Goal: Task Accomplishment & Management: Use online tool/utility

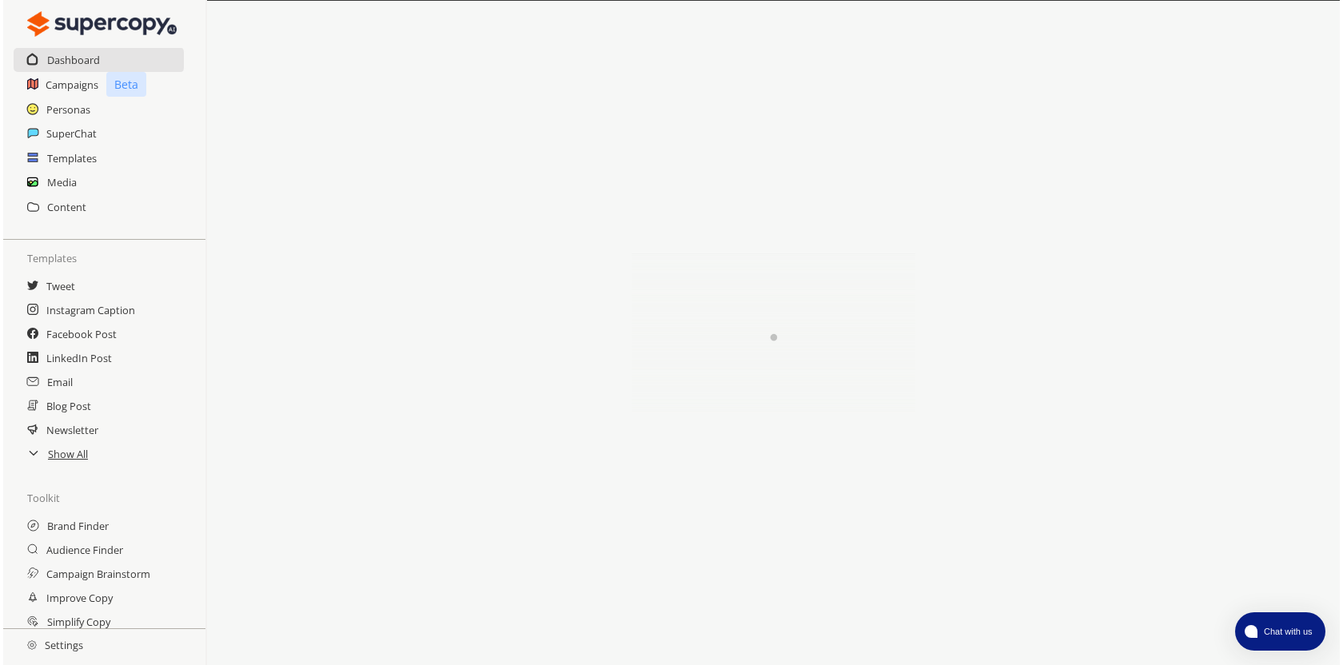
scroll to position [158, 0]
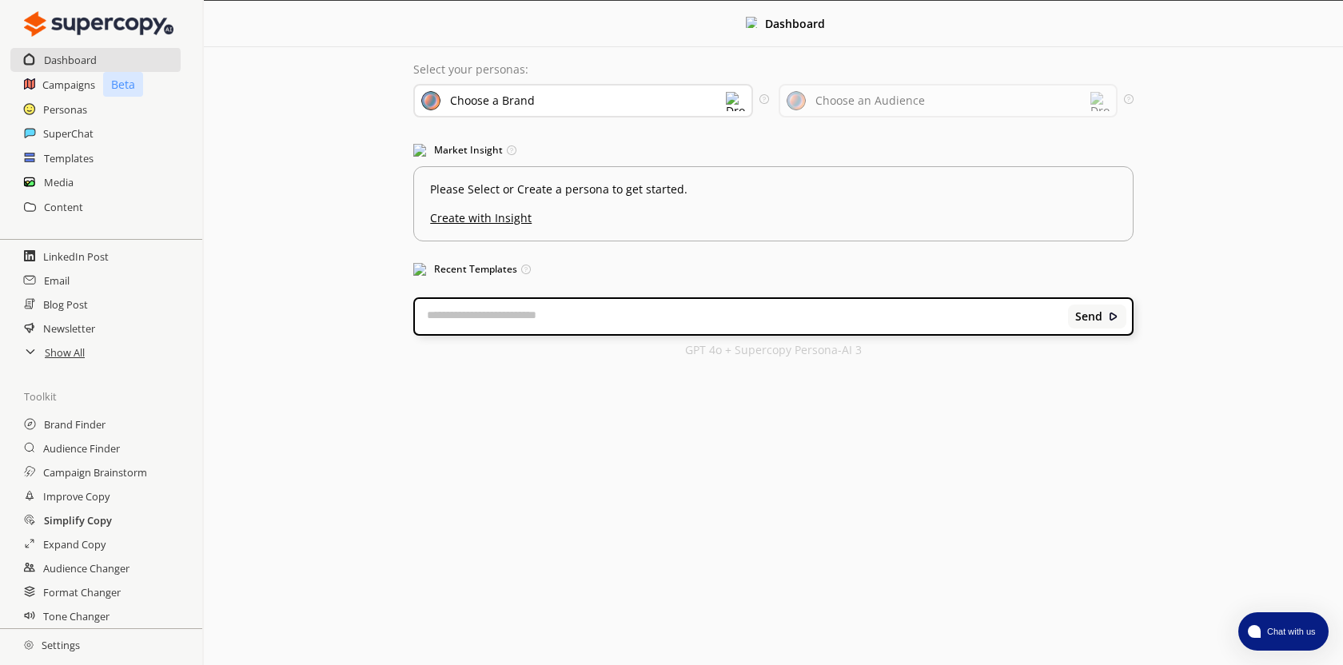
click at [93, 523] on h2 "Simplify Copy" at bounding box center [78, 520] width 68 height 24
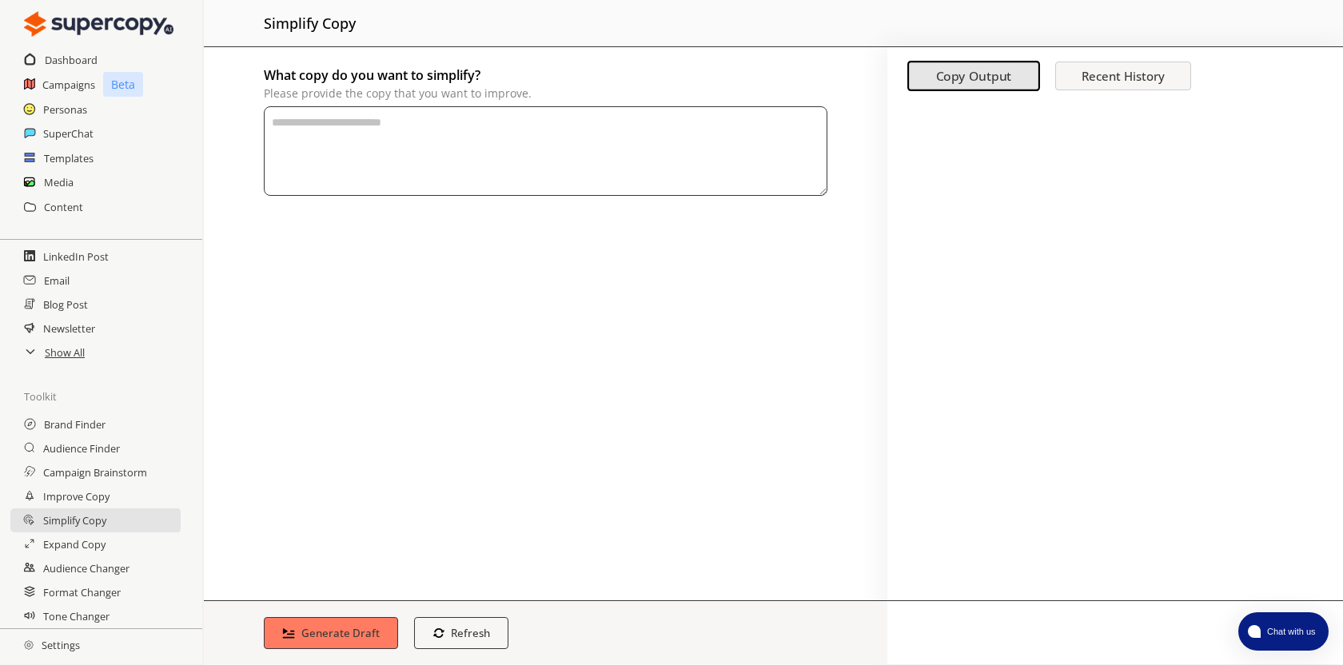
click at [596, 159] on textarea "What copy do you want to simplify? Please provide the copy that you want to imp…" at bounding box center [546, 151] width 564 height 90
paste textarea "**********"
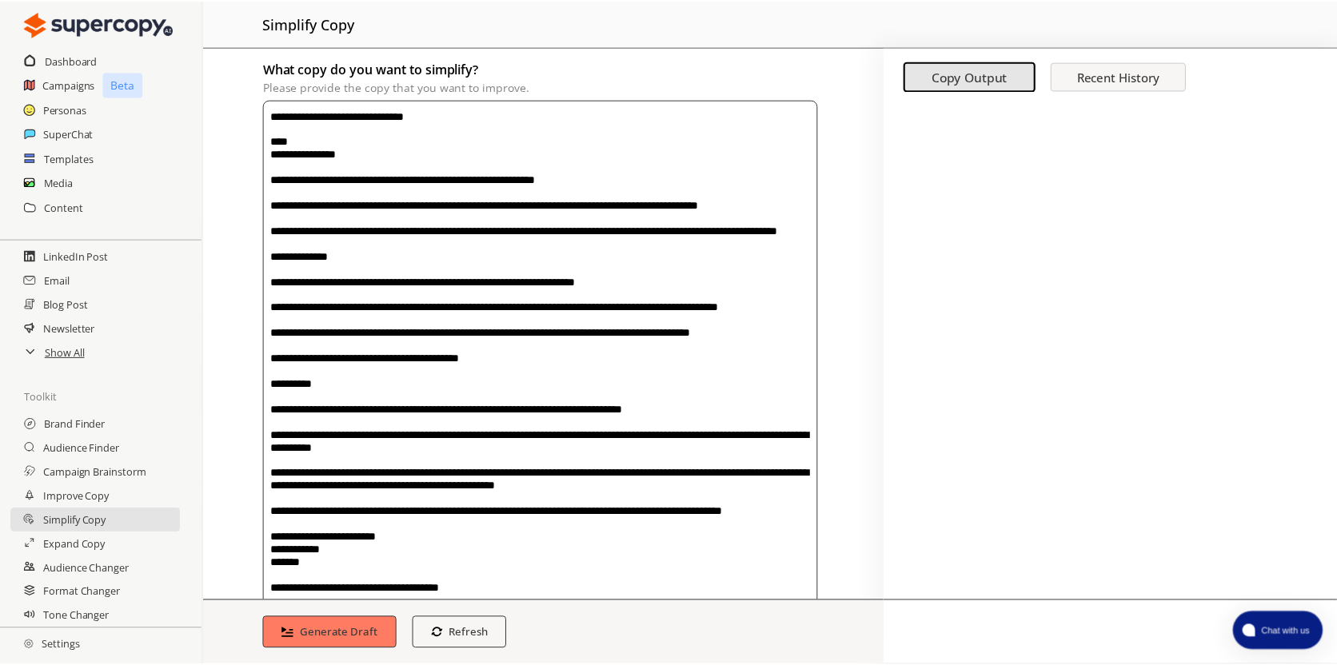
scroll to position [79, 0]
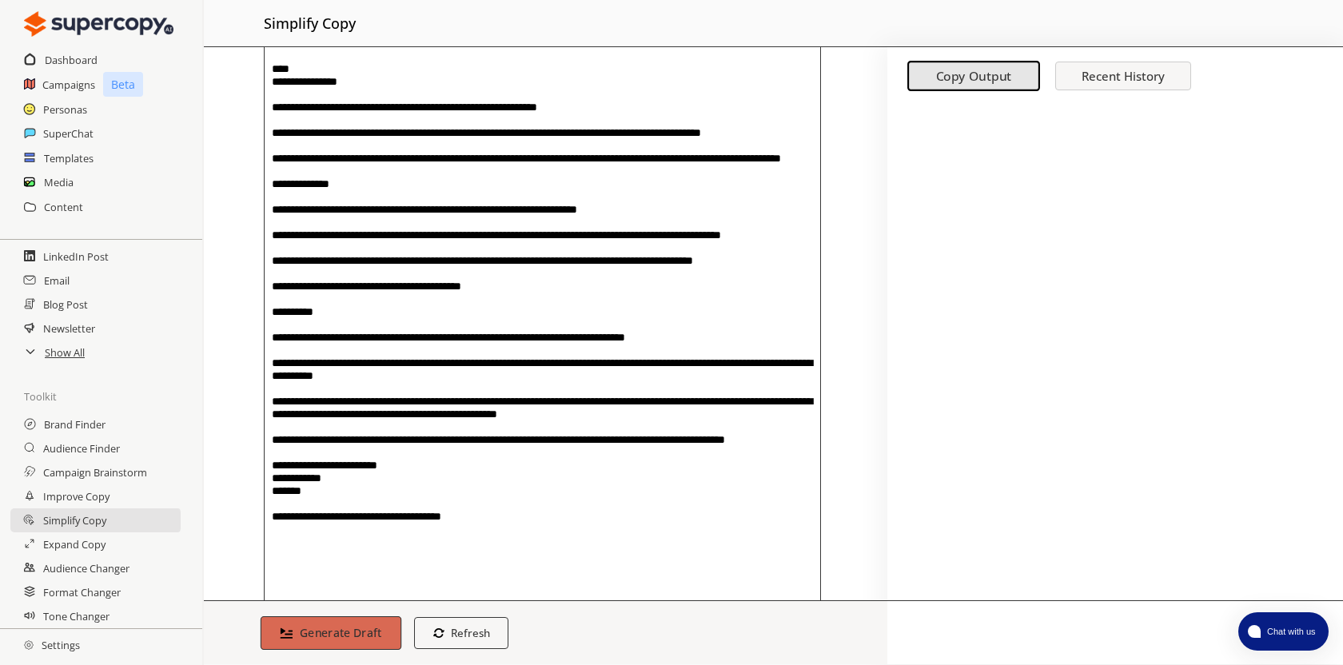
type textarea "**********"
click at [366, 630] on b "Generate Draft" at bounding box center [341, 632] width 82 height 15
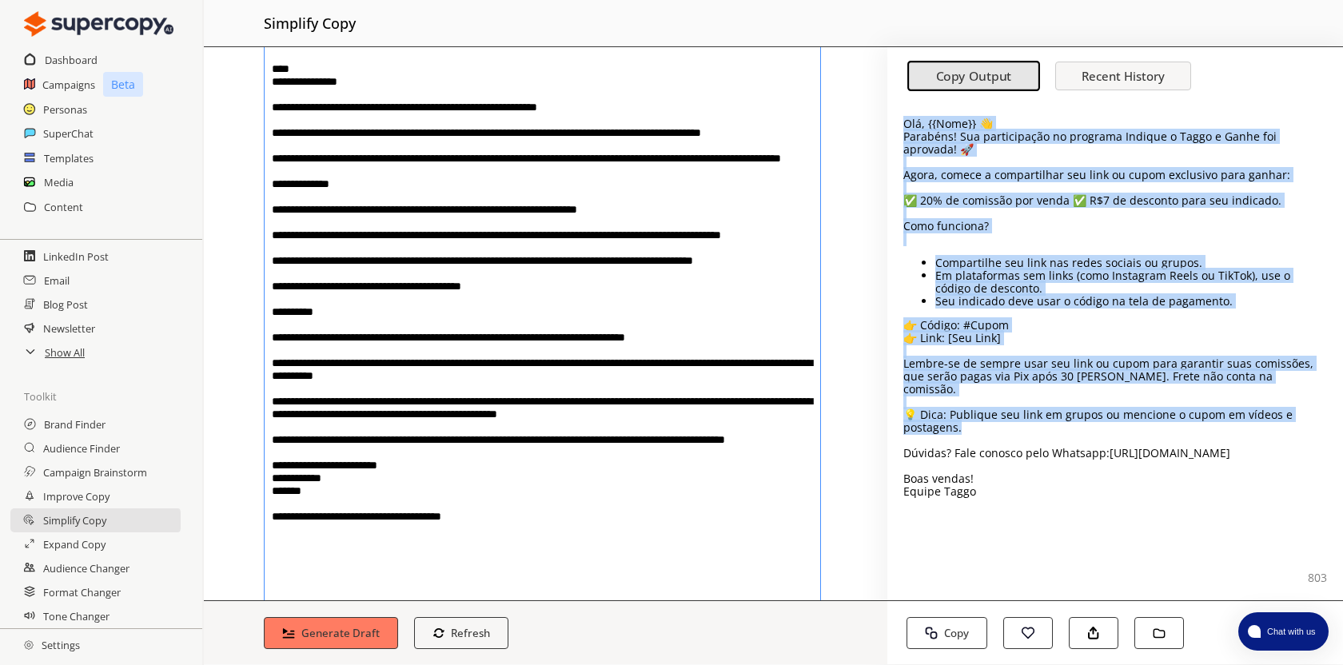
drag, startPoint x: 971, startPoint y: 414, endPoint x: 902, endPoint y: 128, distance: 294.3
click at [902, 128] on div "Olá, {{Nome}} 👋 Parabéns! Sua participação no programa Indique o Taggo e Ganhe …" at bounding box center [1115, 351] width 456 height 497
copy div "Olá, {{Nome}} 👋 Parabéns! Sua participação no programa Indique o Taggo e Ganhe …"
drag, startPoint x: 975, startPoint y: 417, endPoint x: 895, endPoint y: 142, distance: 286.6
click at [895, 141] on div "Olá, {{Nome}} 👋 Parabéns! Sua participação no programa Indique o Taggo e Ganhe …" at bounding box center [1115, 351] width 456 height 497
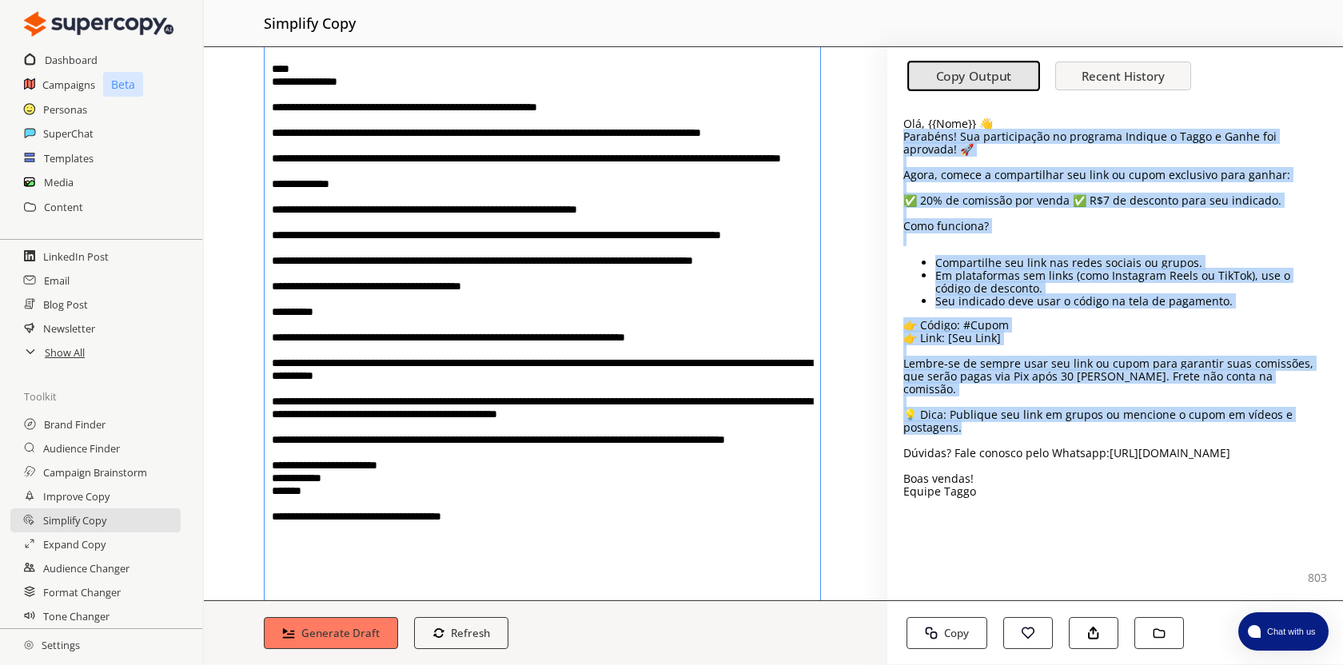
copy div "Parabéns! Sua participação no programa Indique o Taggo e Ganhe foi aprovada! 🚀 …"
click at [979, 279] on p "Em plataformas sem links (como Instagram Reels ou TikTok), use o código de desc…" at bounding box center [1131, 282] width 392 height 26
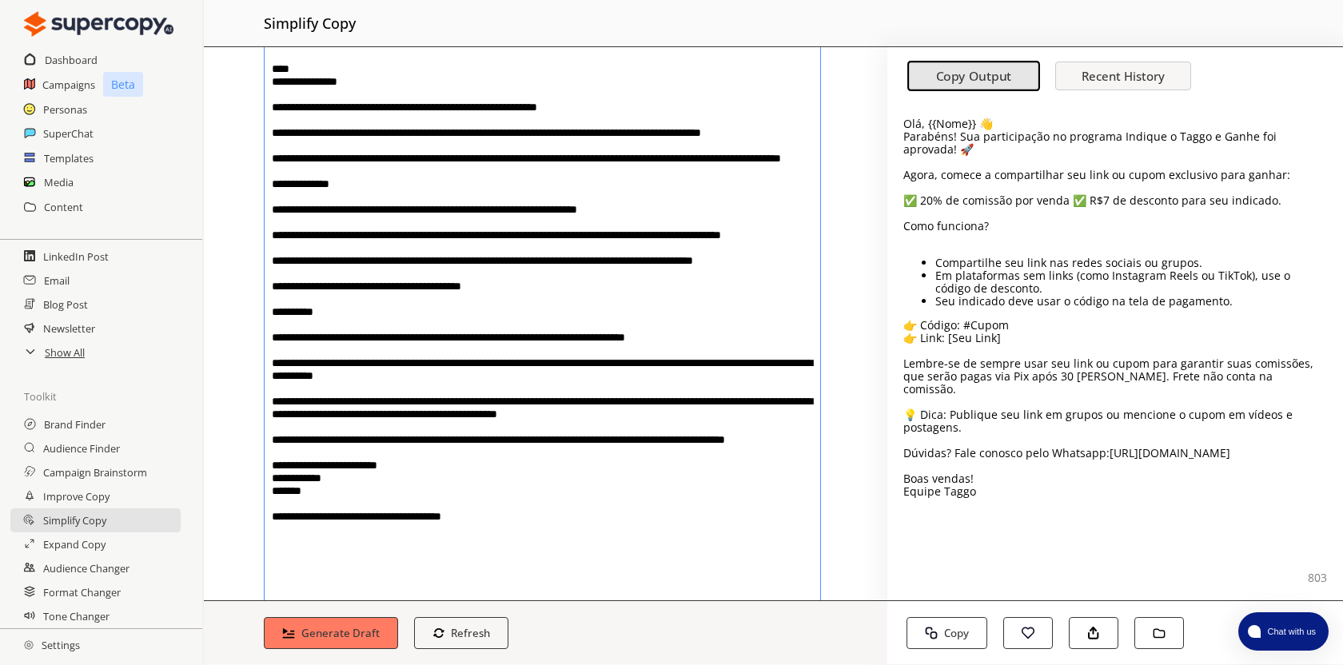
drag, startPoint x: 696, startPoint y: 171, endPoint x: 699, endPoint y: 191, distance: 20.2
click at [699, 191] on textarea "What copy do you want to simplify? Please provide the copy that you want to imp…" at bounding box center [542, 317] width 557 height 580
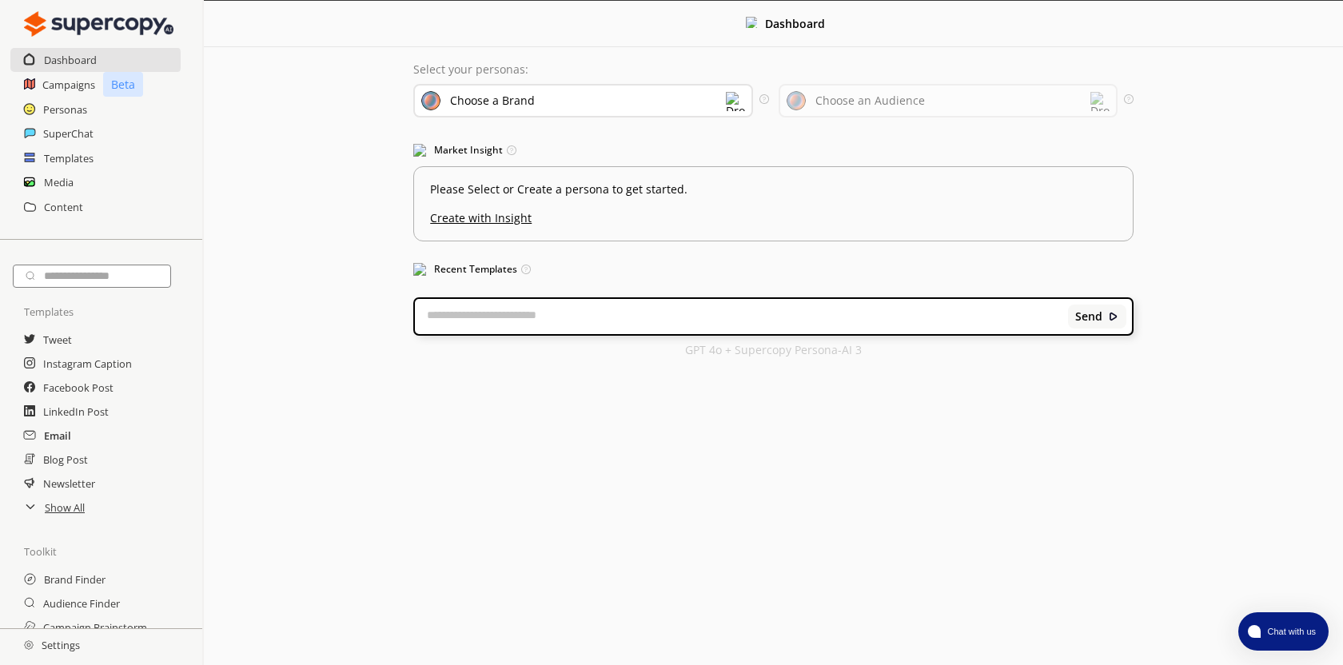
click at [62, 440] on h2 "Email" at bounding box center [57, 436] width 27 height 24
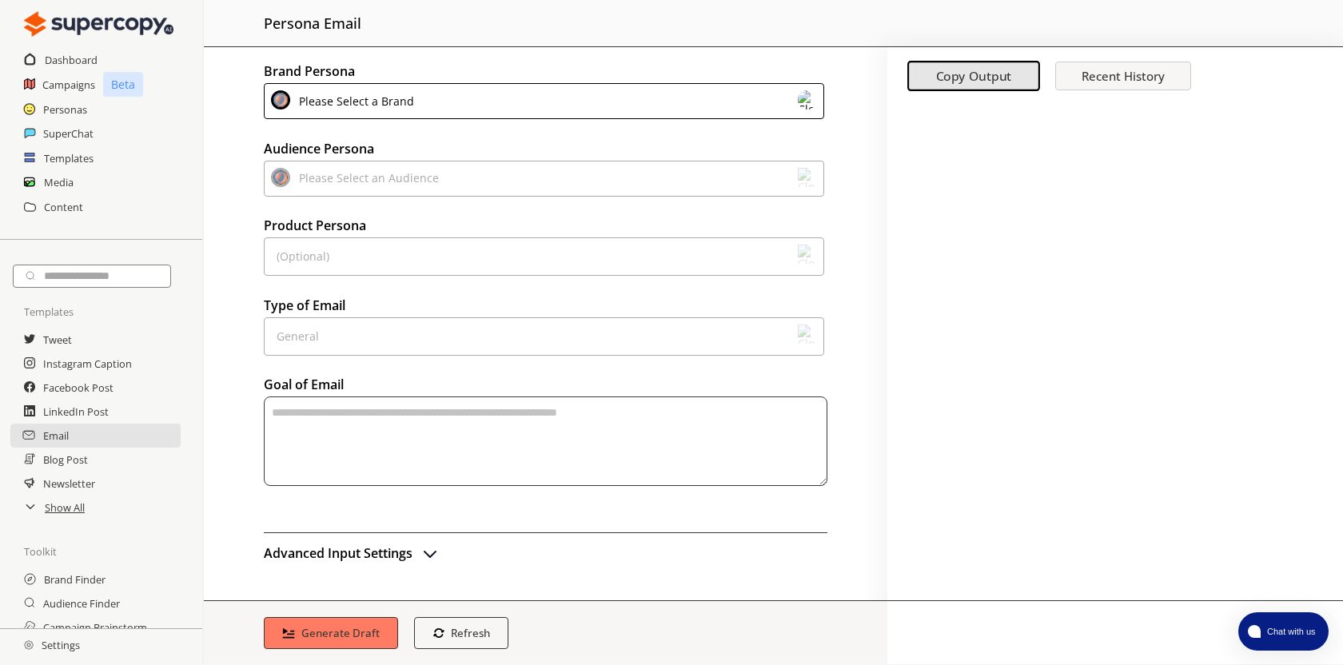
click at [810, 96] on img at bounding box center [807, 99] width 19 height 19
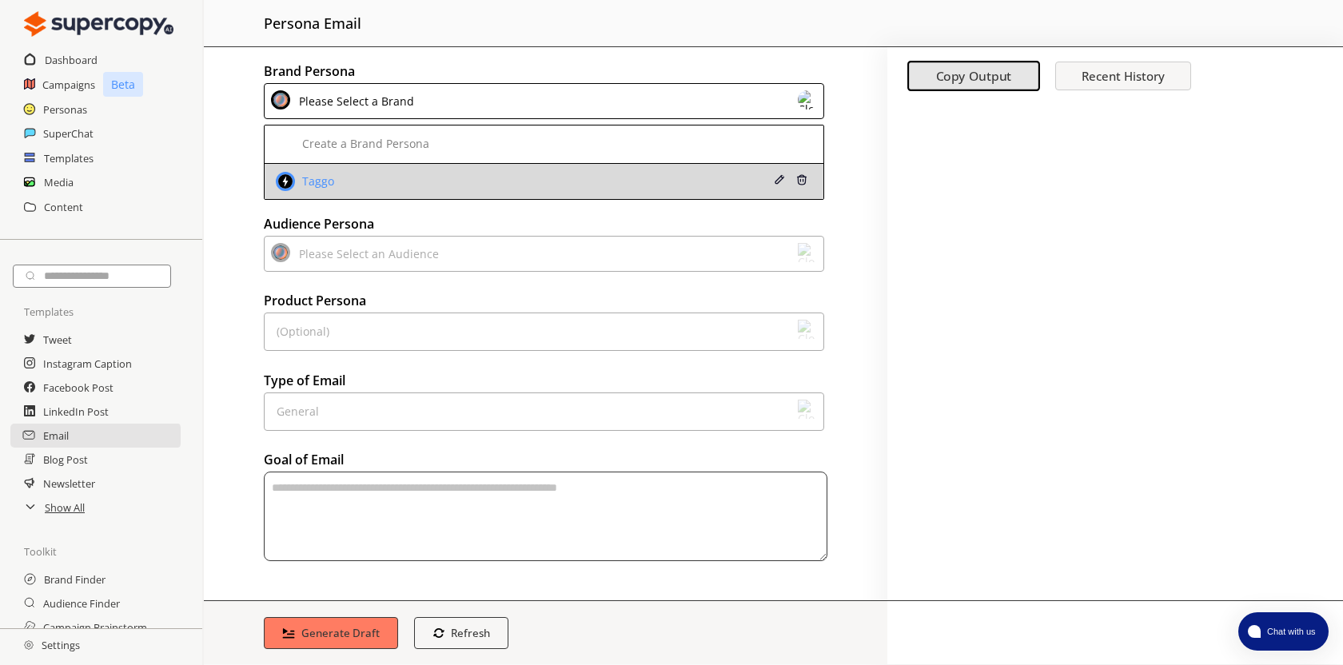
click at [706, 172] on li "Taggo" at bounding box center [544, 181] width 559 height 35
click at [720, 184] on li "Taggo" at bounding box center [544, 181] width 559 height 35
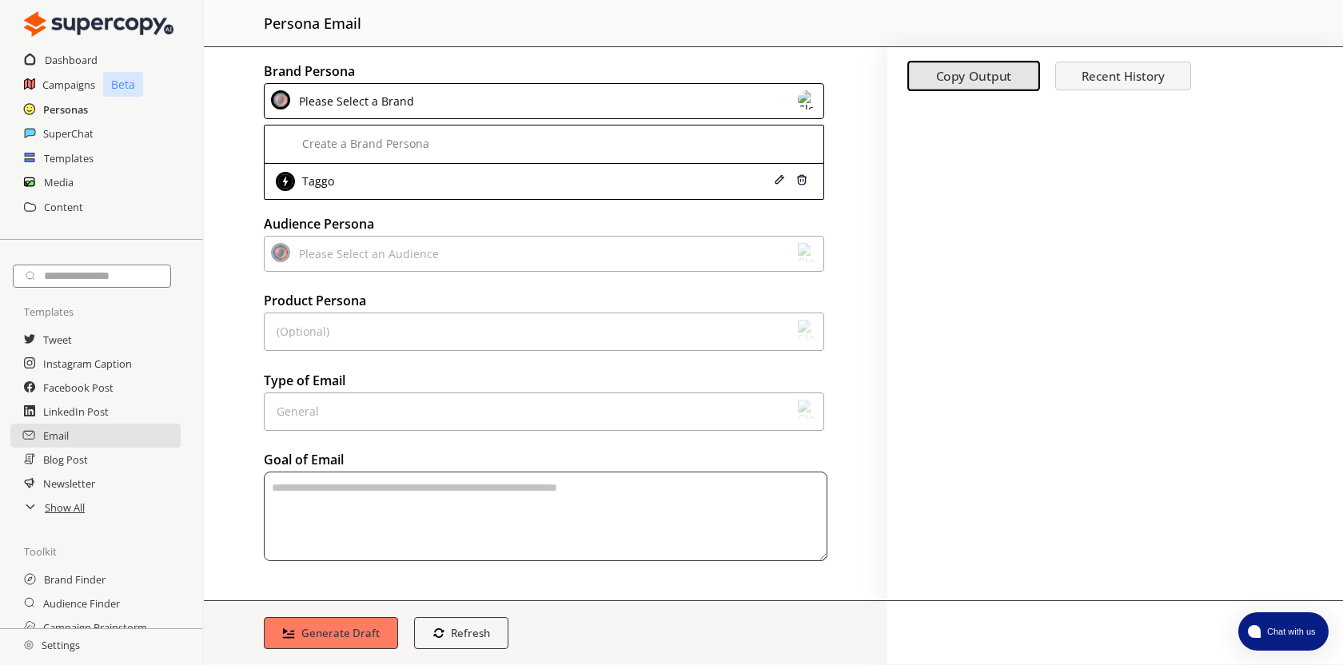
click at [79, 112] on h2 "Personas" at bounding box center [65, 110] width 45 height 24
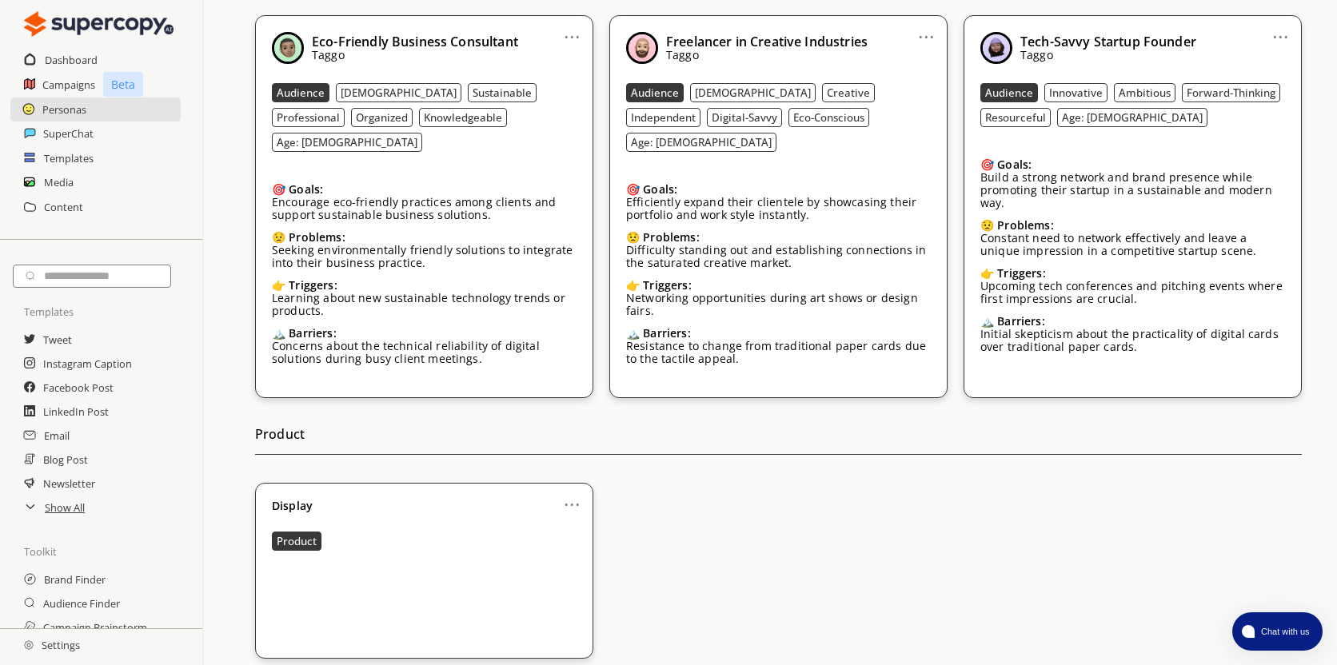
scroll to position [472, 0]
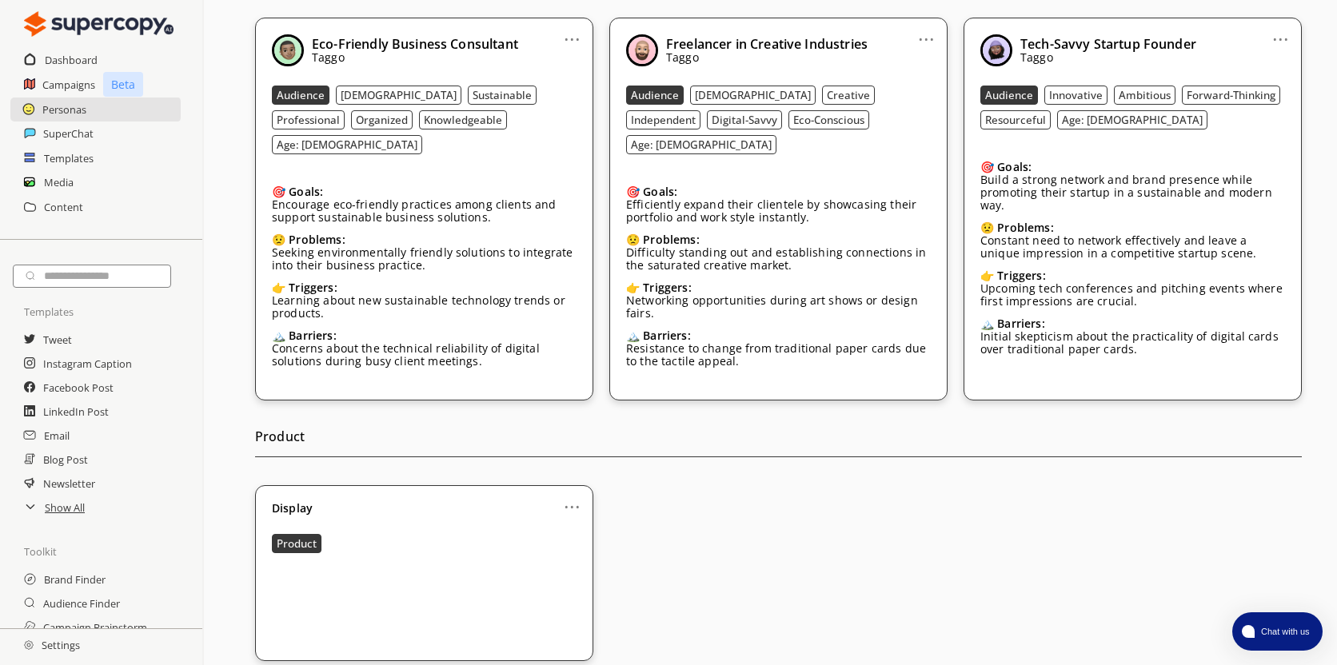
click at [577, 494] on link "..." at bounding box center [572, 500] width 17 height 13
click at [568, 524] on li "Edit" at bounding box center [553, 534] width 89 height 30
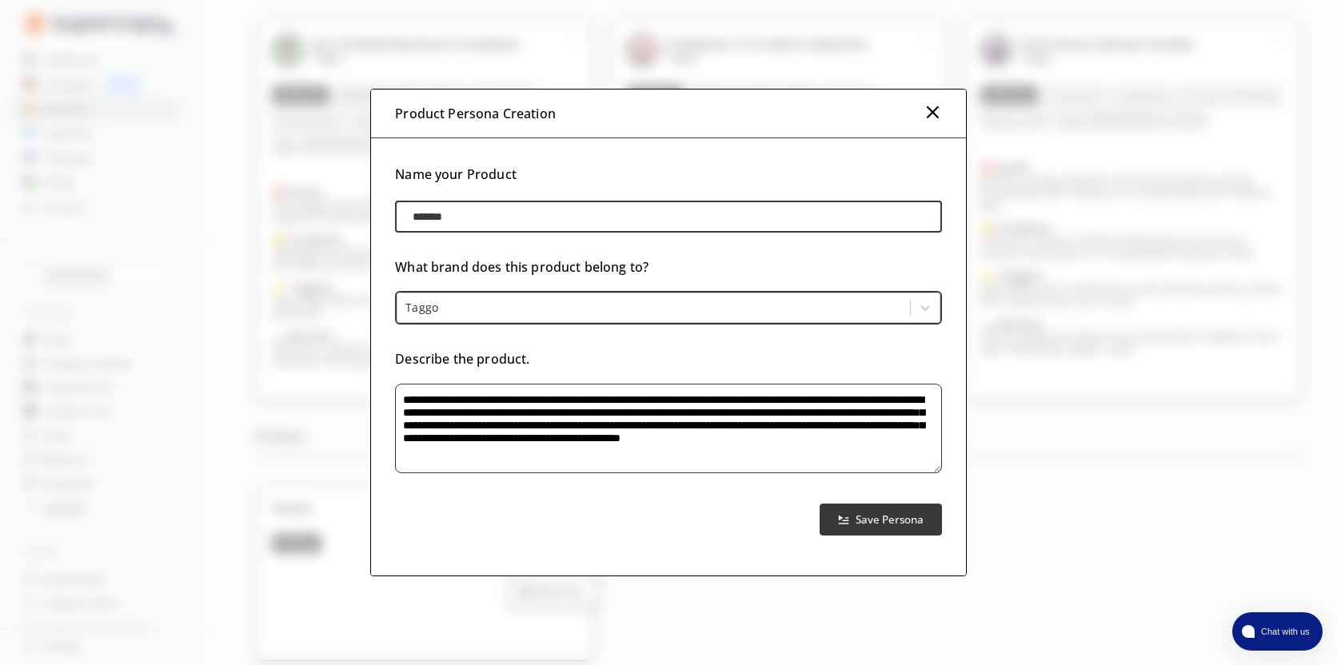
click at [526, 209] on input "*******" at bounding box center [668, 217] width 546 height 32
type input "**********"
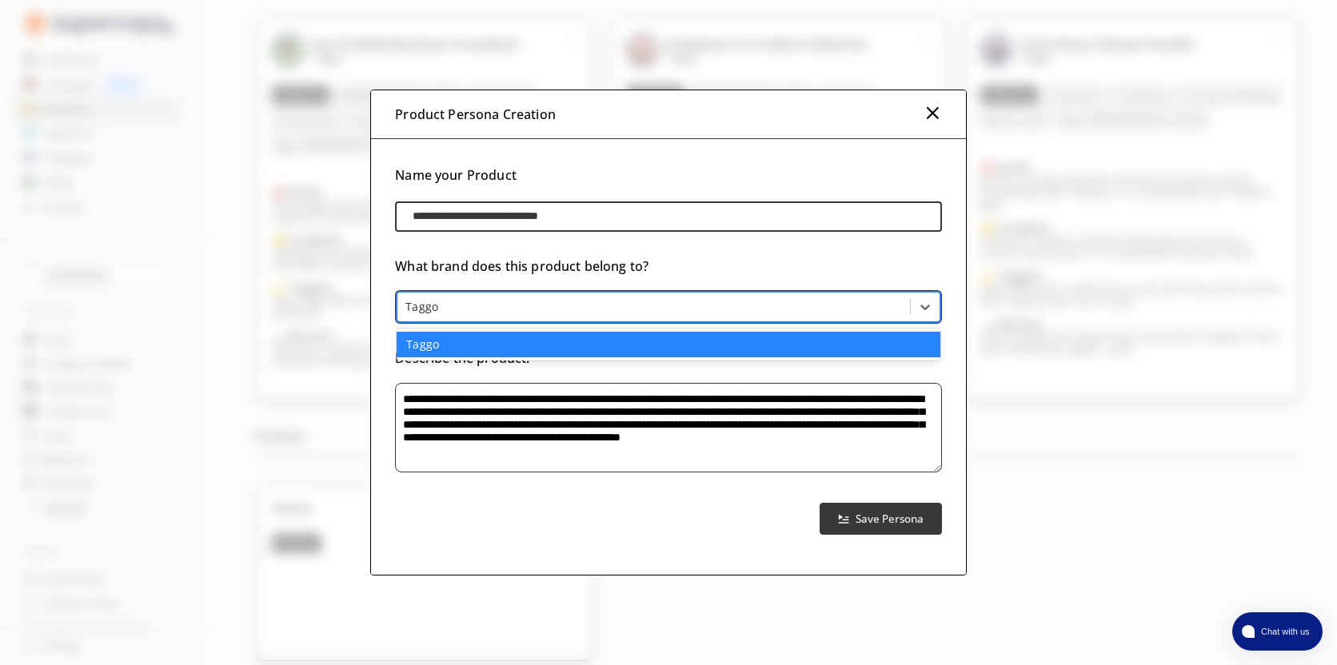
click at [870, 313] on div at bounding box center [653, 307] width 496 height 16
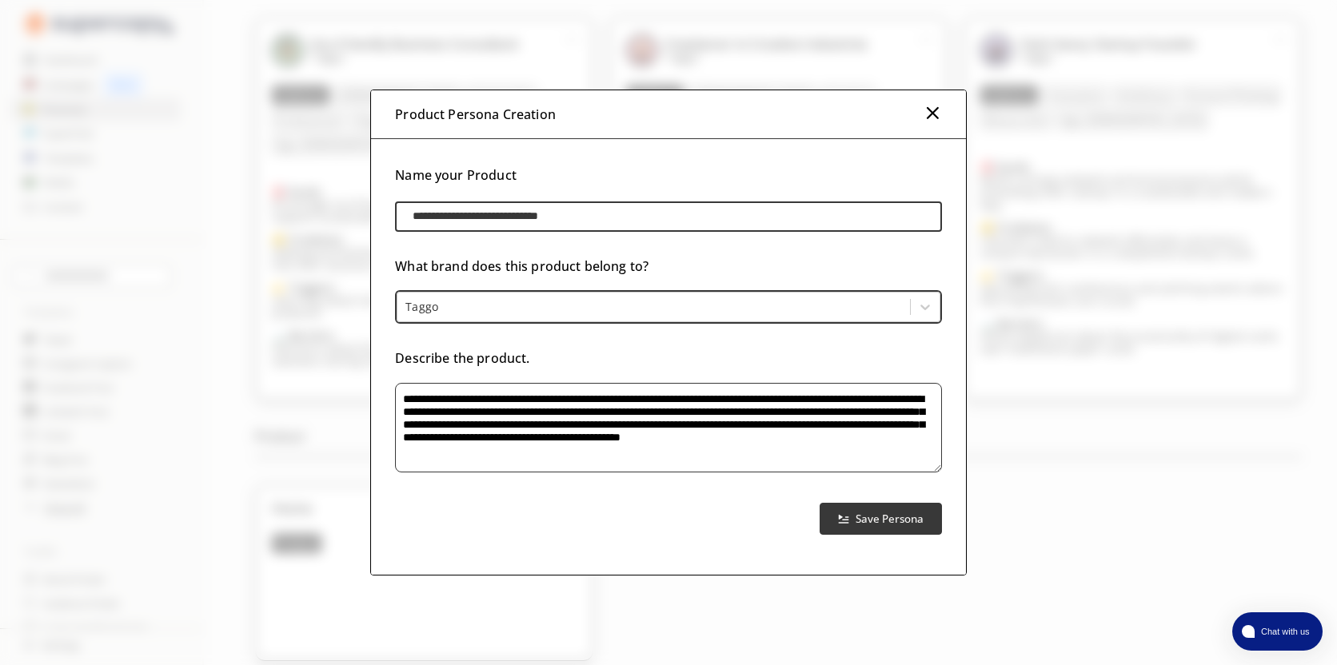
click at [890, 274] on h3 "What brand does this product belong to?" at bounding box center [668, 266] width 546 height 24
click at [870, 512] on b "Save Persona" at bounding box center [889, 518] width 71 height 15
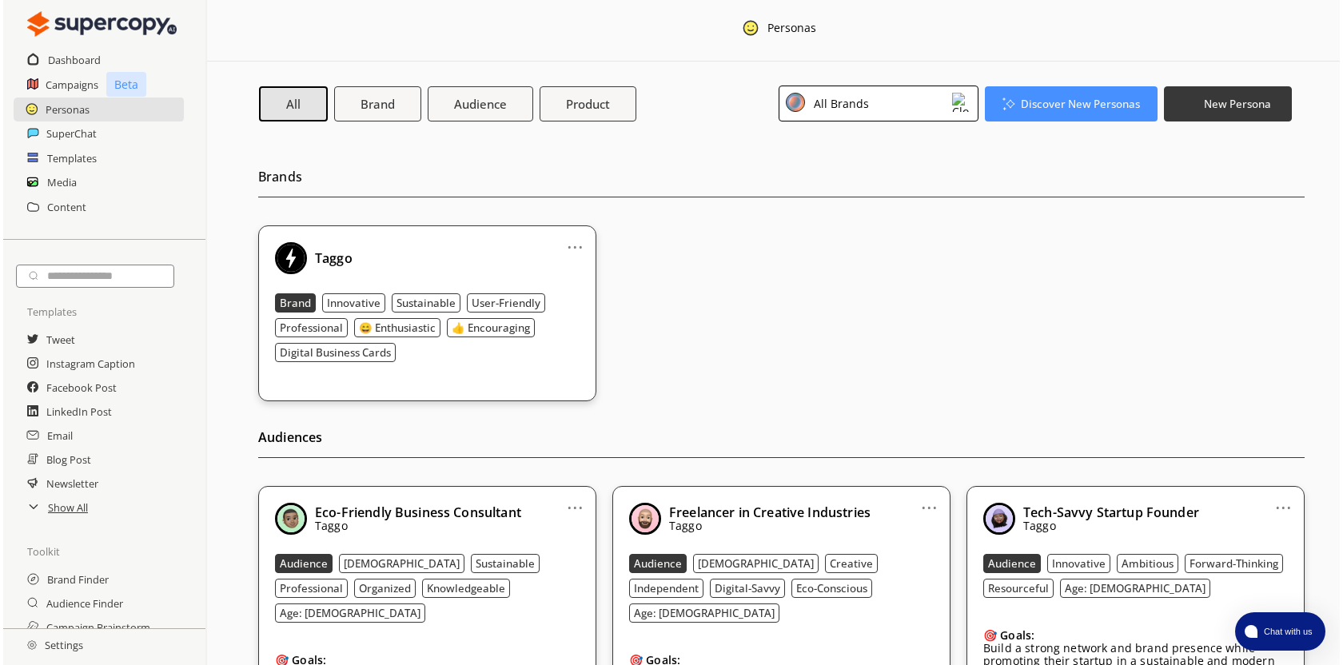
scroll to position [0, 0]
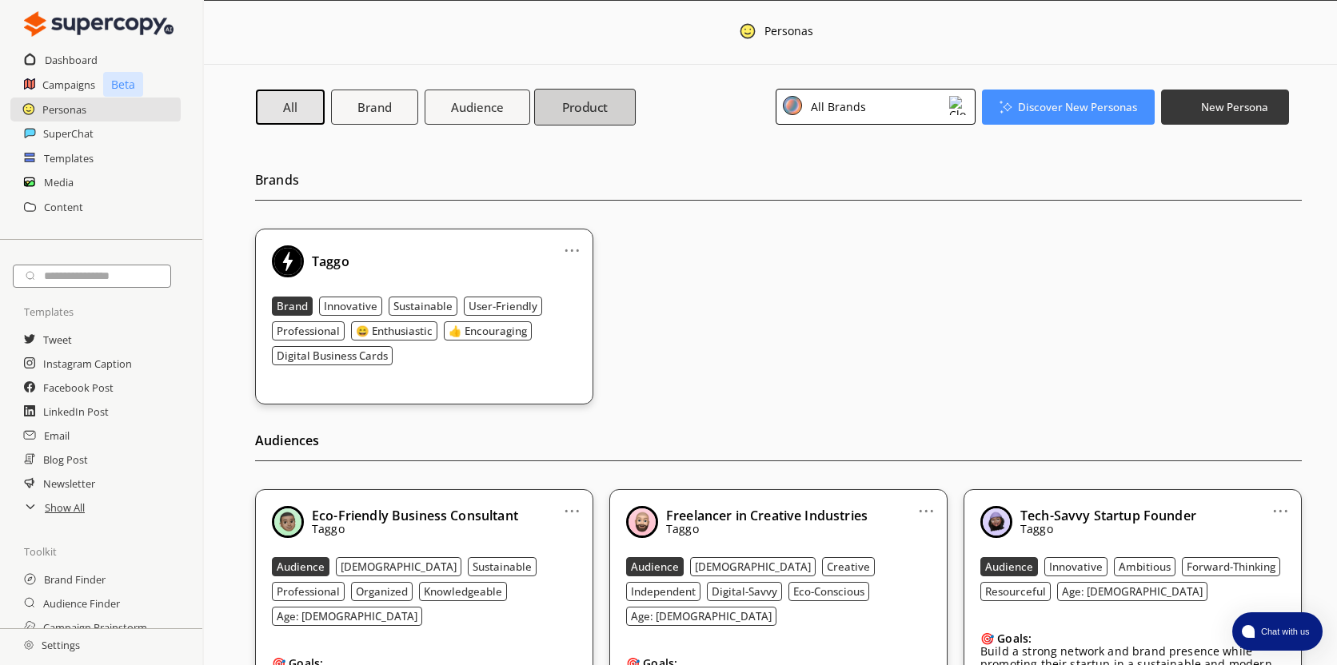
click at [619, 106] on button "Product" at bounding box center [585, 106] width 102 height 37
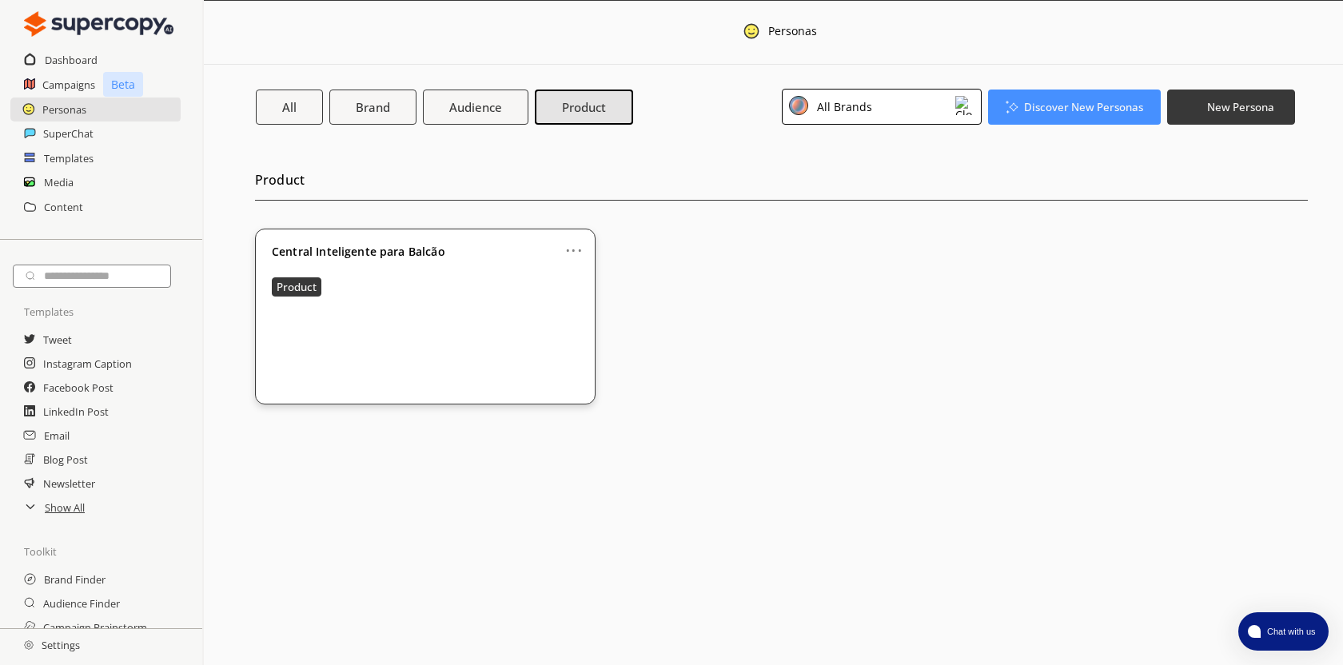
click at [570, 243] on link "..." at bounding box center [573, 243] width 17 height 13
click at [582, 304] on li "Duplicate" at bounding box center [555, 307] width 89 height 30
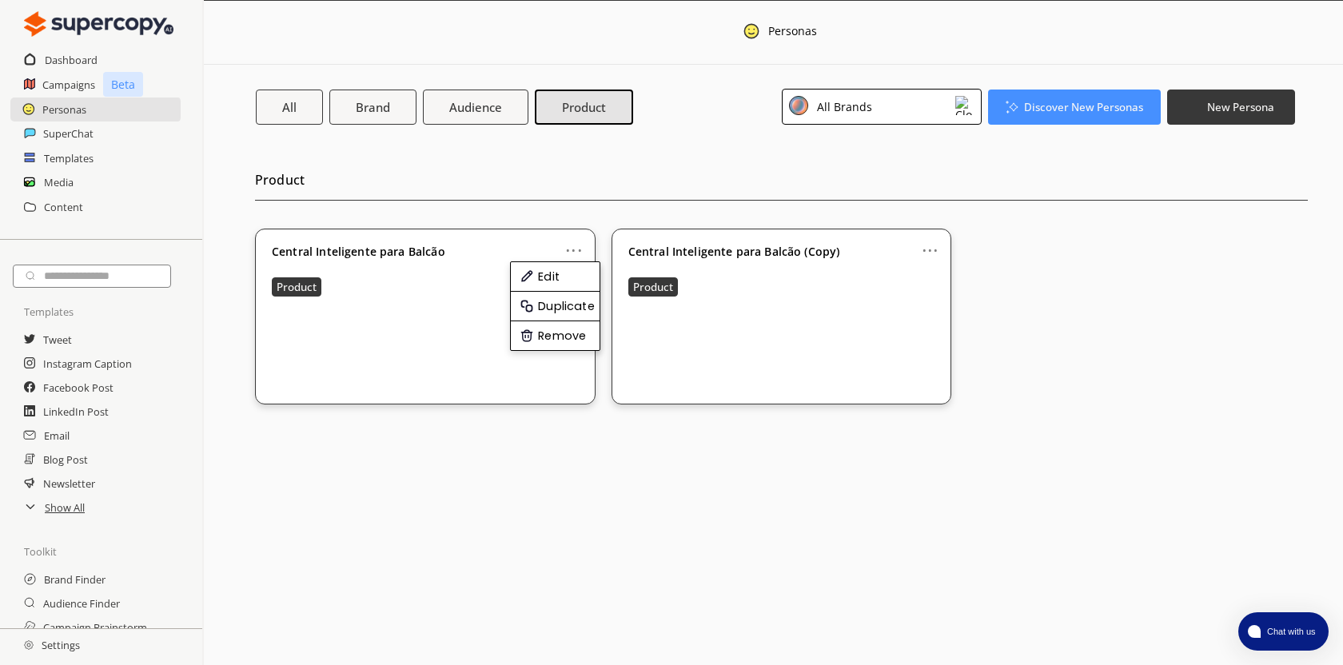
click at [567, 307] on li "Duplicate" at bounding box center [555, 307] width 89 height 30
click at [692, 248] on b "Central Inteligente para Balcão (Copy)" at bounding box center [734, 251] width 212 height 13
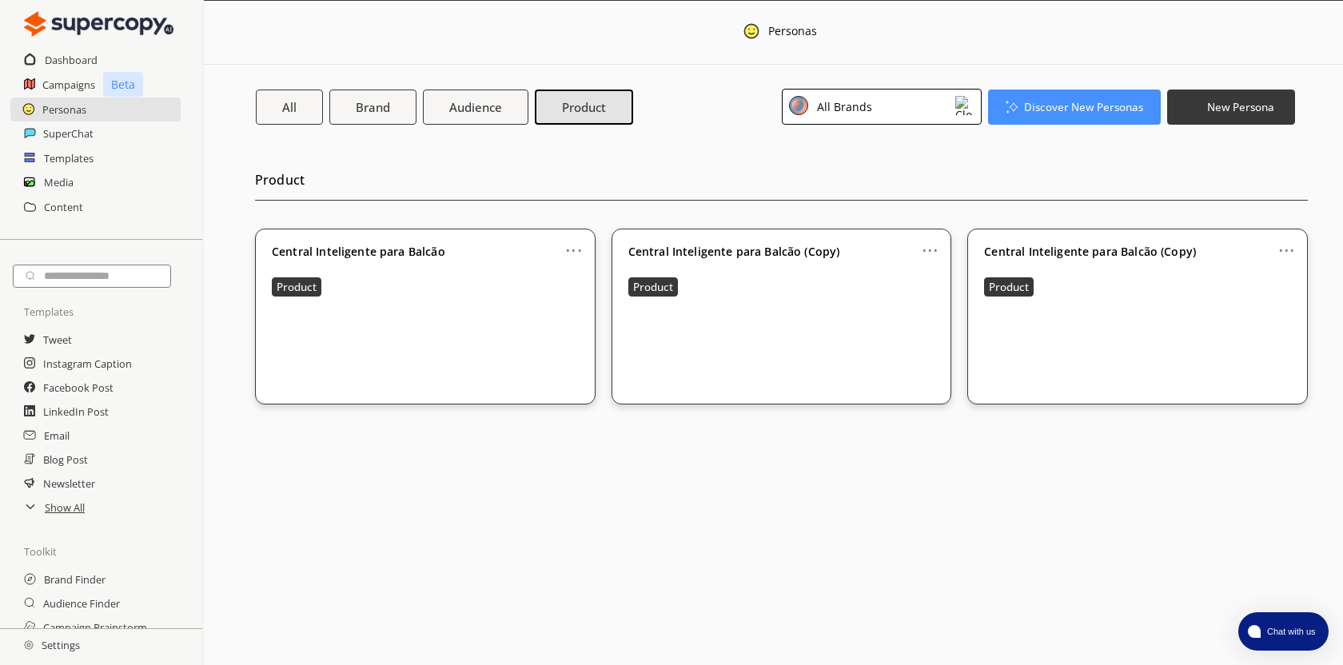
click at [925, 242] on link "..." at bounding box center [930, 243] width 17 height 13
click at [901, 333] on li "Remove" at bounding box center [911, 335] width 89 height 29
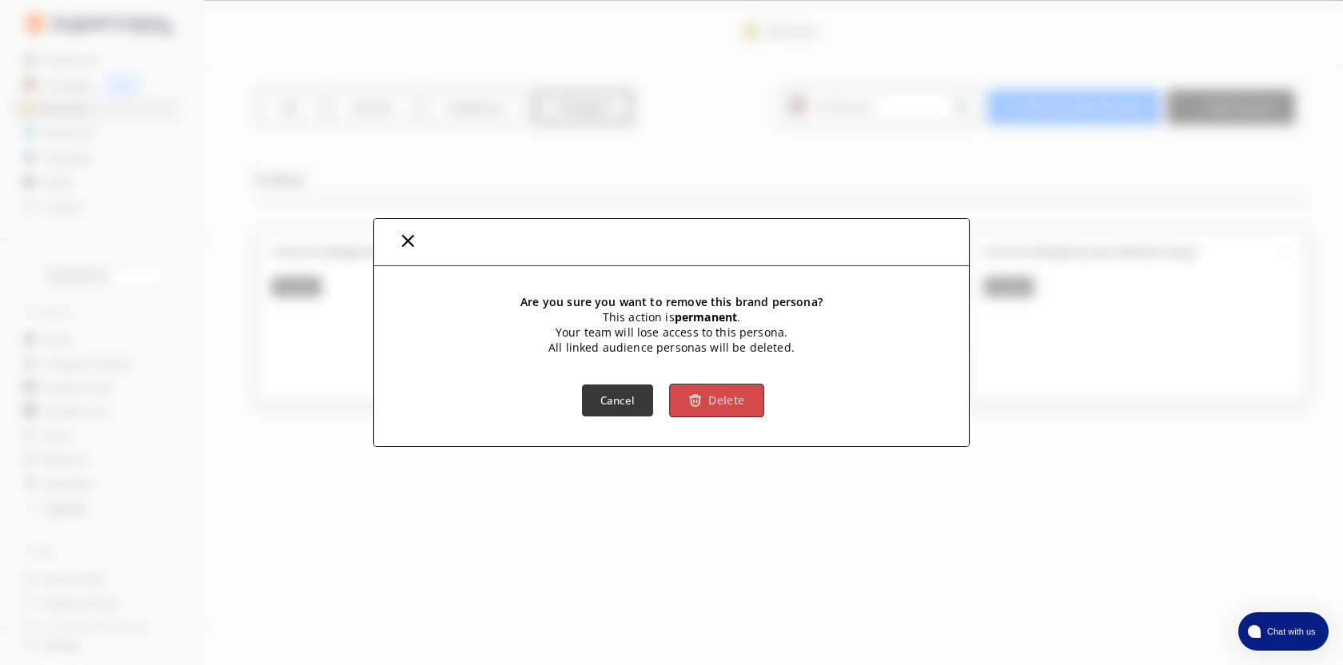
click at [710, 409] on button "Delete" at bounding box center [716, 401] width 94 height 34
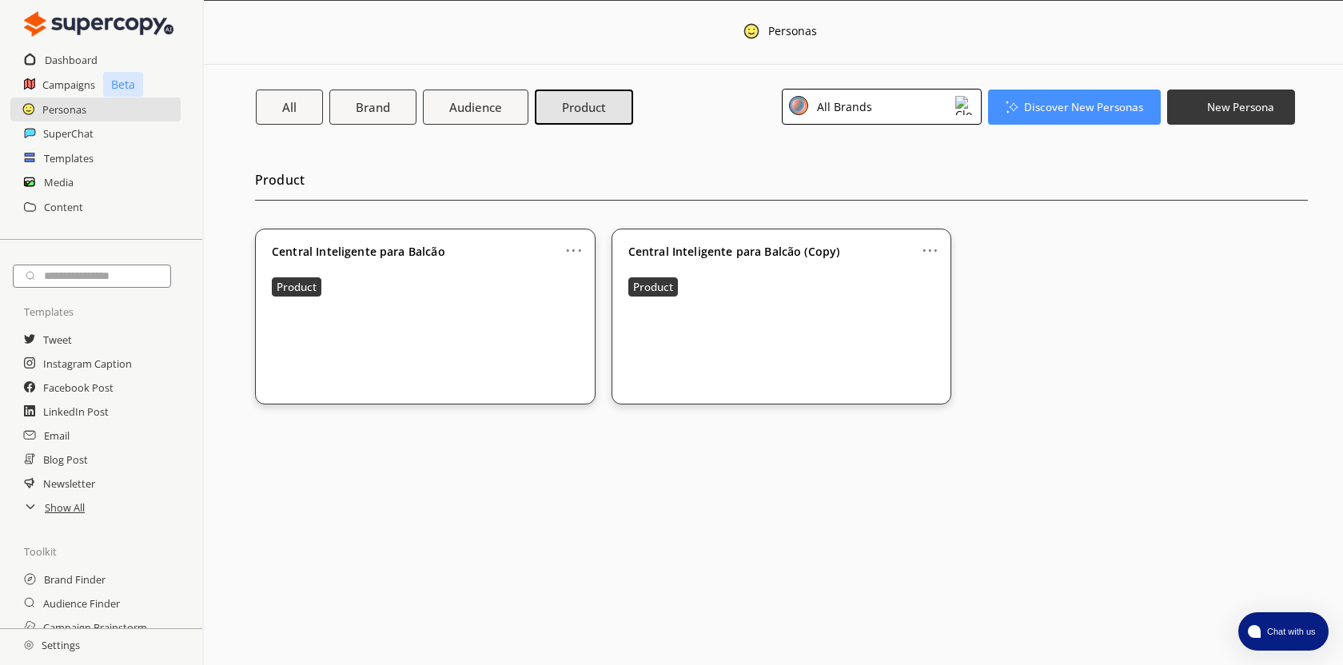
click at [927, 241] on link "..." at bounding box center [930, 243] width 17 height 13
click at [907, 266] on li "Edit" at bounding box center [911, 277] width 89 height 30
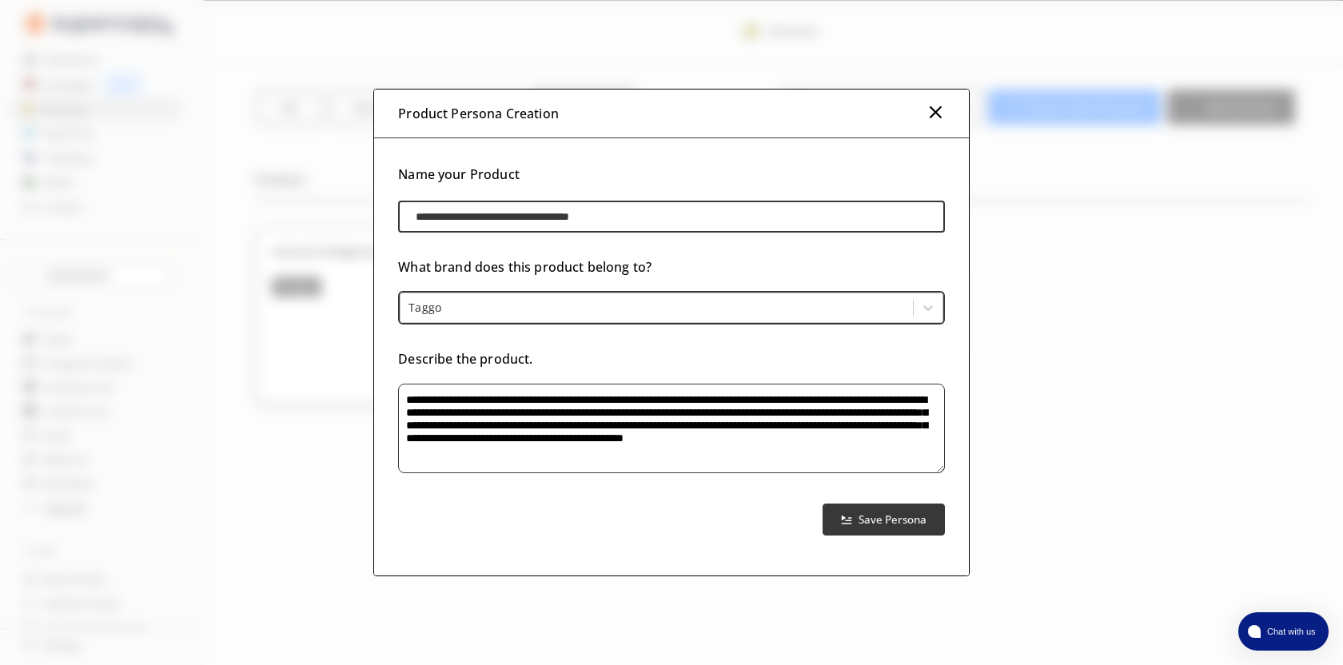
click at [548, 215] on input "**********" at bounding box center [671, 217] width 546 height 32
type input "**********"
click at [677, 420] on textarea "**********" at bounding box center [671, 428] width 546 height 90
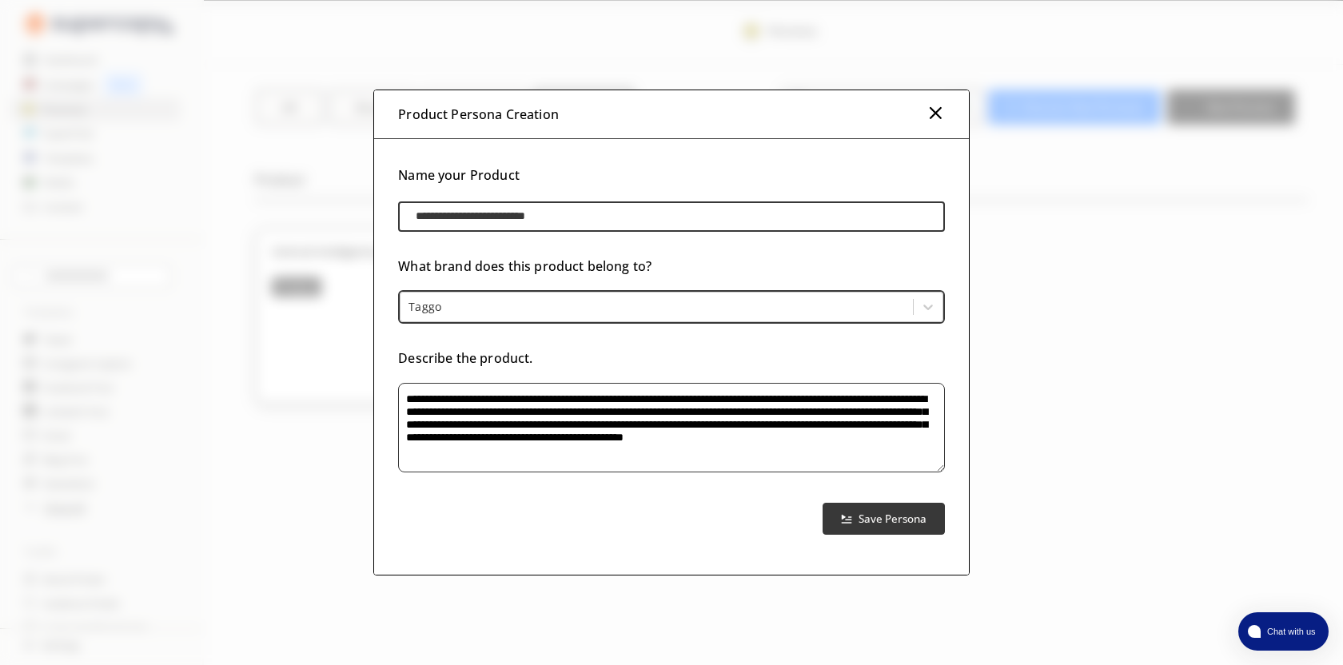
click at [677, 420] on textarea "**********" at bounding box center [671, 428] width 546 height 90
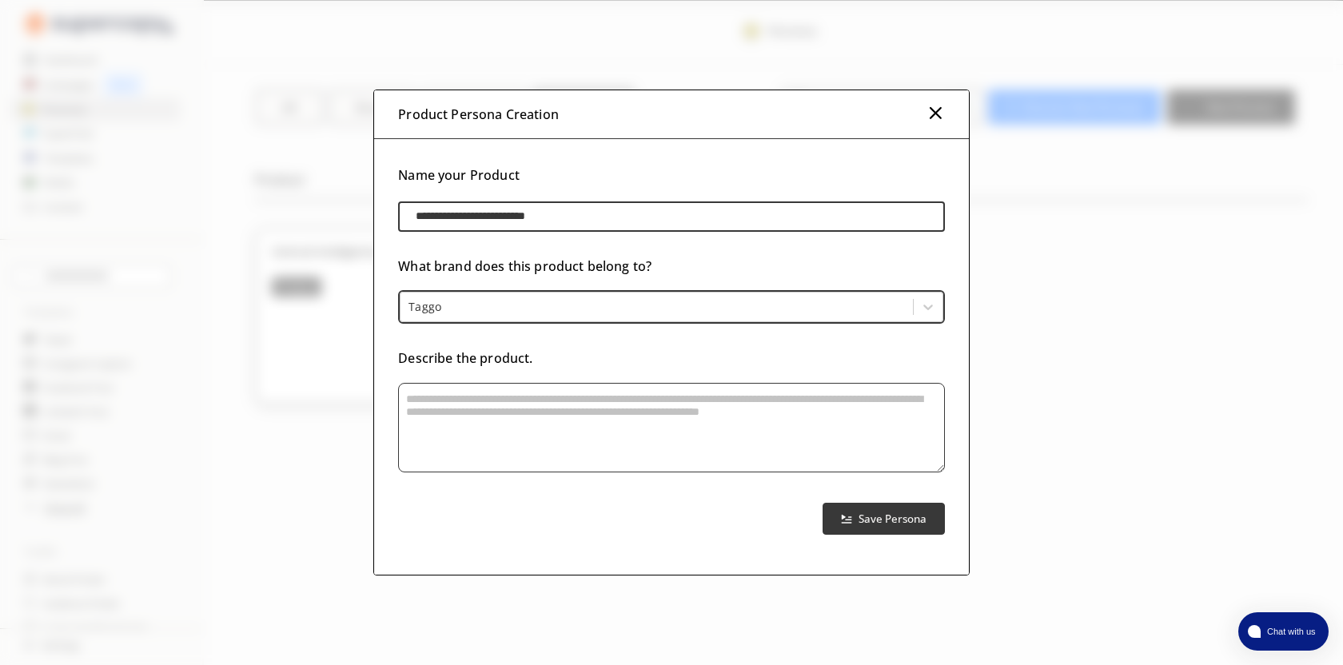
click at [765, 417] on textarea "product-persona-input-textarea" at bounding box center [671, 428] width 546 height 90
paste textarea "**********"
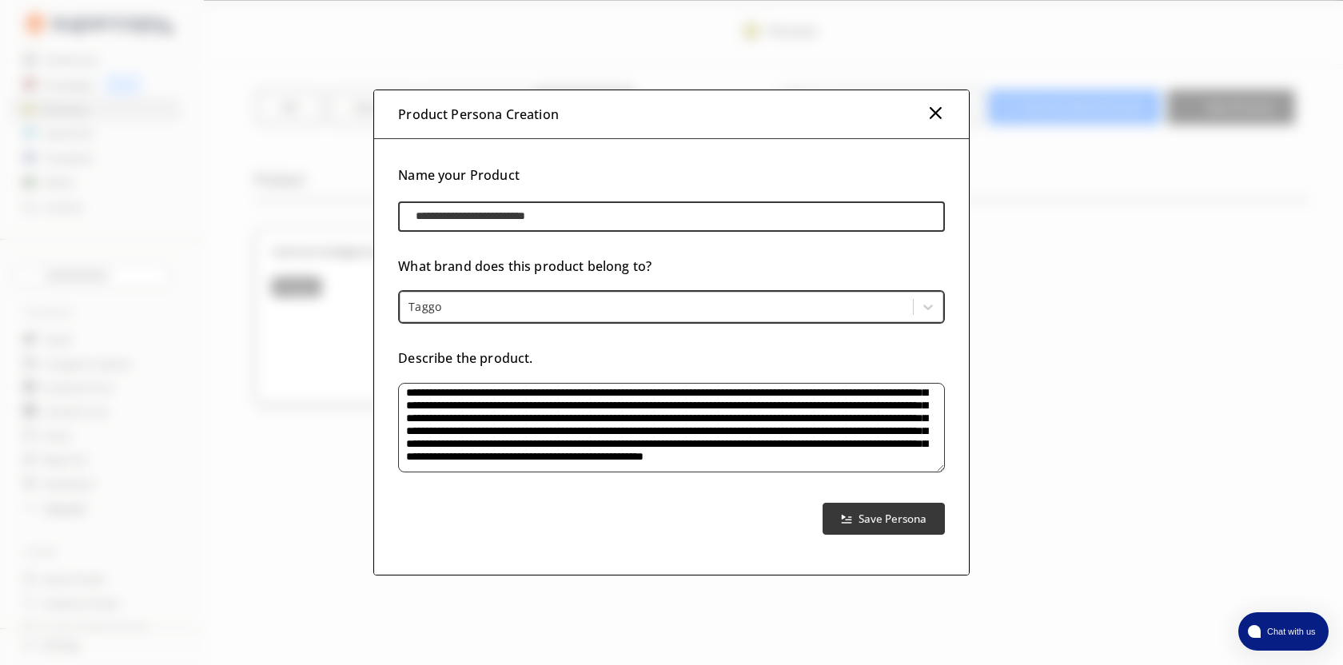
scroll to position [1175, 0]
type textarea "**********"
click at [873, 516] on b "Save Persona" at bounding box center [892, 518] width 71 height 15
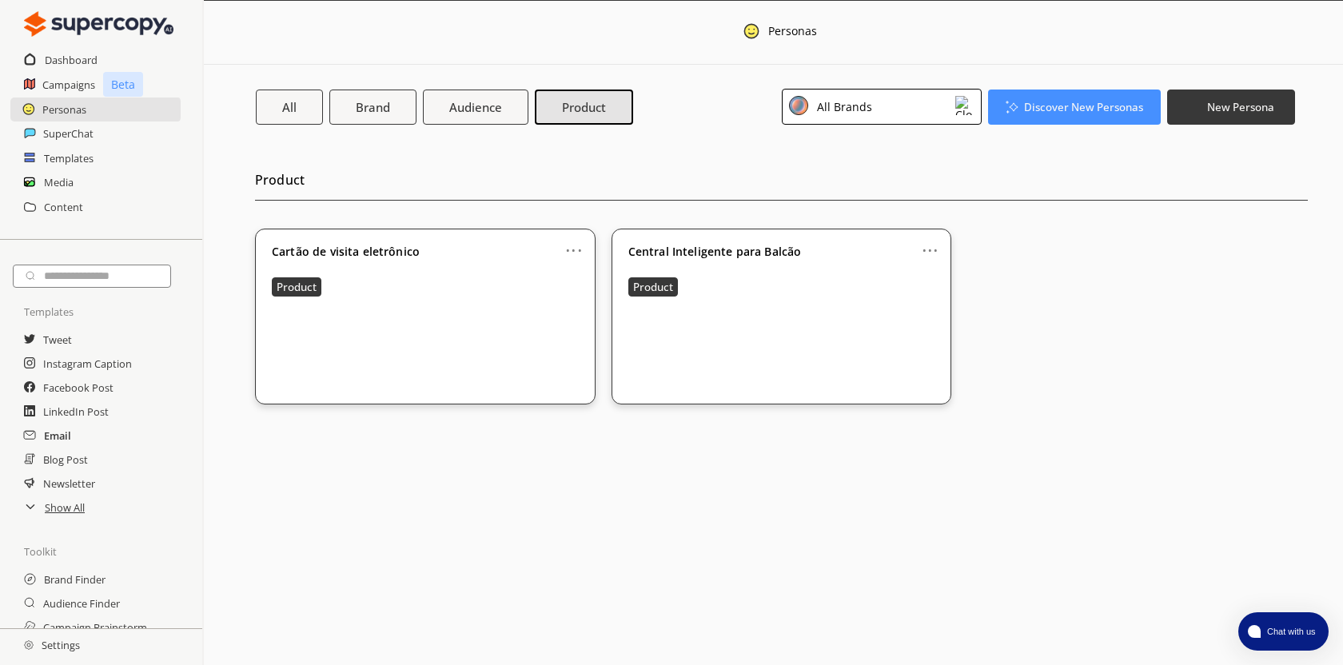
click at [68, 439] on h2 "Email" at bounding box center [57, 436] width 27 height 24
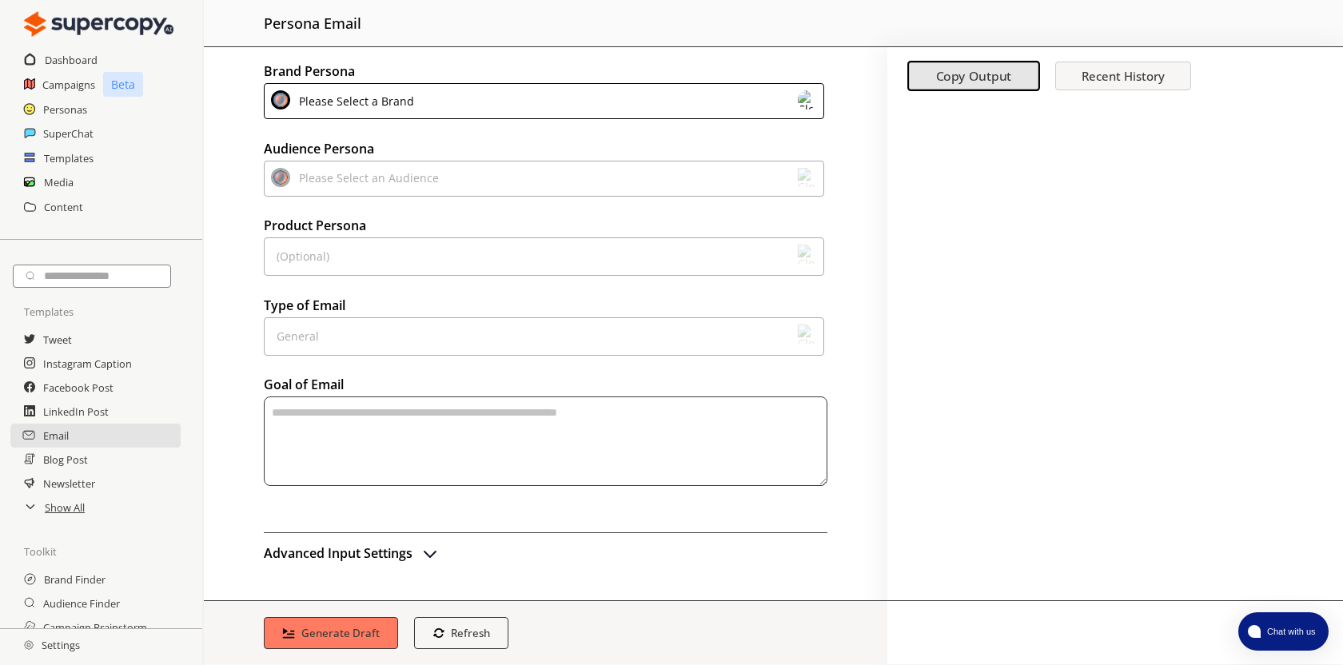
click at [786, 174] on div "Please Select an Audience" at bounding box center [544, 179] width 560 height 36
click at [750, 183] on div "Please Select an Audience" at bounding box center [544, 179] width 560 height 36
click at [775, 110] on div "Please Select a Brand" at bounding box center [544, 101] width 560 height 36
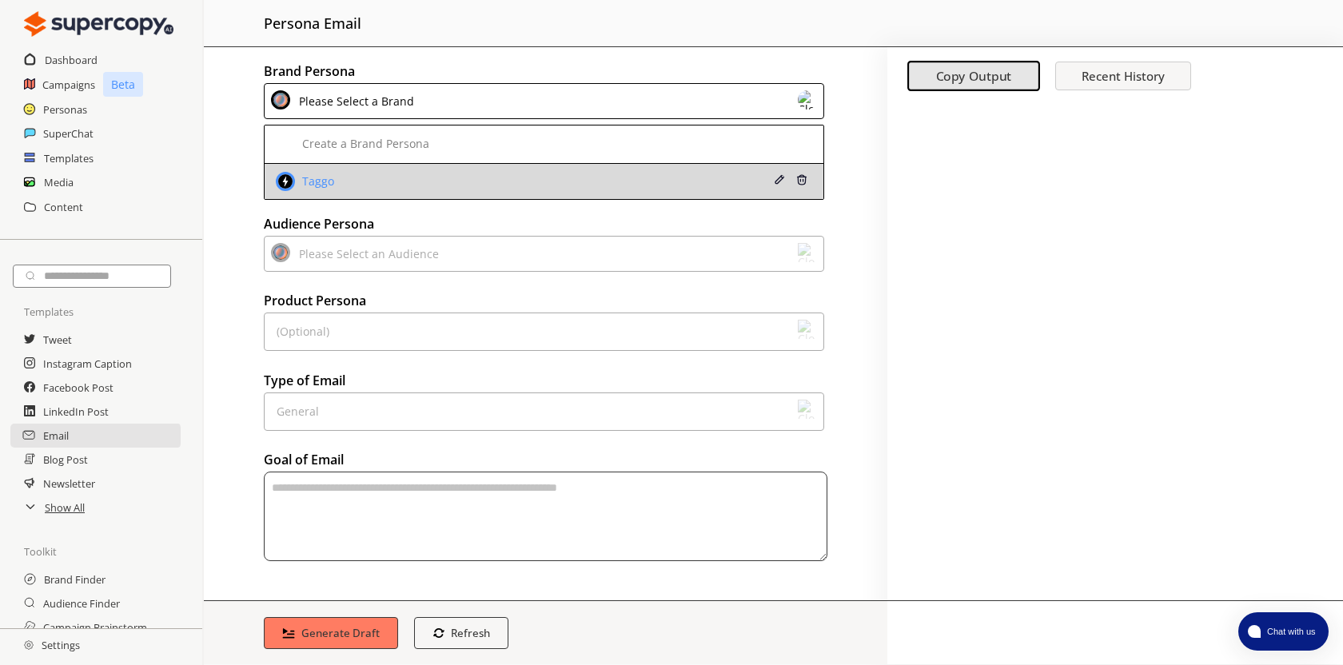
click at [726, 169] on li "Taggo" at bounding box center [544, 181] width 559 height 35
click at [736, 184] on li "Taggo" at bounding box center [544, 181] width 559 height 35
click at [309, 177] on div "Taggo" at bounding box center [316, 181] width 36 height 13
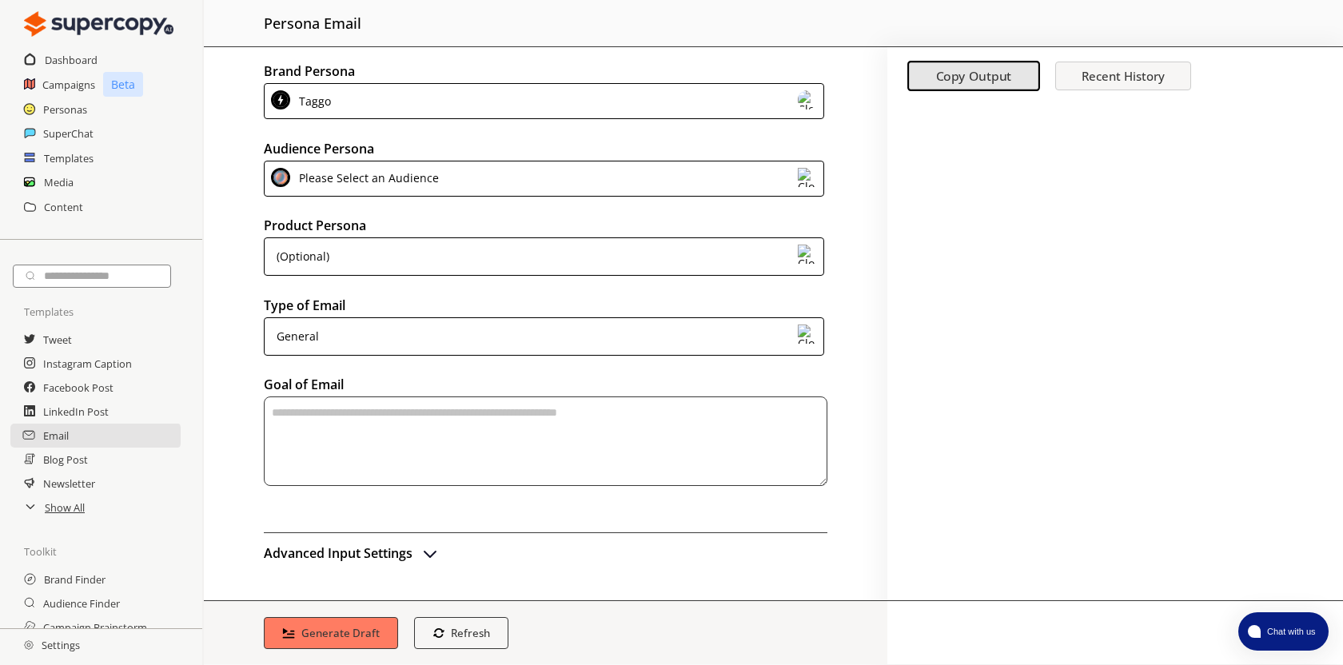
click at [337, 173] on div "Please Select an Audience" at bounding box center [366, 179] width 146 height 22
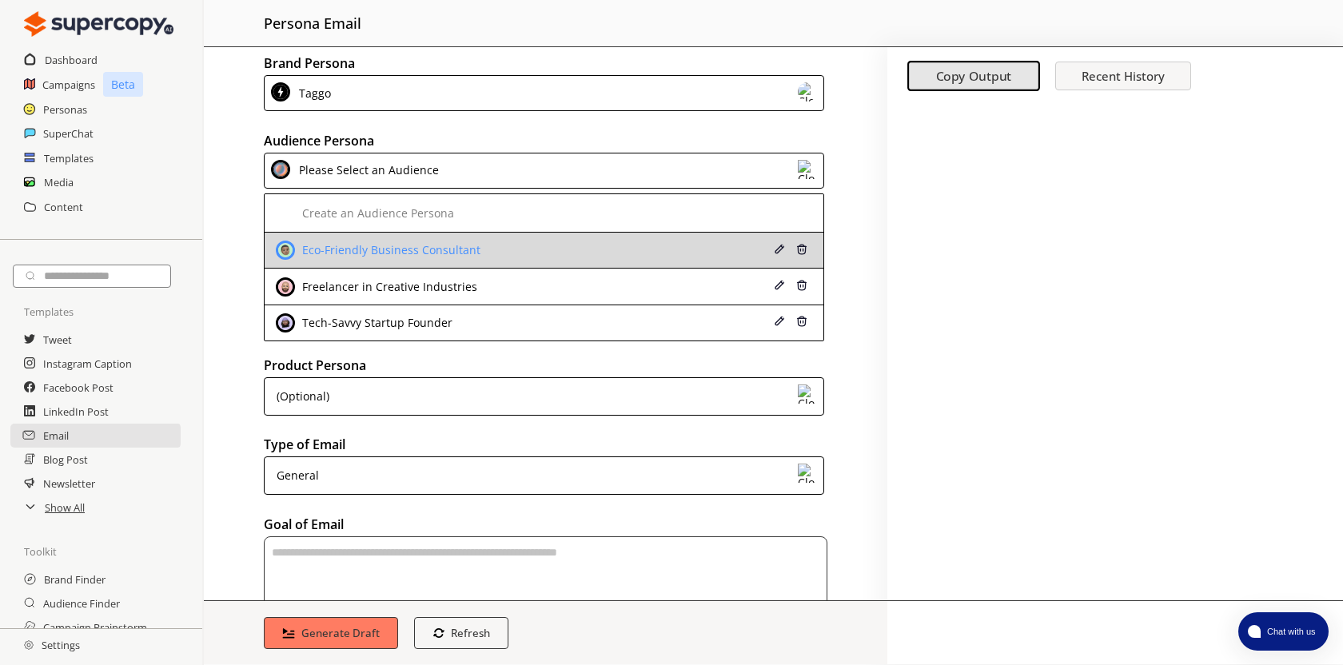
scroll to position [9, 0]
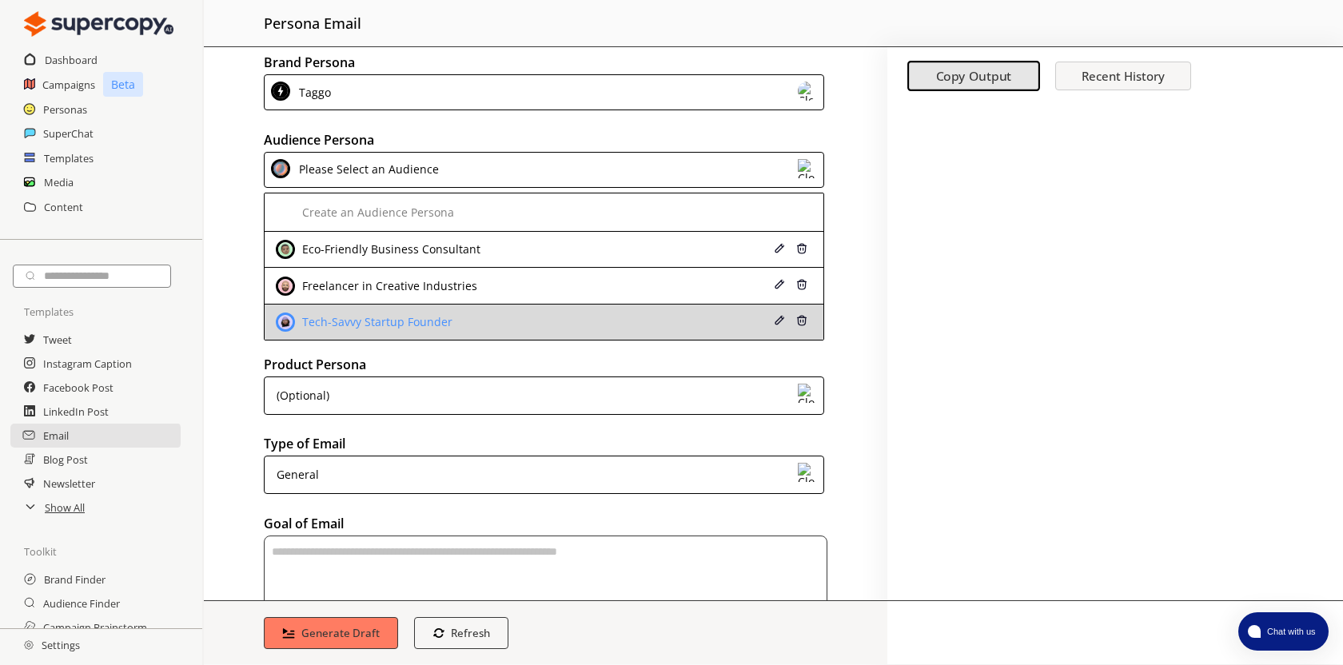
click at [408, 322] on div "Tech-Savvy Startup Founder" at bounding box center [375, 322] width 154 height 13
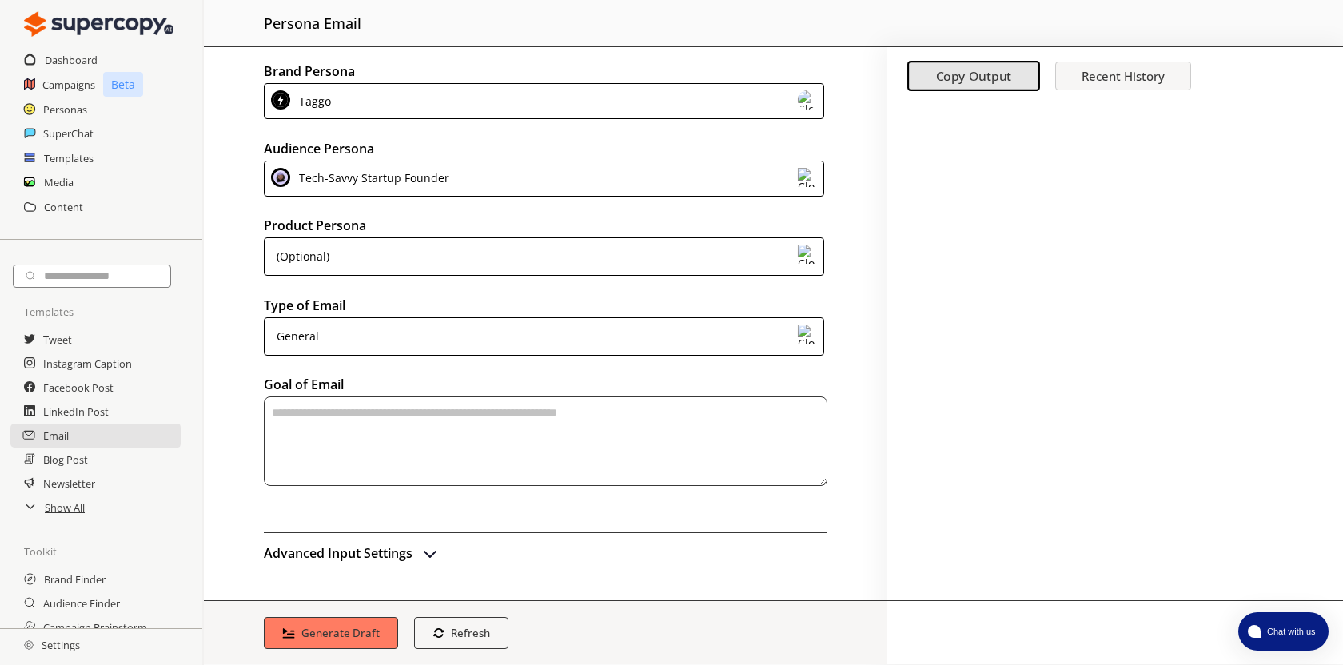
scroll to position [0, 0]
click at [454, 257] on div "(Optional)" at bounding box center [544, 256] width 560 height 38
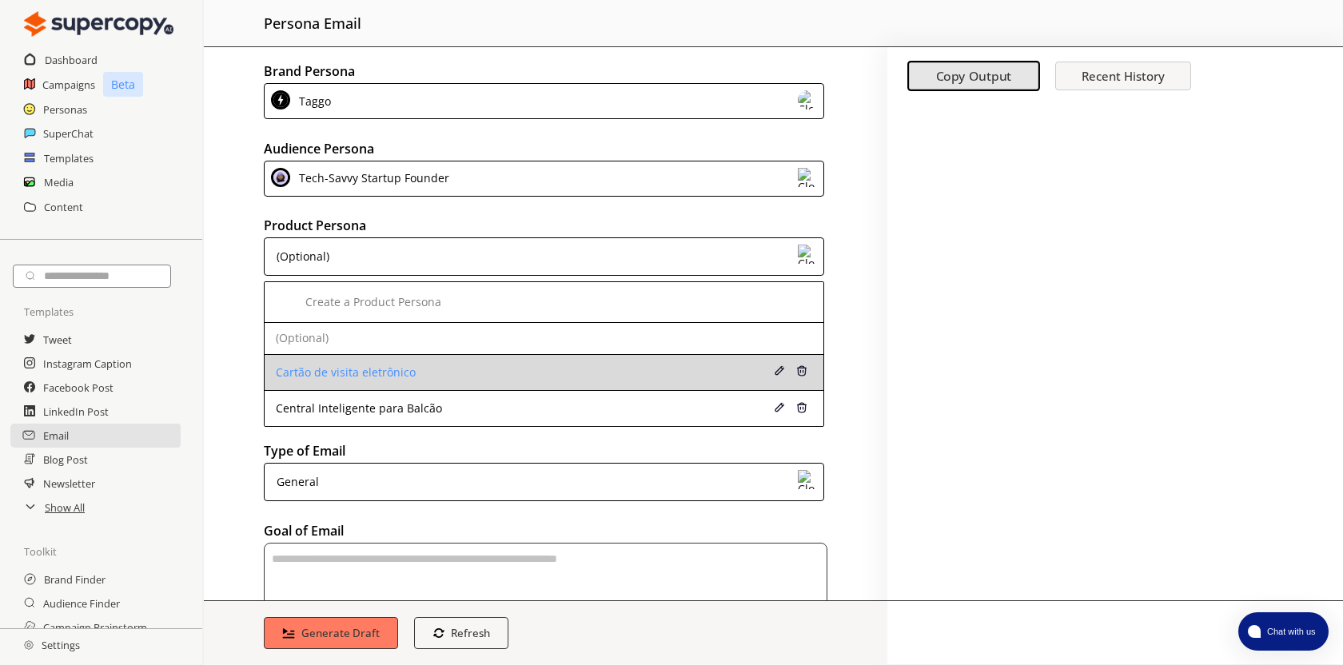
click at [416, 377] on div "Cartão de visita eletrônico" at bounding box center [495, 372] width 438 height 13
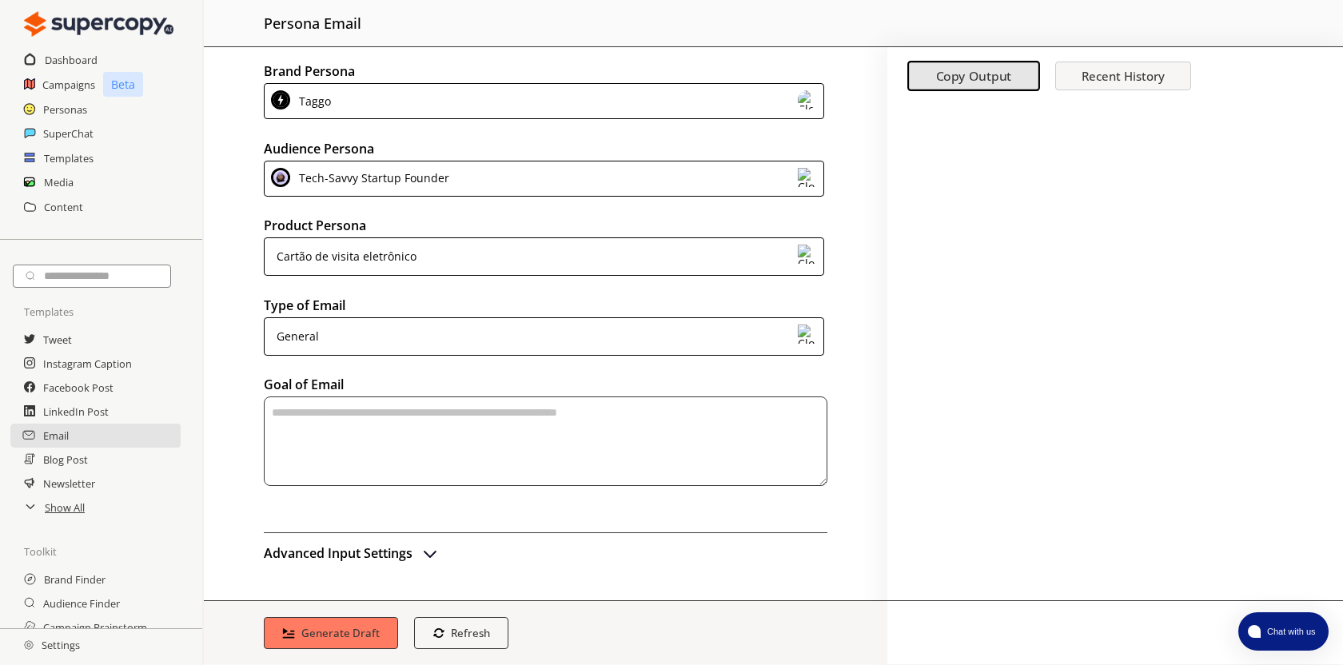
click at [452, 344] on div "General" at bounding box center [544, 336] width 560 height 38
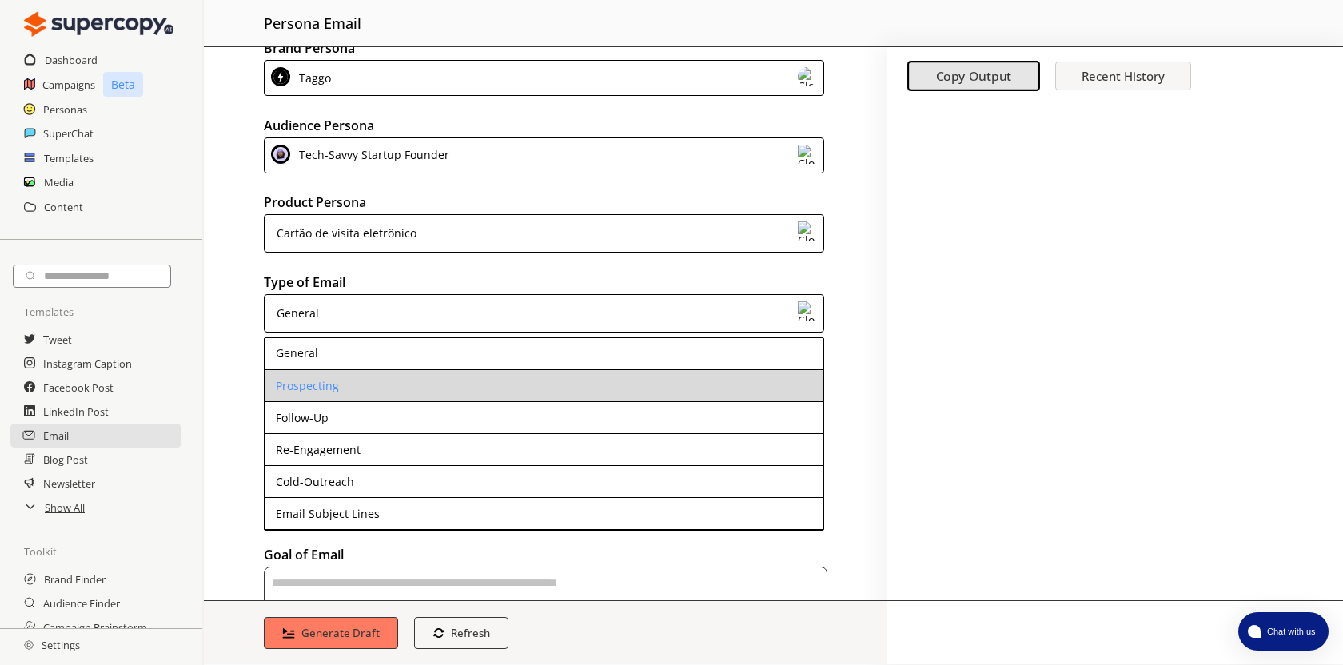
scroll to position [33, 0]
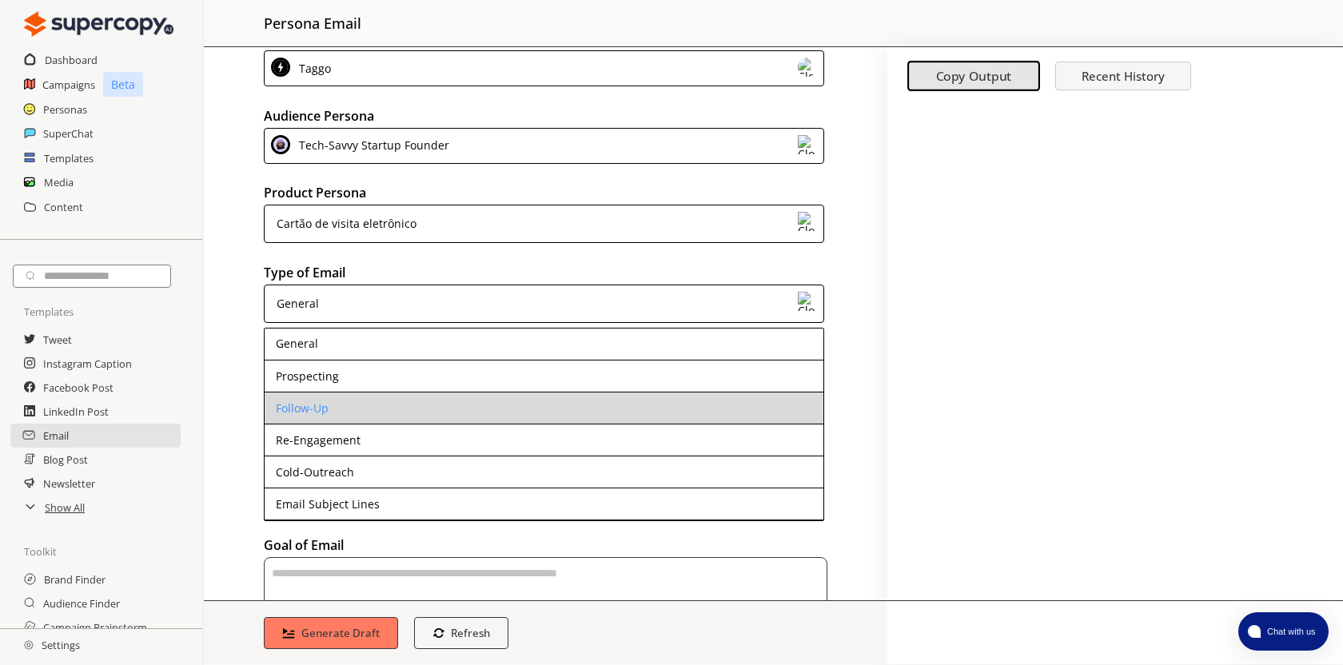
click at [462, 419] on li "Follow-Up" at bounding box center [544, 409] width 559 height 32
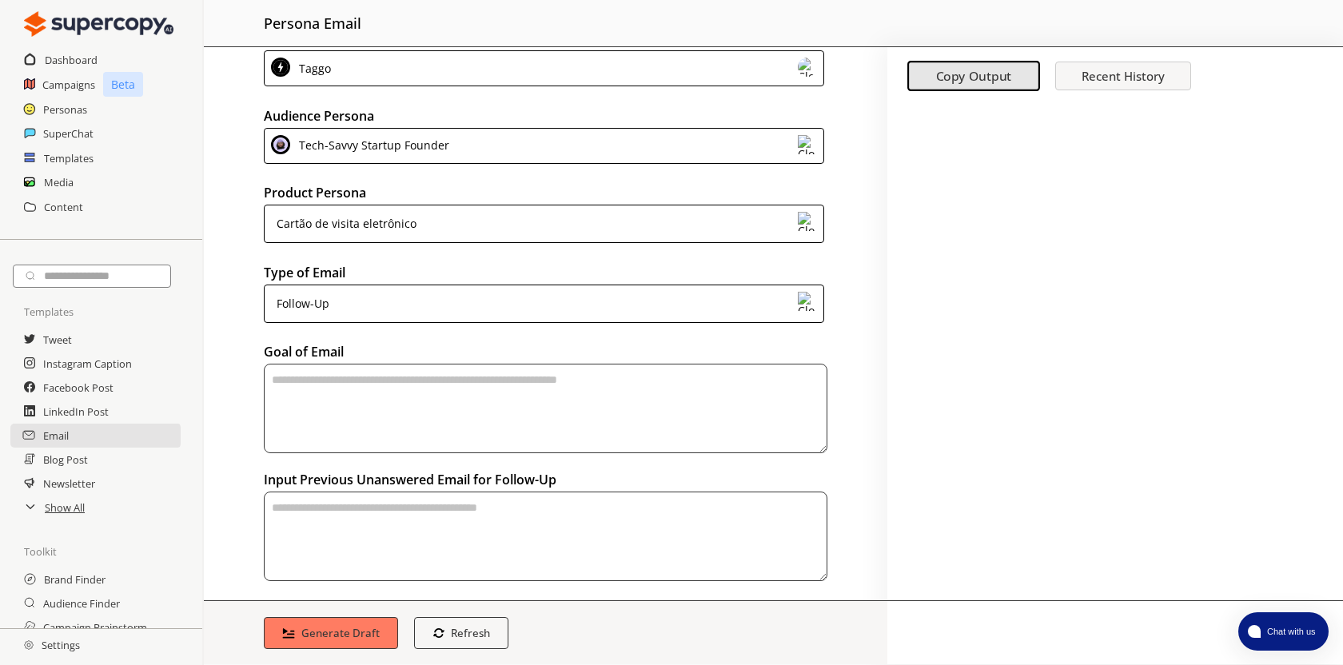
click at [494, 418] on textarea "textarea-textarea" at bounding box center [546, 409] width 564 height 90
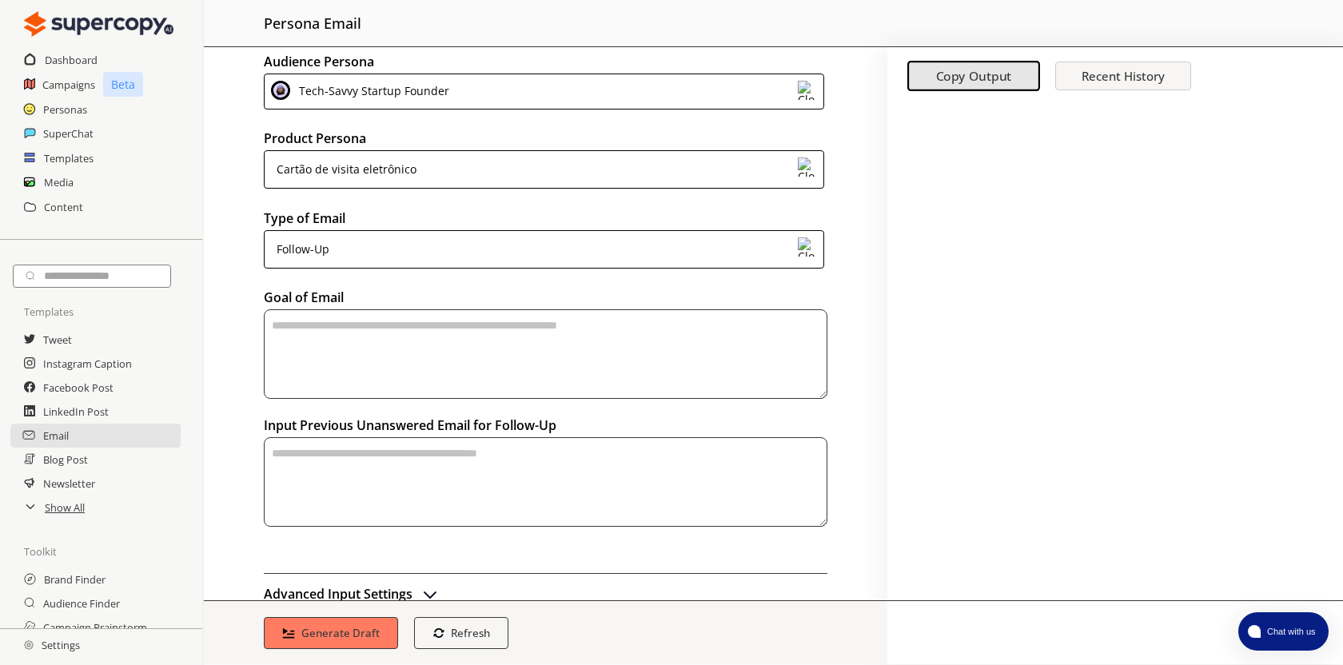
scroll to position [94, 0]
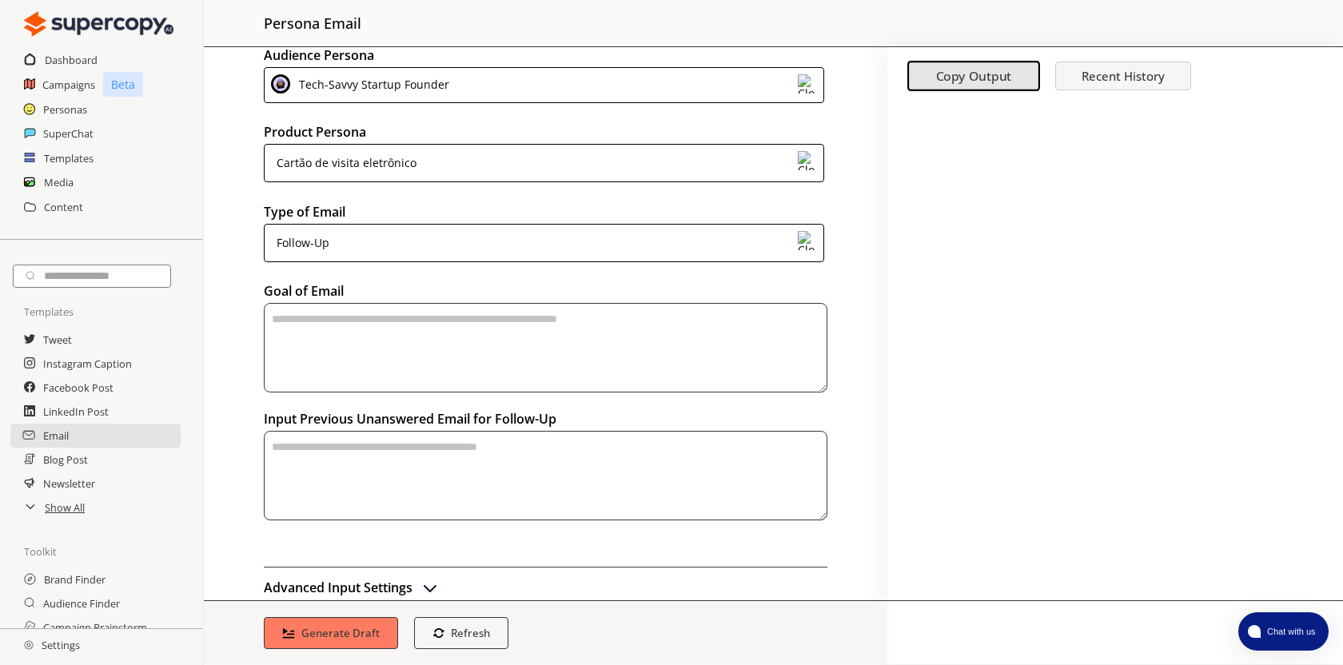
click at [580, 248] on div "Follow-Up" at bounding box center [544, 243] width 560 height 38
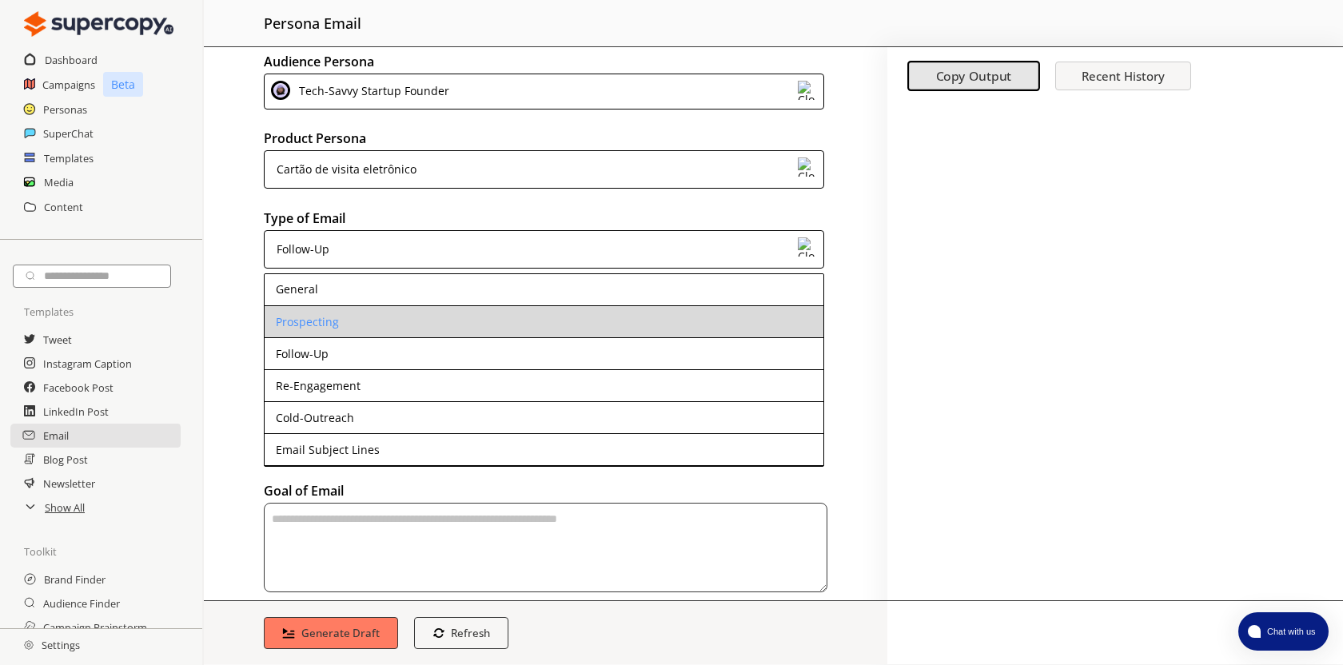
scroll to position [67, 0]
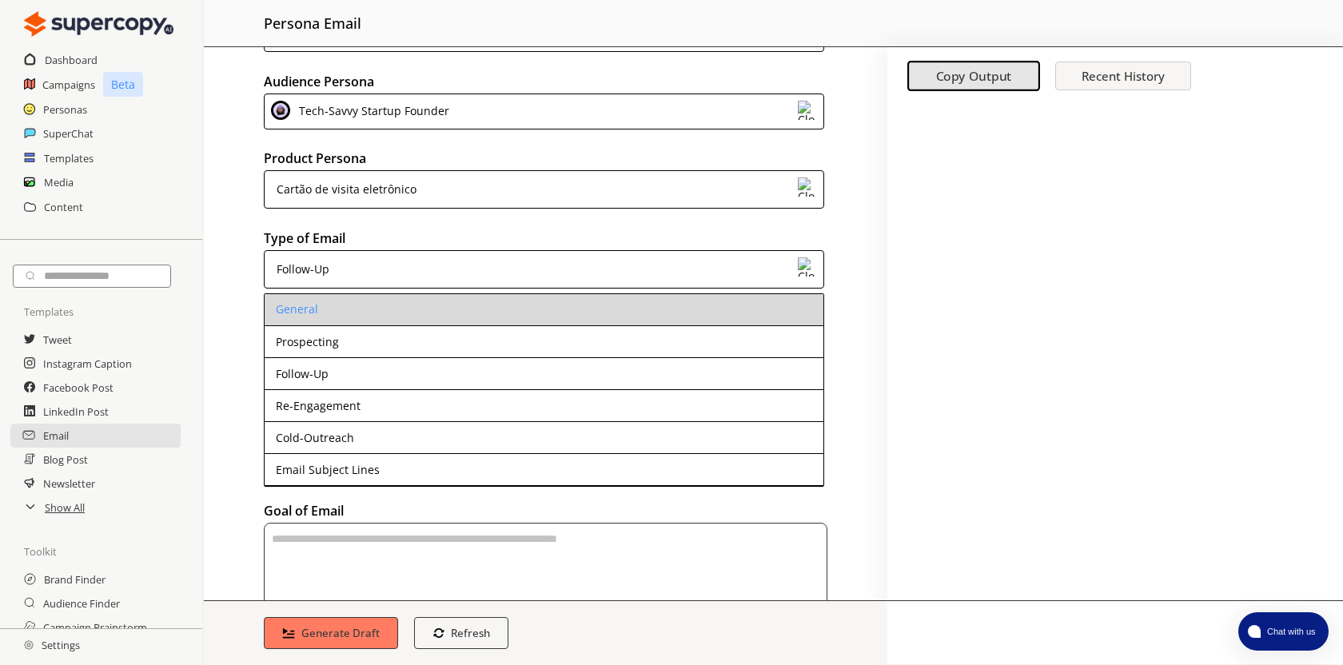
click at [385, 304] on li "General" at bounding box center [544, 310] width 559 height 32
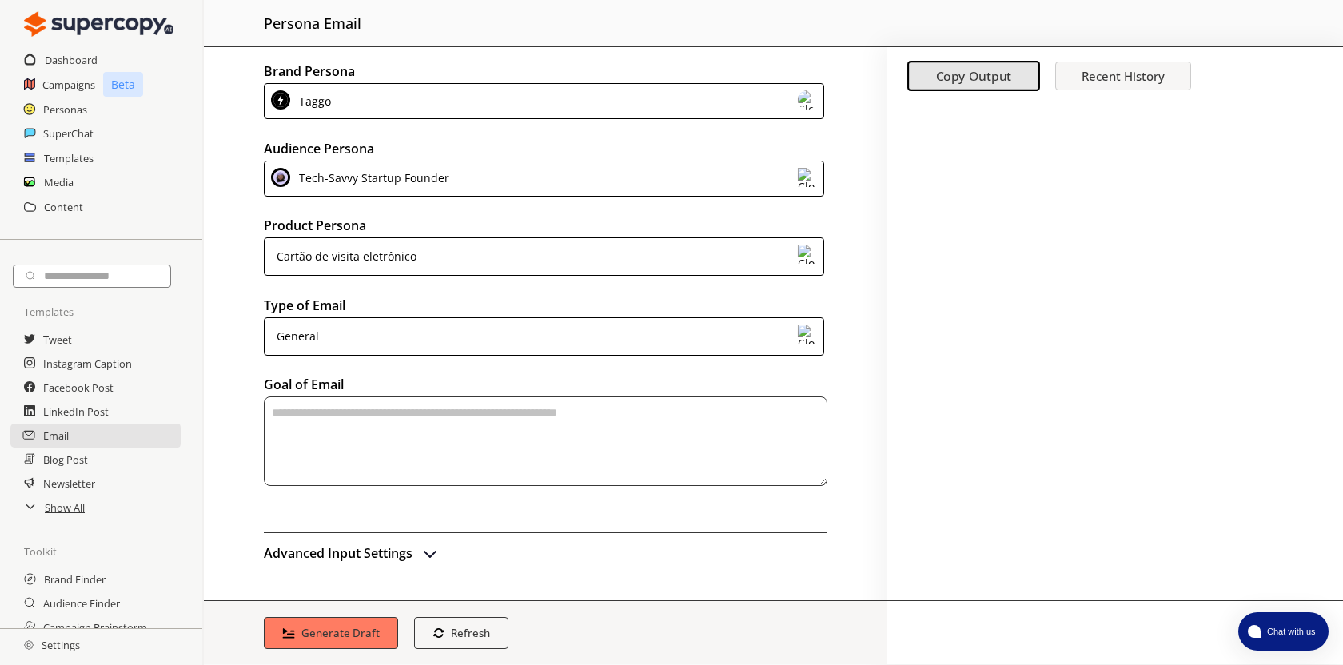
click at [398, 347] on div "General" at bounding box center [544, 336] width 560 height 38
click at [250, 337] on div "Brand Persona Taggo Audience Persona Tech-Savvy Startup Founder Product Persona…" at bounding box center [546, 323] width 684 height 553
click at [356, 420] on textarea "textarea-textarea" at bounding box center [546, 442] width 564 height 90
click at [430, 554] on img "advanced-inputs" at bounding box center [430, 553] width 19 height 19
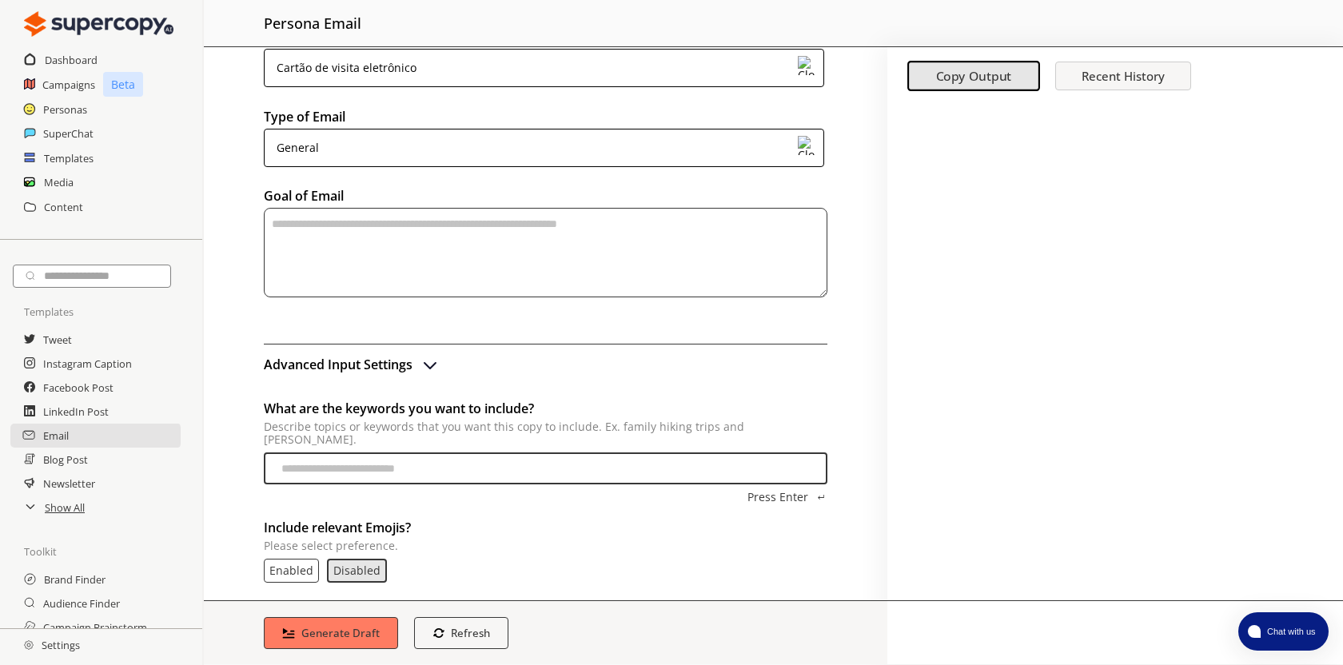
scroll to position [193, 0]
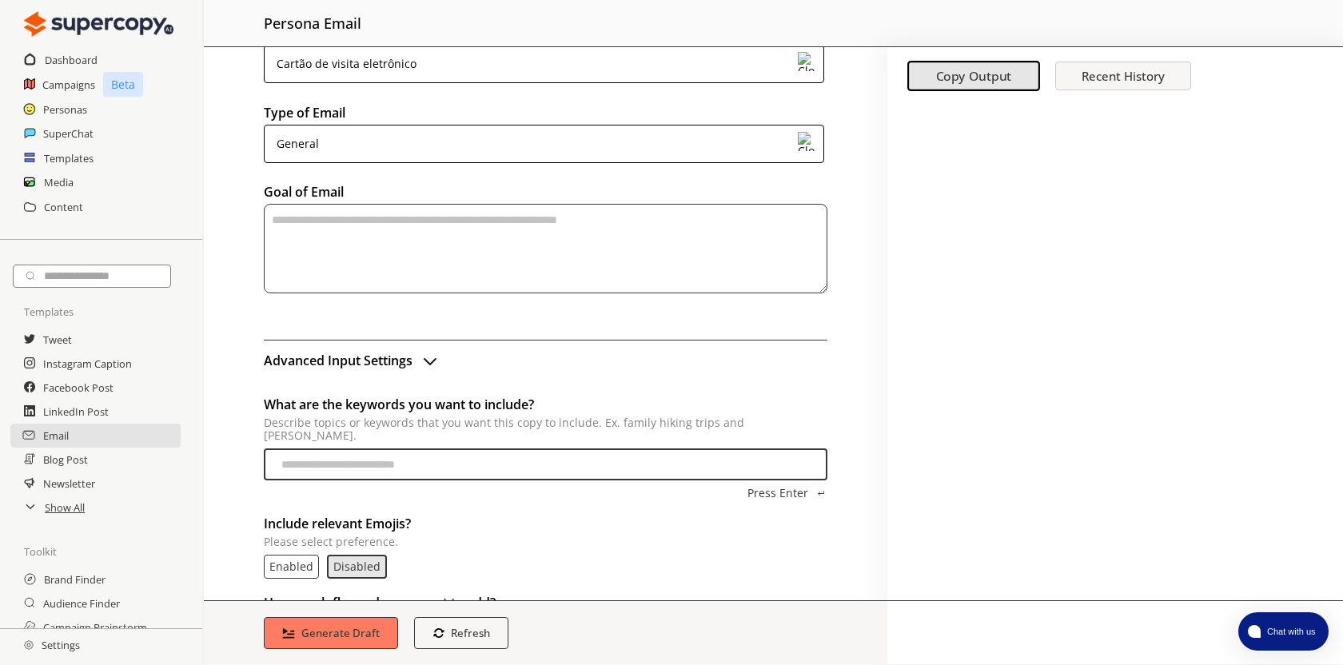
click at [553, 251] on textarea "textarea-textarea" at bounding box center [546, 249] width 564 height 90
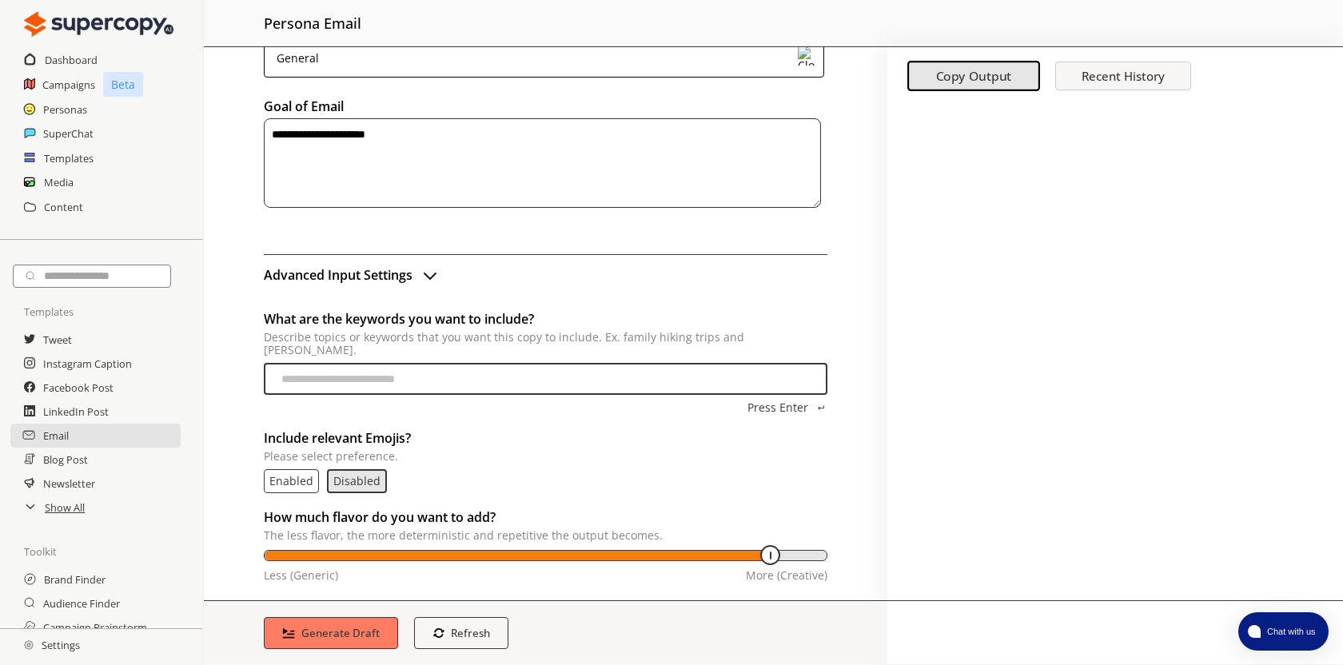
scroll to position [285, 0]
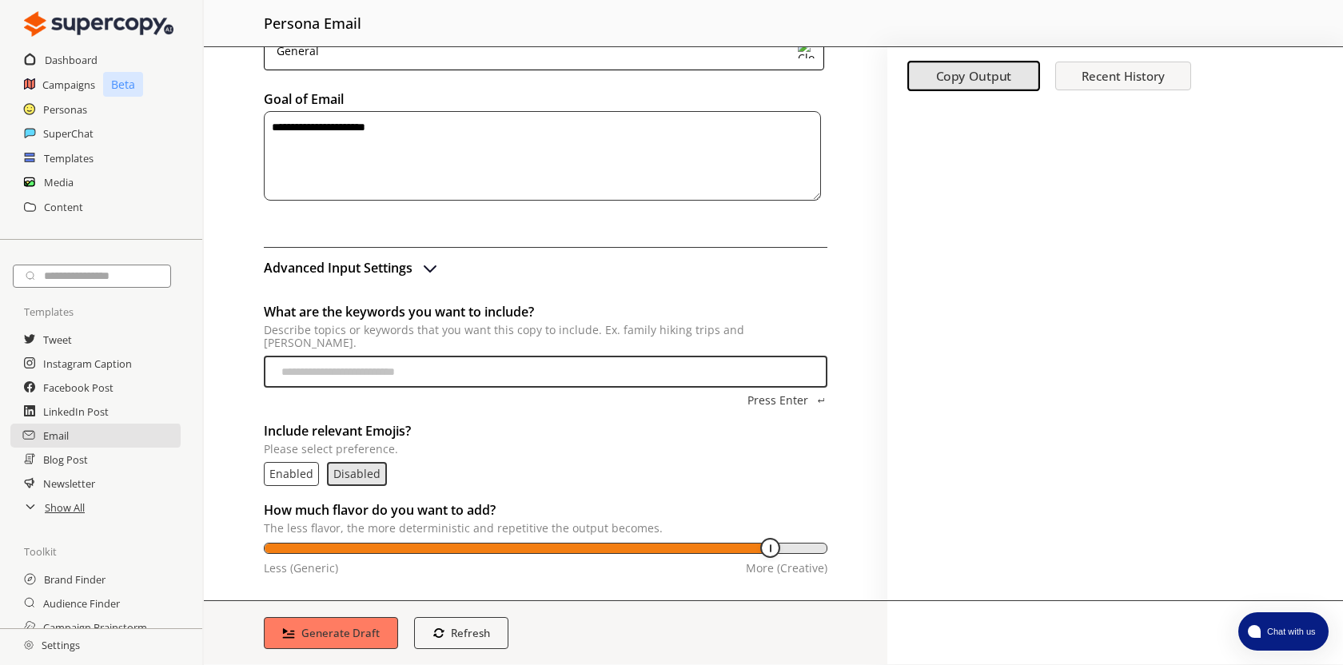
type textarea "**********"
type input "**"
click at [582, 545] on input "temperature-input" at bounding box center [547, 551] width 562 height 13
click at [361, 628] on b "Generate Draft" at bounding box center [341, 632] width 82 height 15
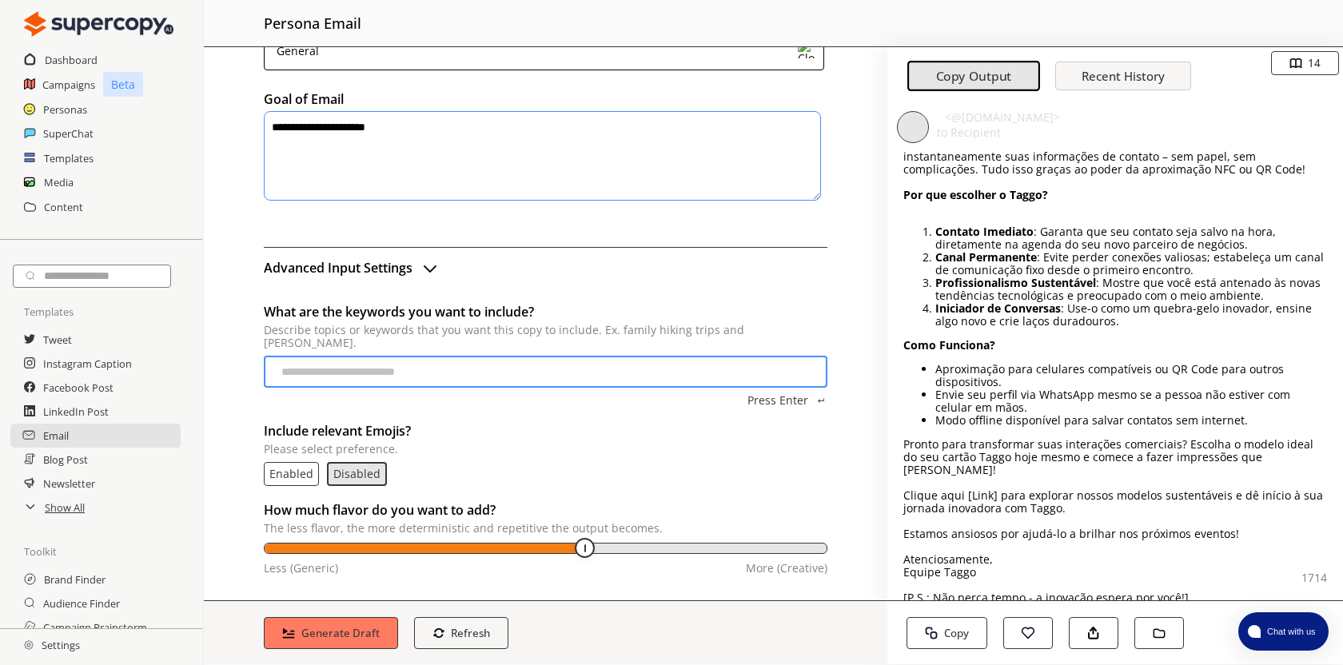
scroll to position [161, 0]
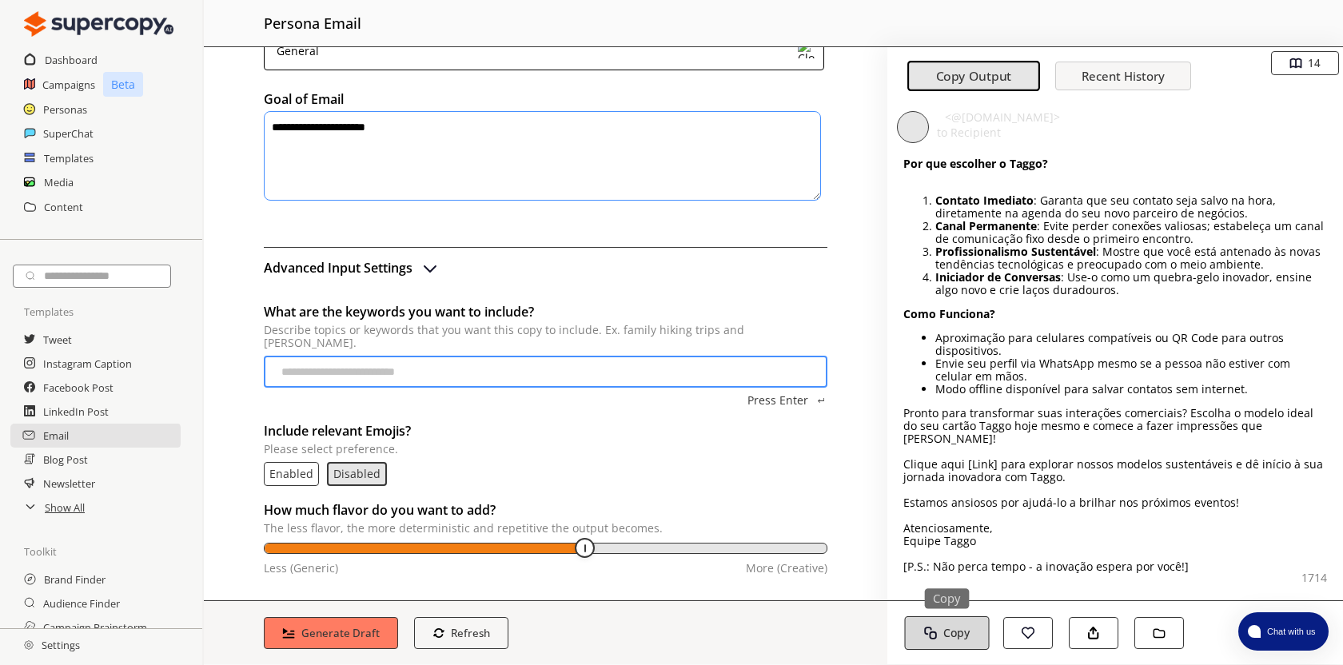
click at [963, 634] on b "Copy" at bounding box center [956, 632] width 26 height 15
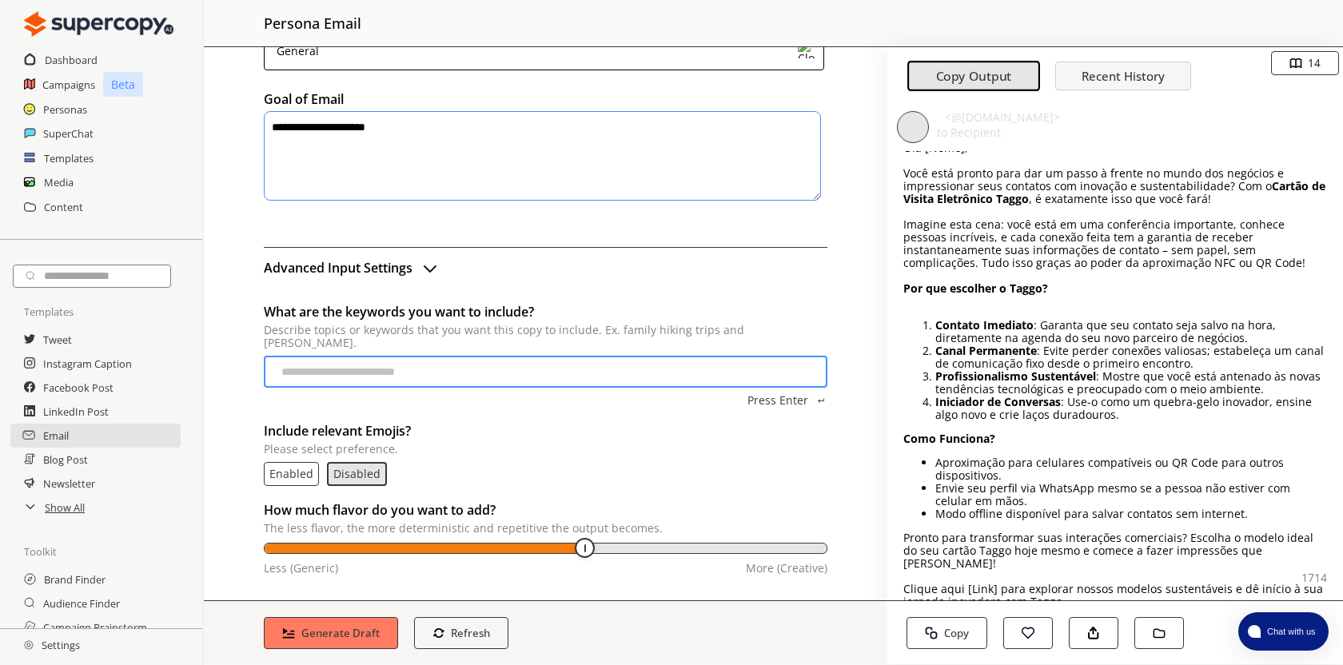
scroll to position [0, 0]
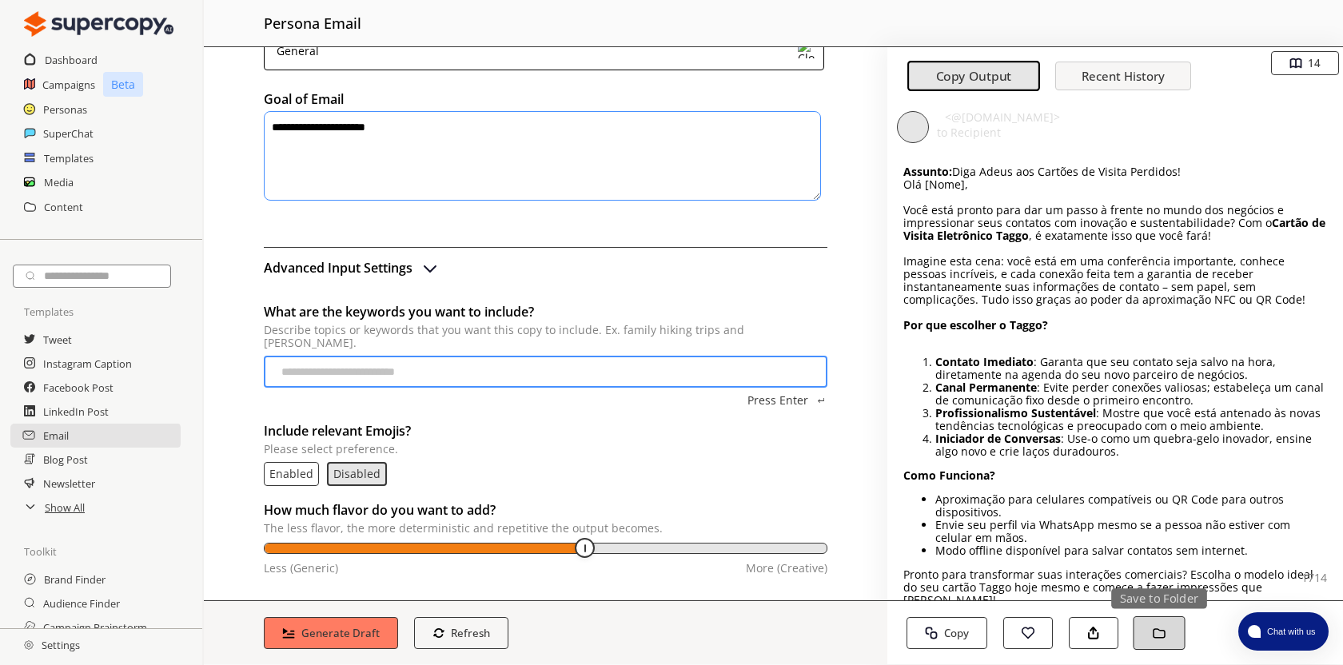
click at [1161, 632] on img "button" at bounding box center [1159, 634] width 14 height 14
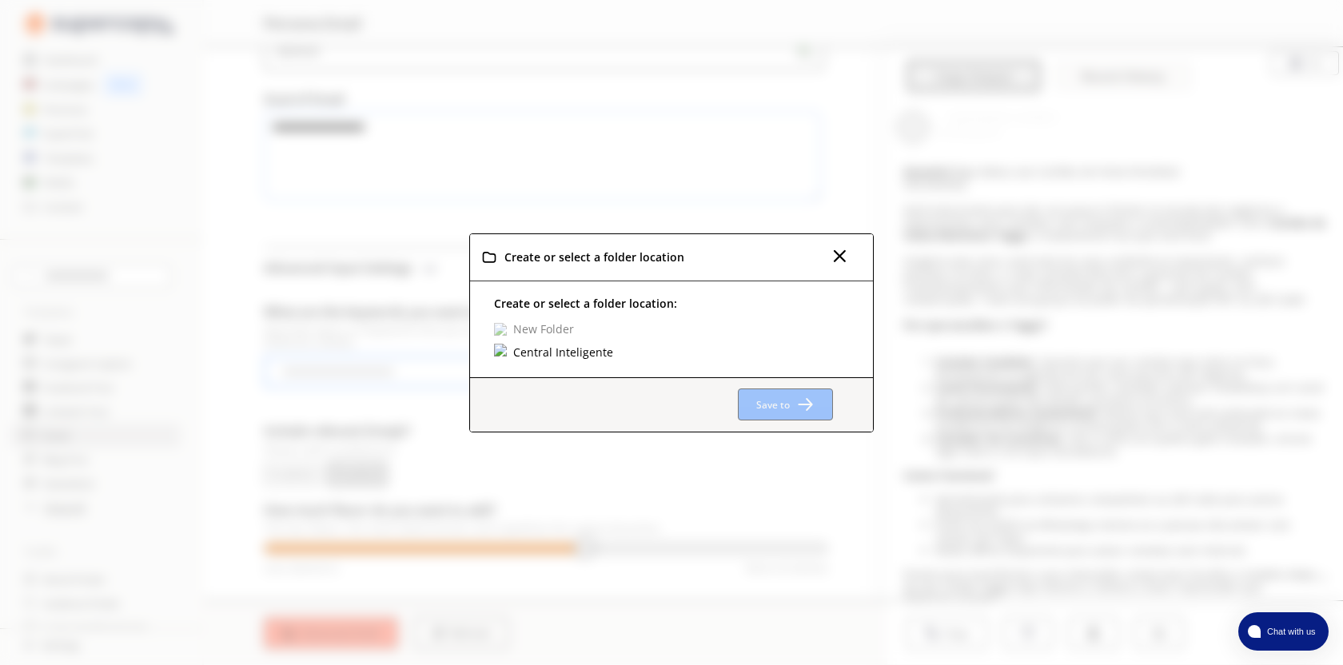
click at [502, 331] on img at bounding box center [500, 329] width 13 height 13
click at [524, 325] on input "text" at bounding box center [578, 330] width 168 height 22
click at [684, 330] on img "Create Top-Level Folder" at bounding box center [683, 330] width 11 height 11
click at [609, 335] on input "**********" at bounding box center [578, 330] width 168 height 22
type input "**********"
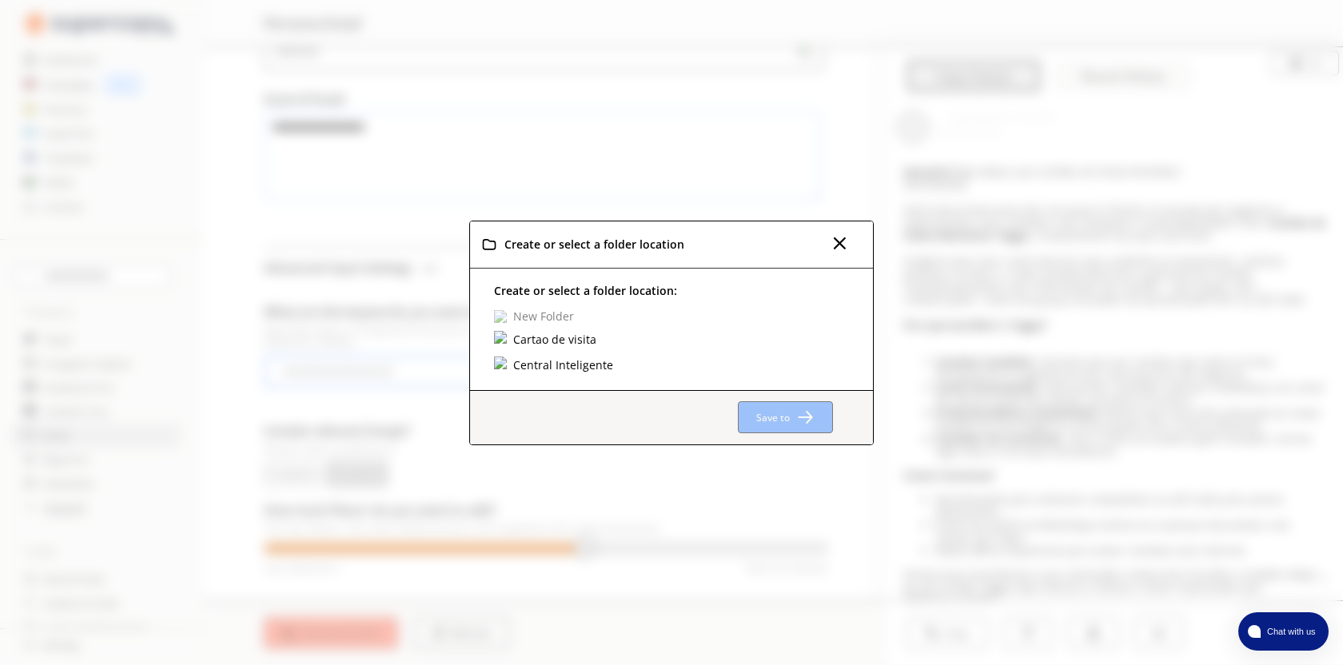
click at [574, 348] on div "Create or select a folder location: New Folder Cartao de visita Central Intelig…" at bounding box center [671, 330] width 403 height 122
click at [501, 338] on img at bounding box center [501, 338] width 14 height 14
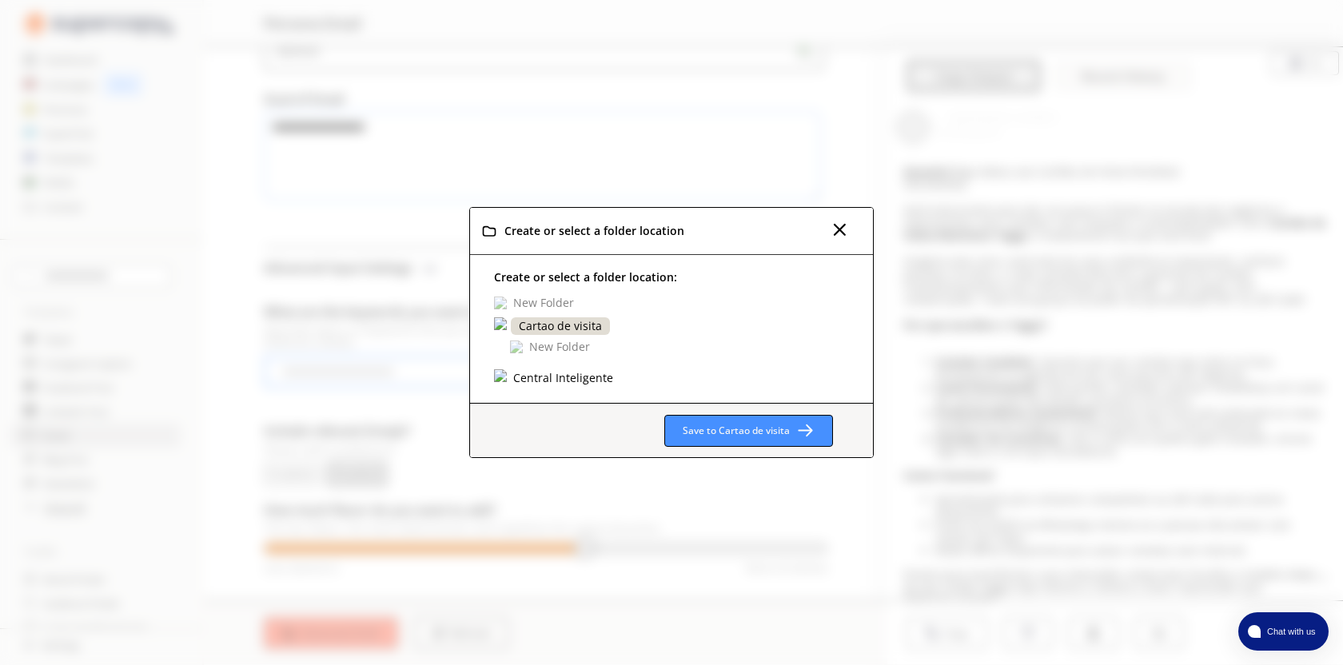
click at [520, 350] on img at bounding box center [516, 347] width 13 height 13
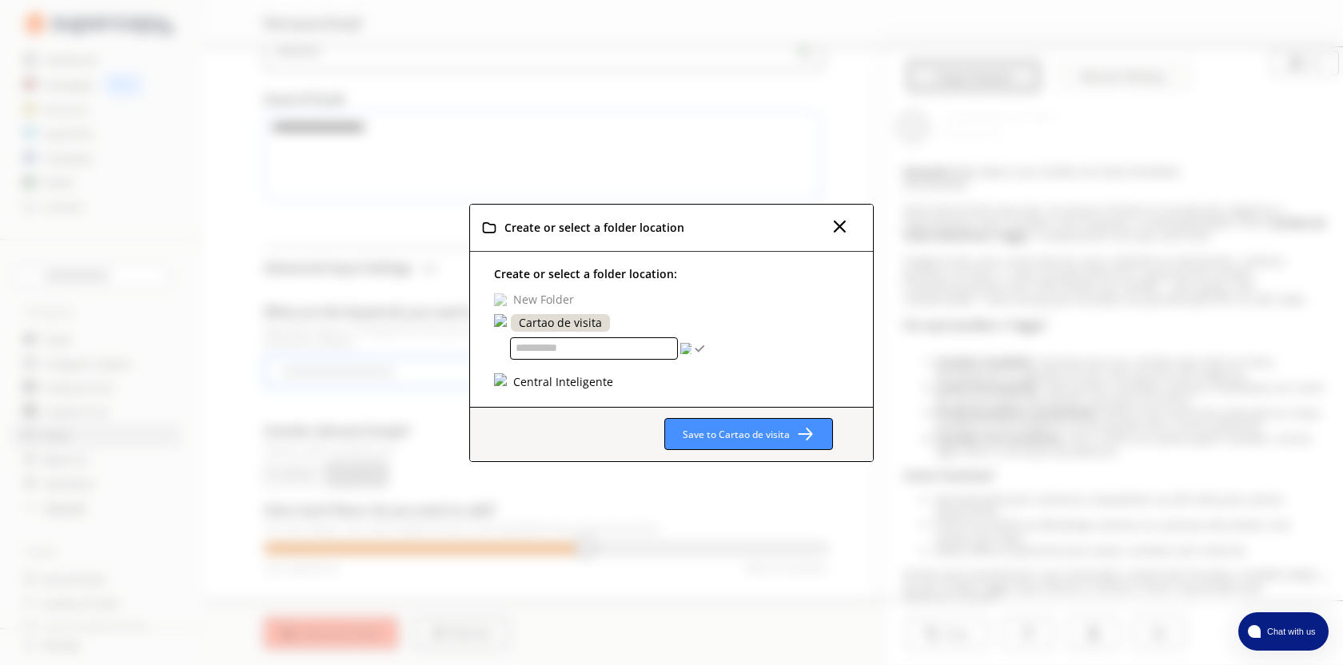
click at [537, 347] on input "text" at bounding box center [594, 348] width 168 height 22
type input "**********"
click at [735, 335] on div "**********" at bounding box center [683, 339] width 379 height 51
click at [698, 349] on img "Create Sub-Level Folder" at bounding box center [699, 348] width 11 height 11
click at [629, 353] on input "**********" at bounding box center [594, 348] width 168 height 22
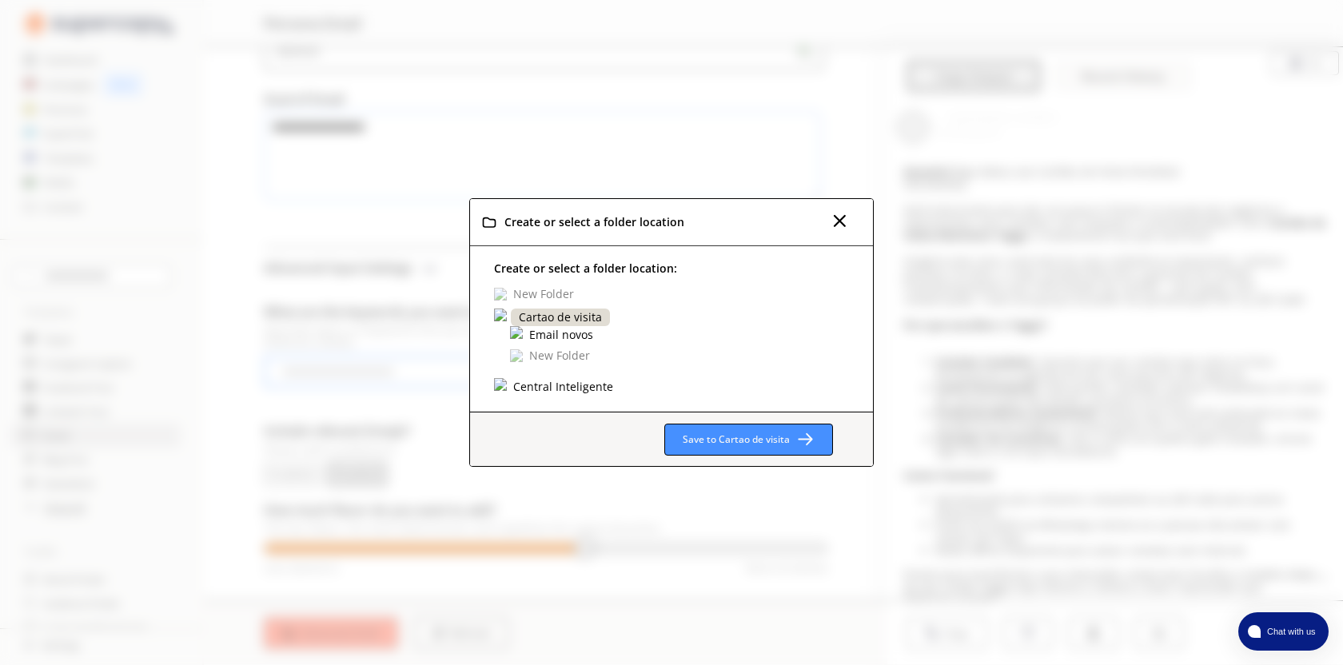
click at [579, 341] on div "Email novos" at bounding box center [561, 335] width 69 height 18
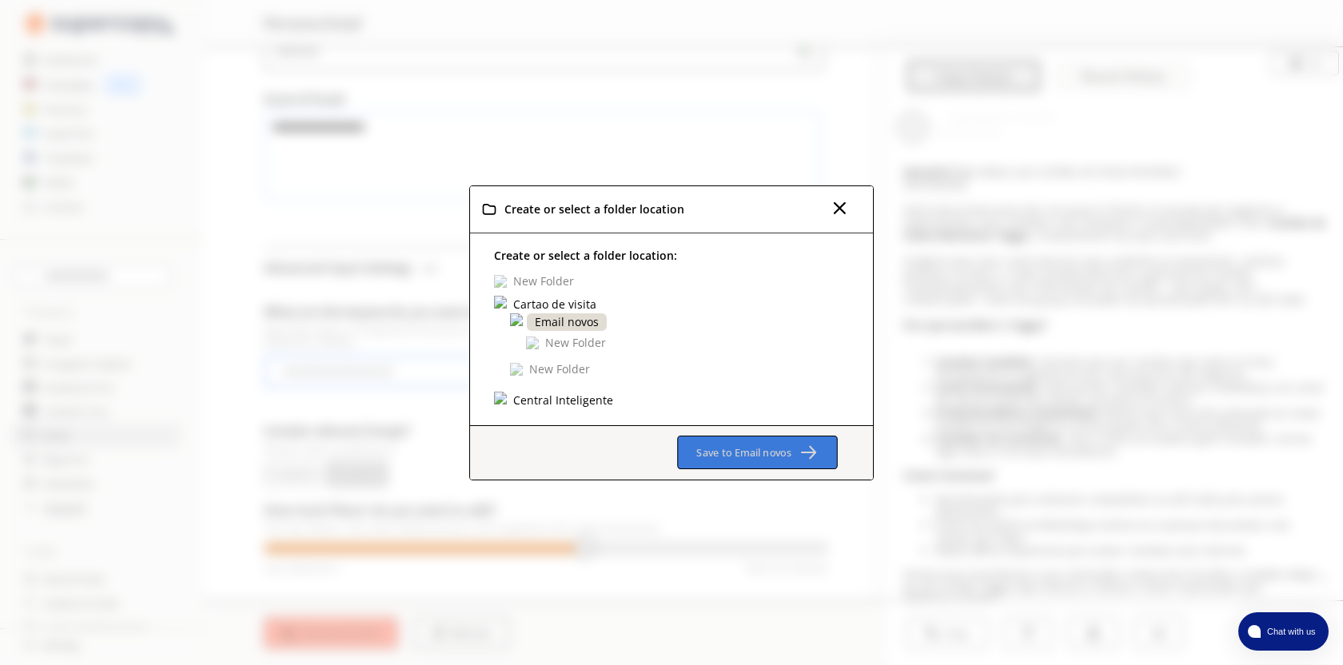
click at [785, 450] on b "Save to Email novos" at bounding box center [743, 452] width 95 height 14
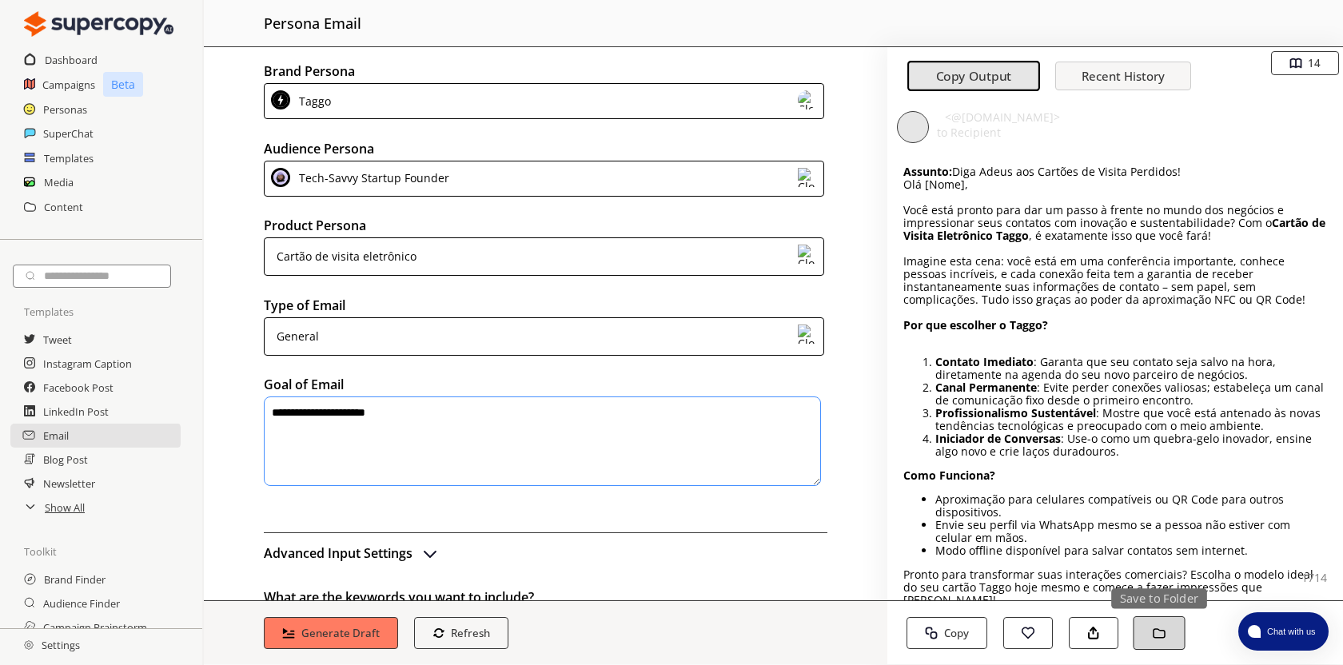
click at [1161, 634] on img "button" at bounding box center [1159, 634] width 14 height 14
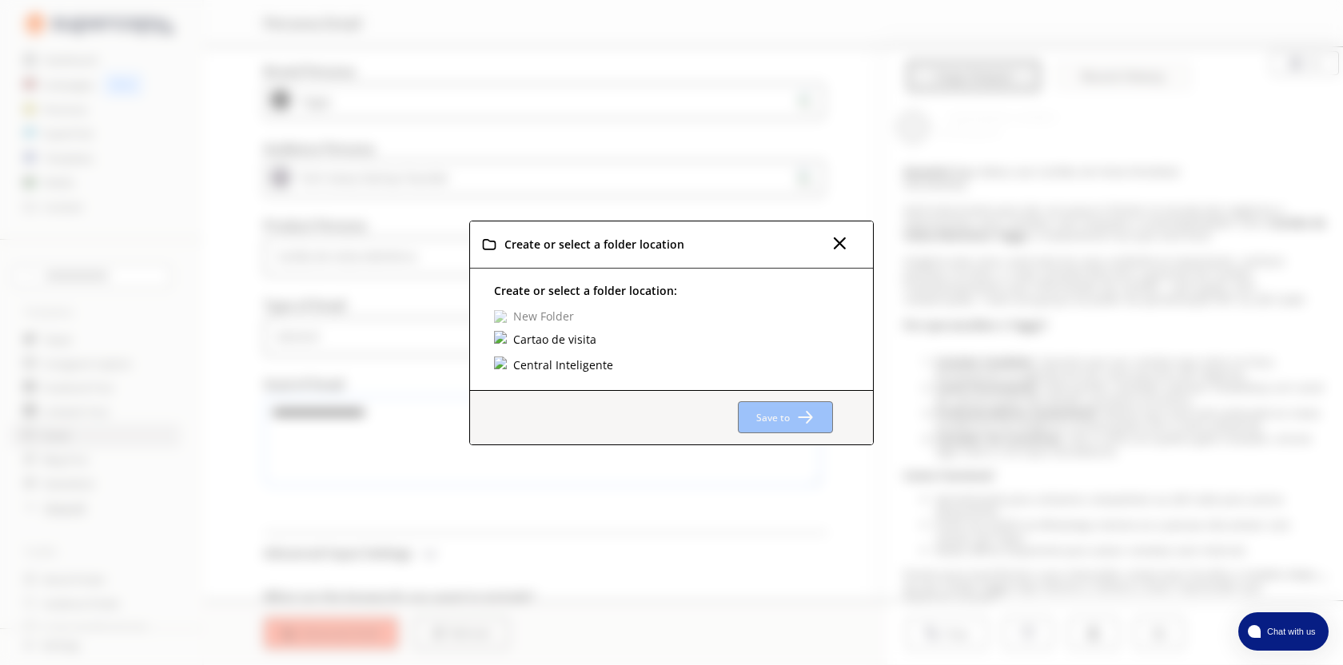
click at [508, 340] on div "Cartao de visita" at bounding box center [546, 340] width 105 height 18
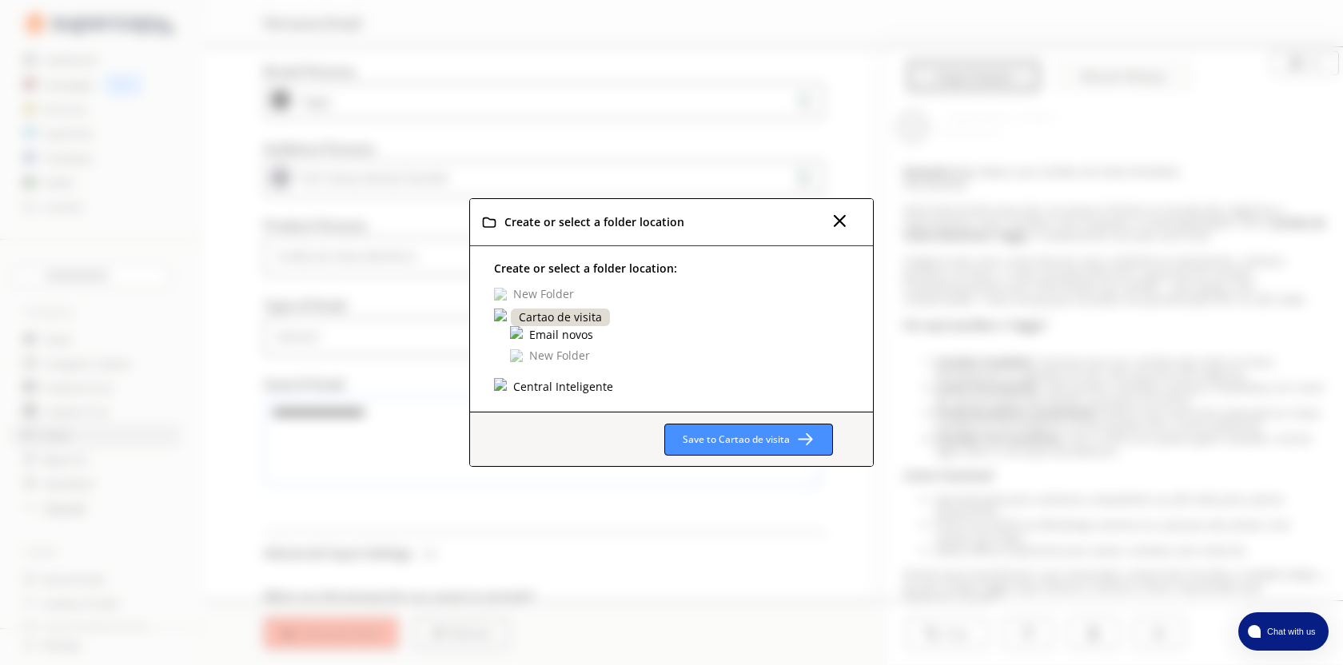
click at [575, 342] on div "Email novos" at bounding box center [561, 335] width 69 height 18
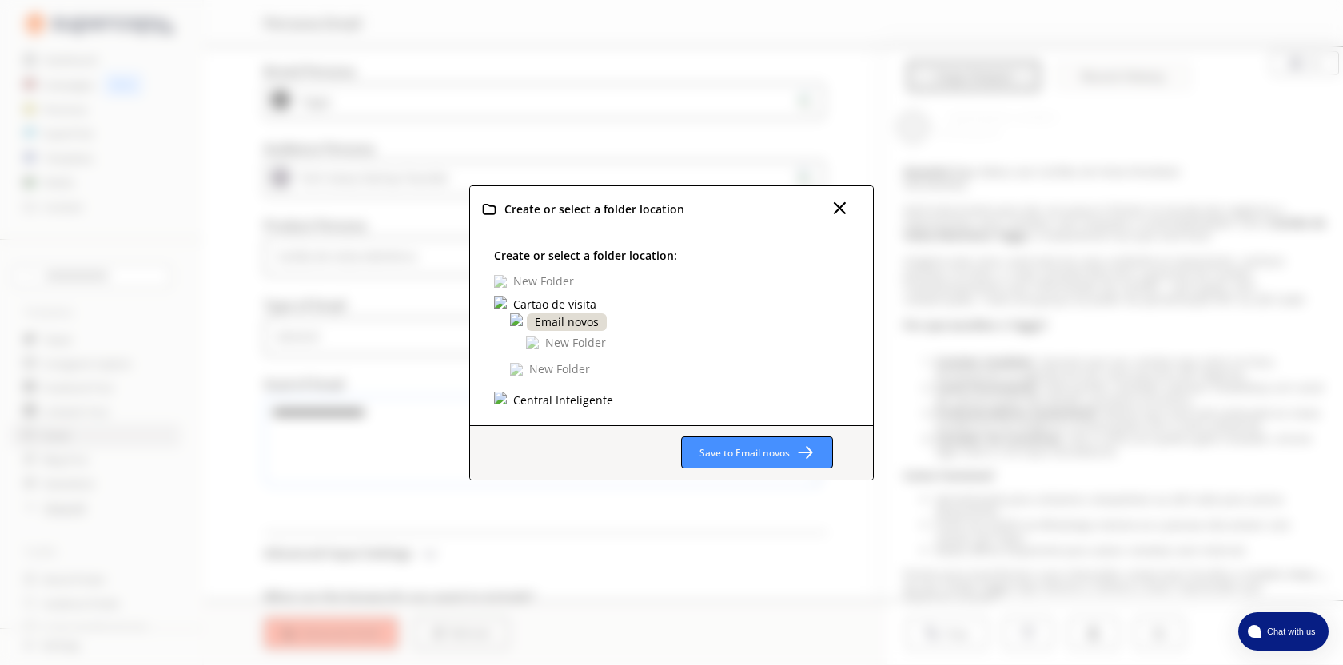
click at [584, 325] on div "Email novos" at bounding box center [567, 322] width 80 height 18
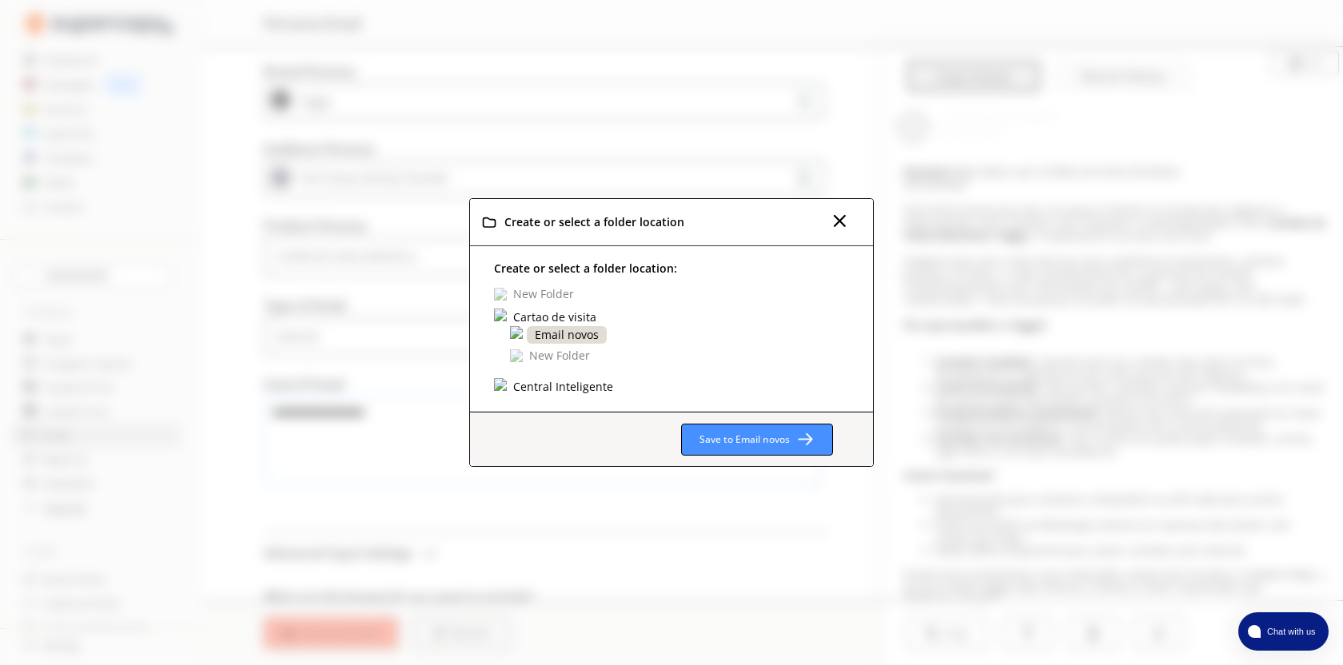
click at [587, 337] on div "Email novos" at bounding box center [567, 335] width 80 height 18
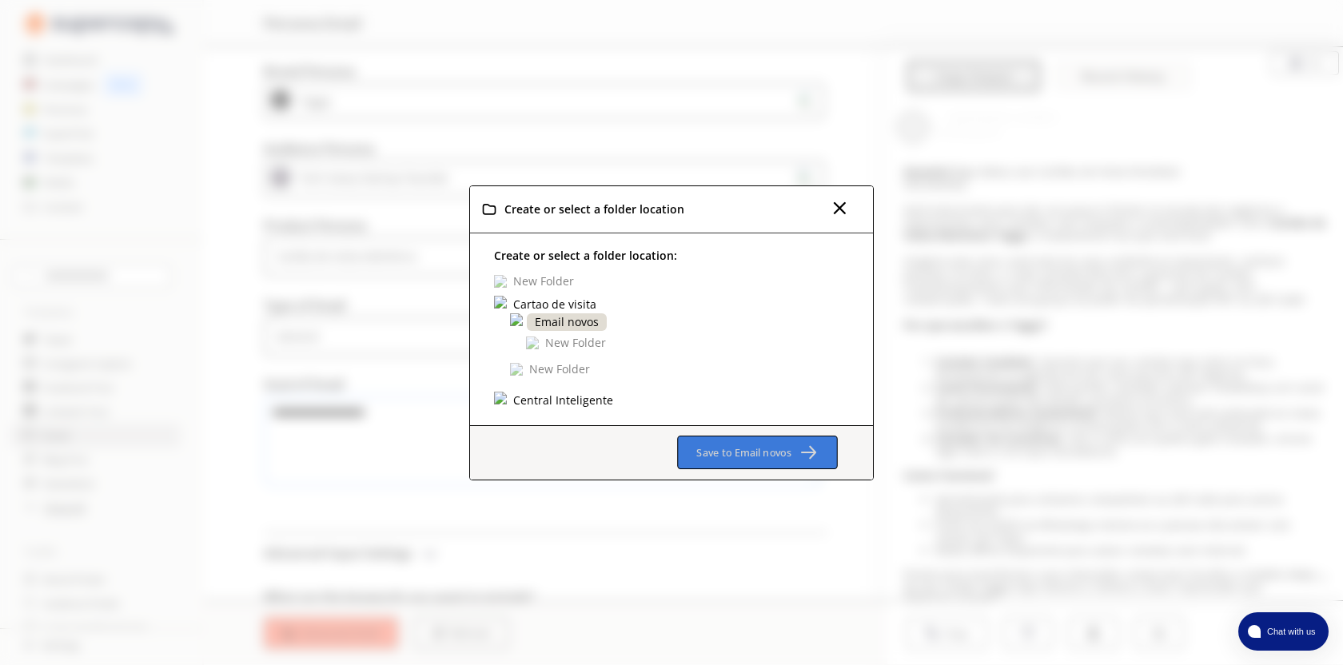
click at [757, 452] on b "Save to Email novos" at bounding box center [743, 452] width 95 height 14
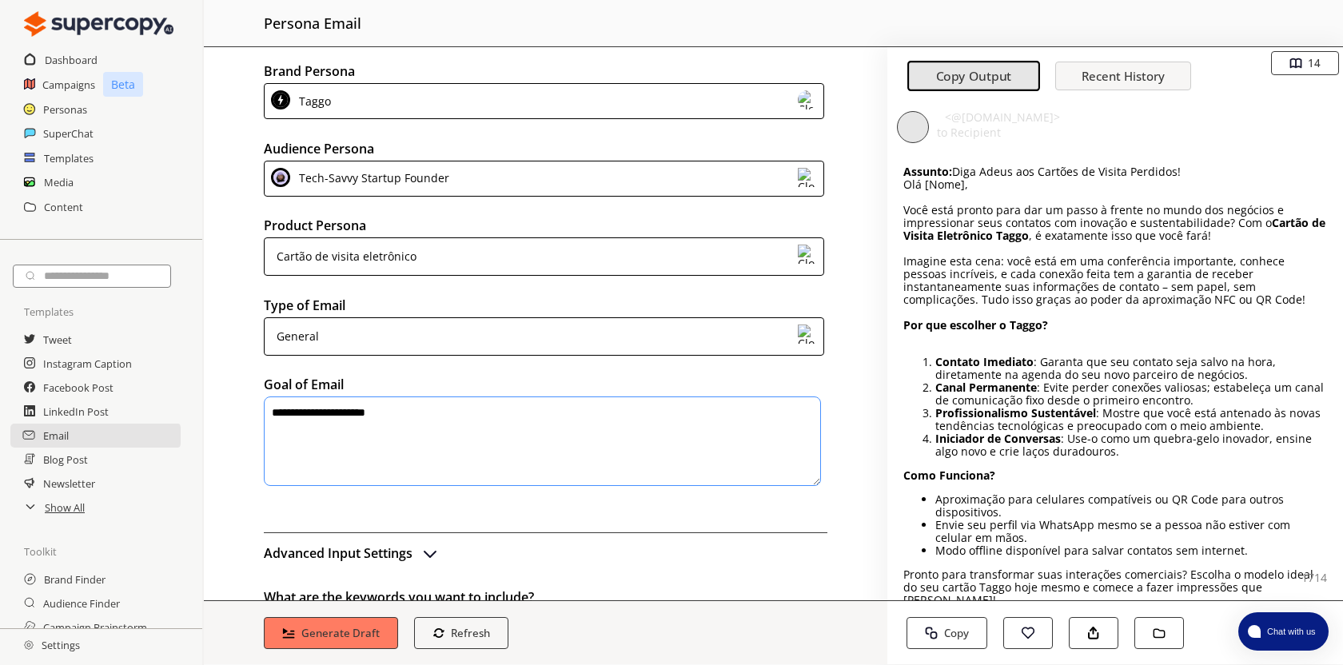
click at [798, 179] on img at bounding box center [807, 177] width 19 height 19
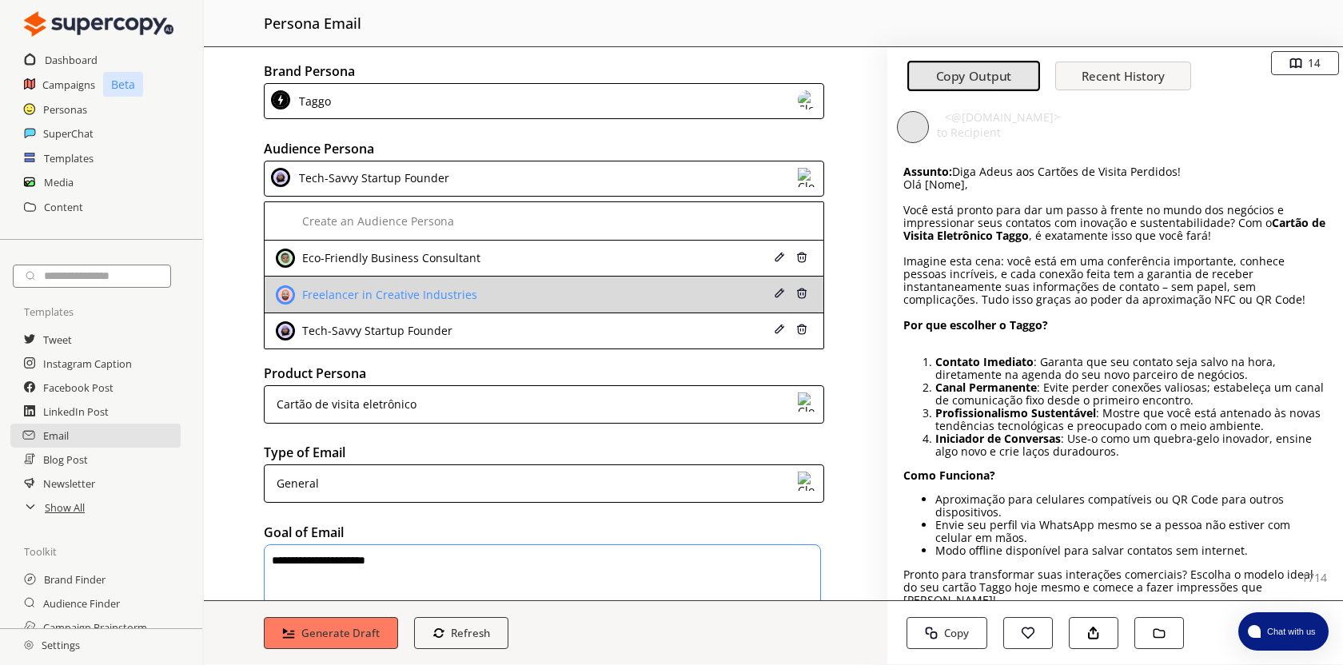
click at [623, 287] on div "Freelancer in Creative Industries" at bounding box center [495, 294] width 438 height 19
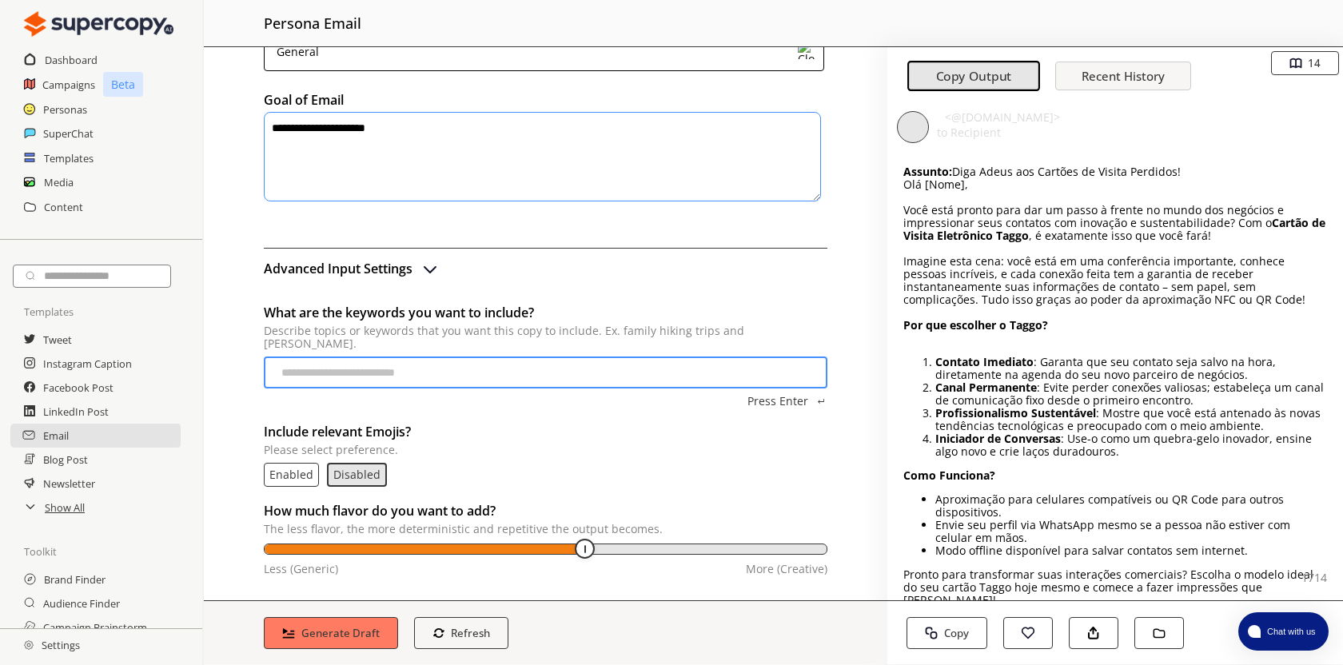
scroll to position [285, 0]
click at [376, 632] on b "Generate Draft" at bounding box center [341, 632] width 82 height 15
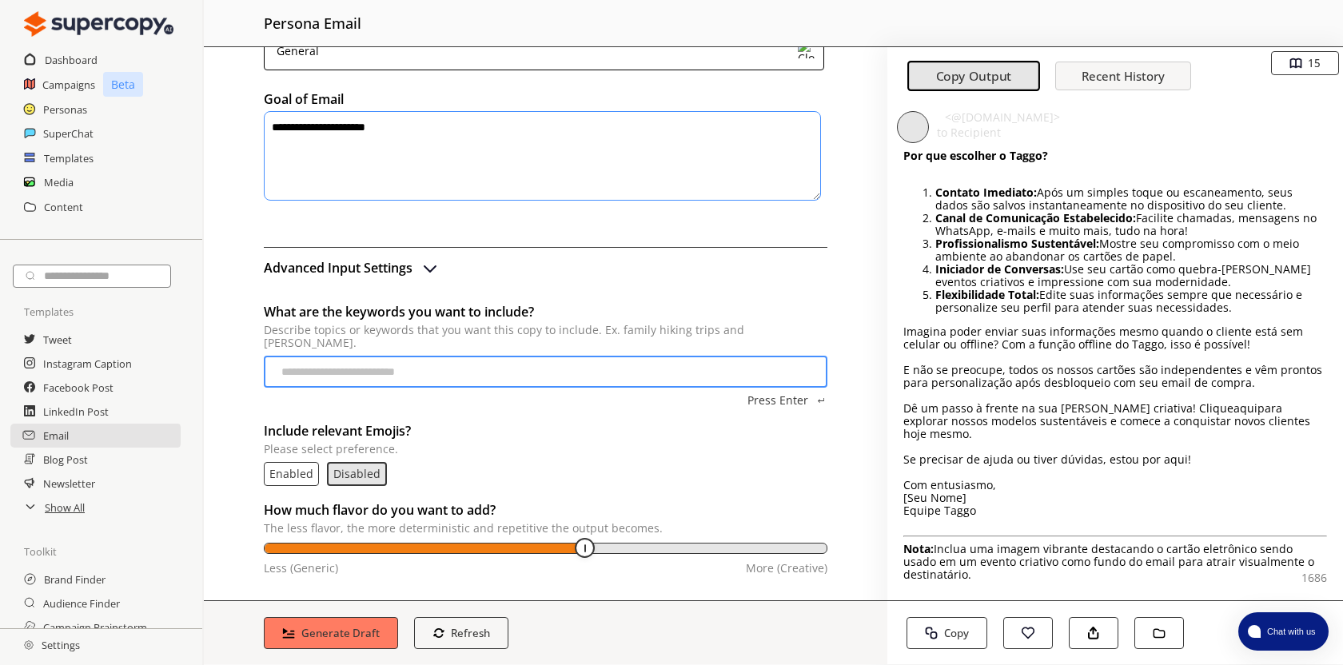
scroll to position [116, 0]
click at [1166, 636] on button "Save to Folder" at bounding box center [1159, 633] width 52 height 34
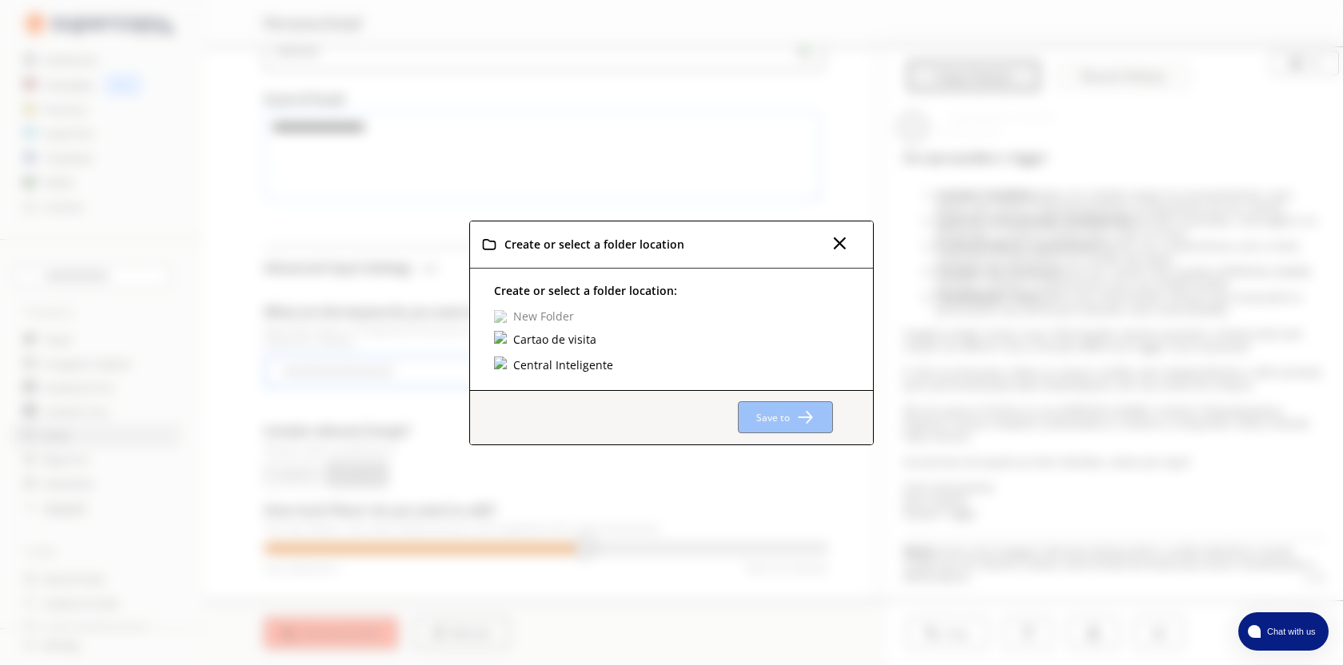
click at [500, 338] on img at bounding box center [501, 338] width 14 height 14
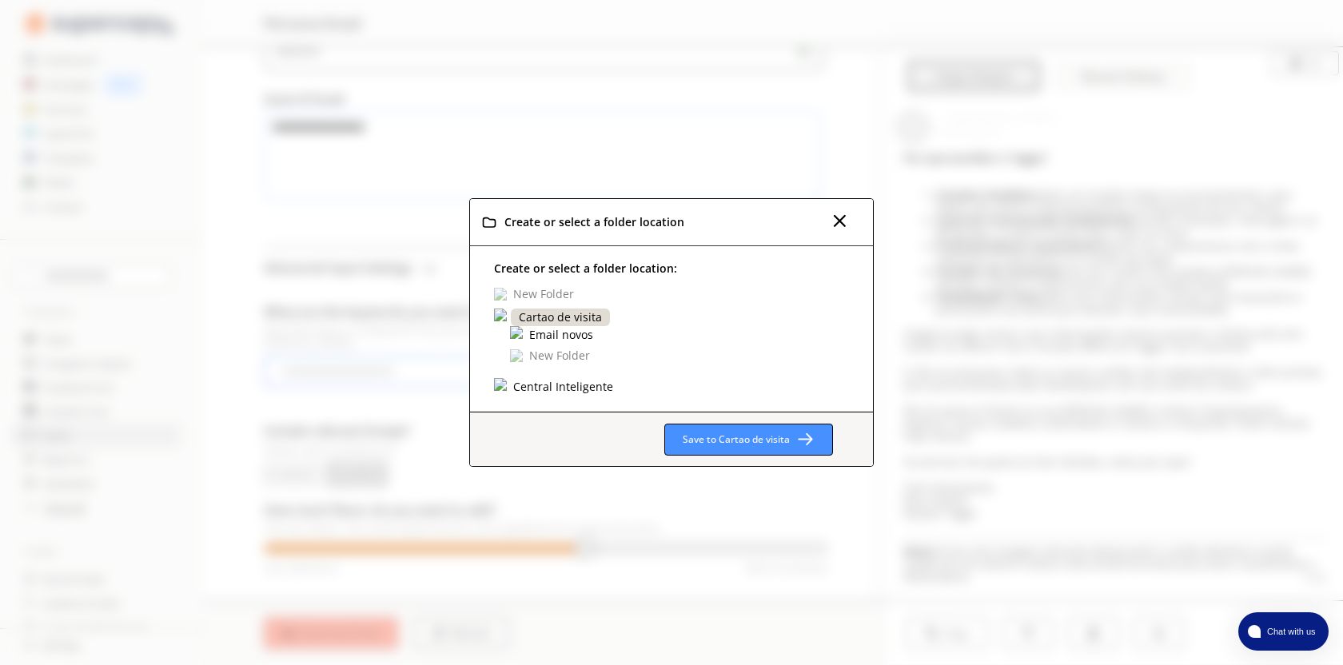
click at [520, 335] on img at bounding box center [517, 333] width 14 height 14
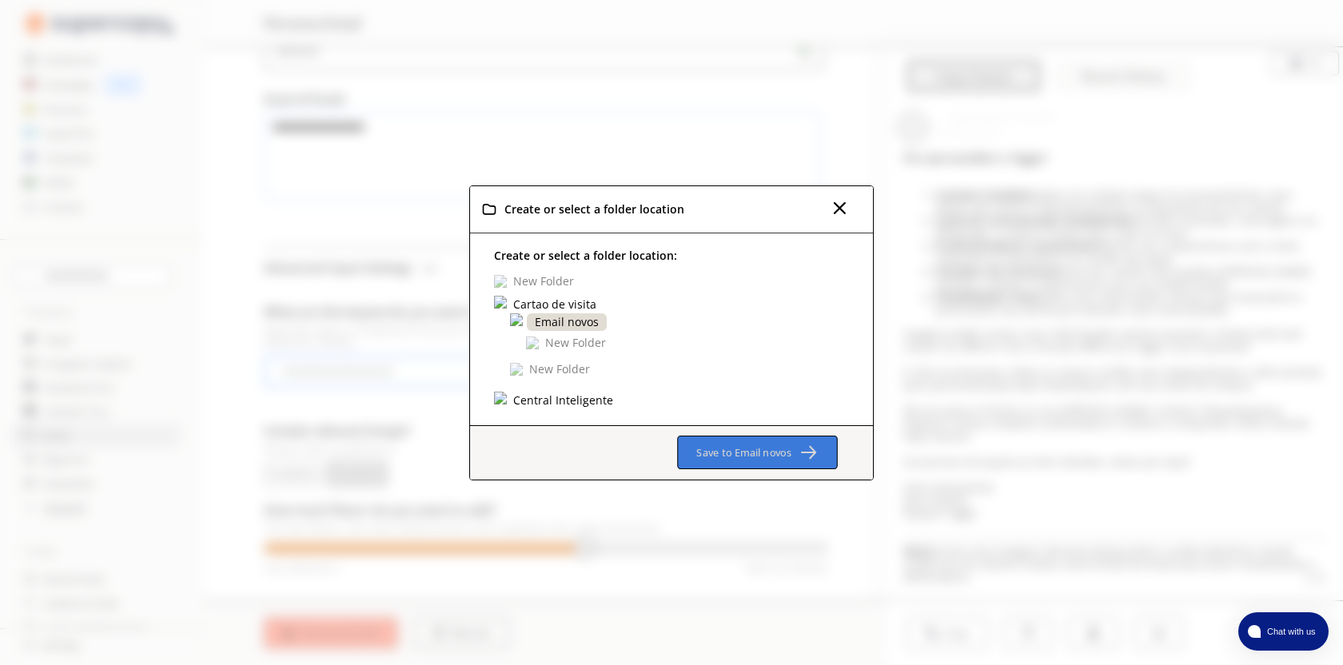
click at [794, 456] on button "Save to Email novos" at bounding box center [757, 453] width 160 height 34
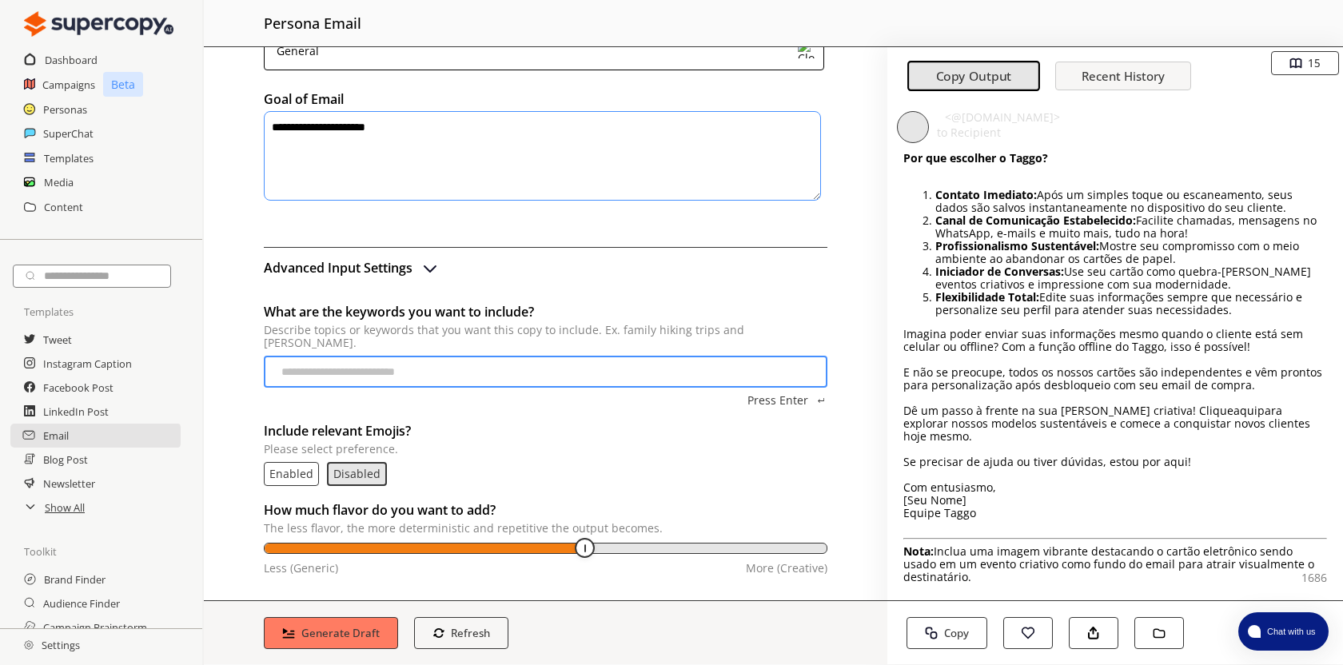
scroll to position [0, 0]
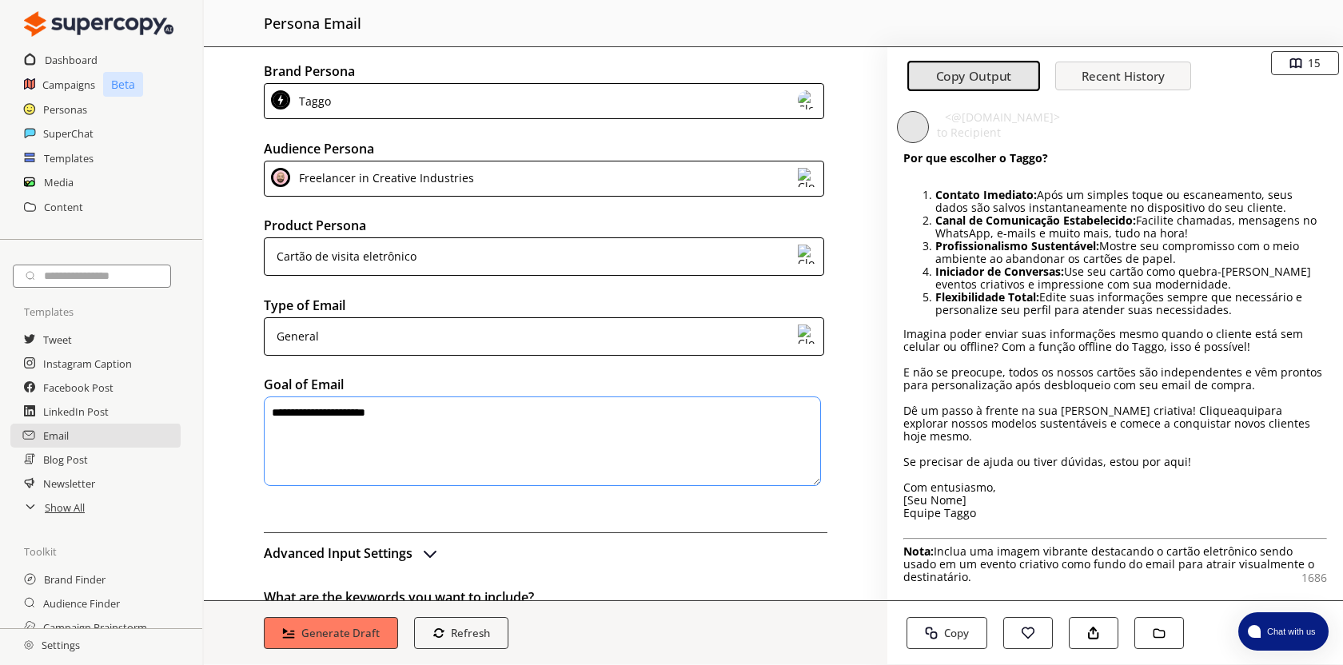
click at [724, 183] on div "Freelancer in Creative Industries" at bounding box center [544, 179] width 560 height 36
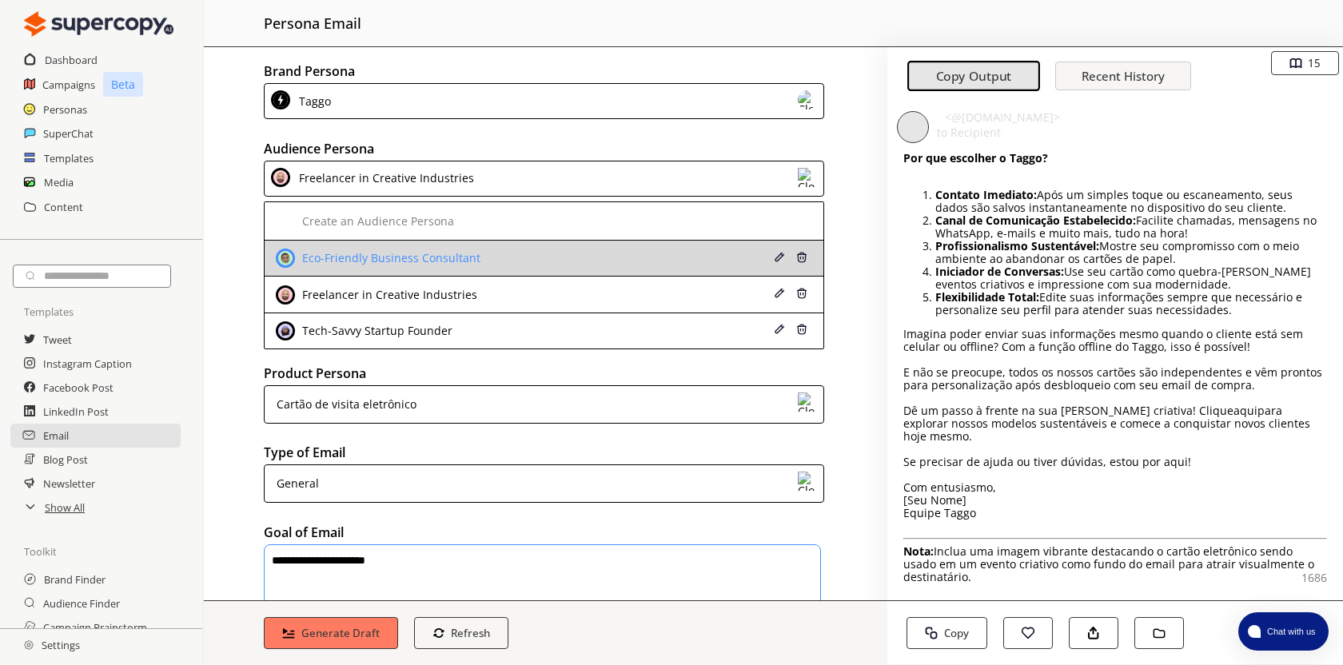
click at [446, 257] on div "Eco-Friendly Business Consultant" at bounding box center [389, 258] width 182 height 13
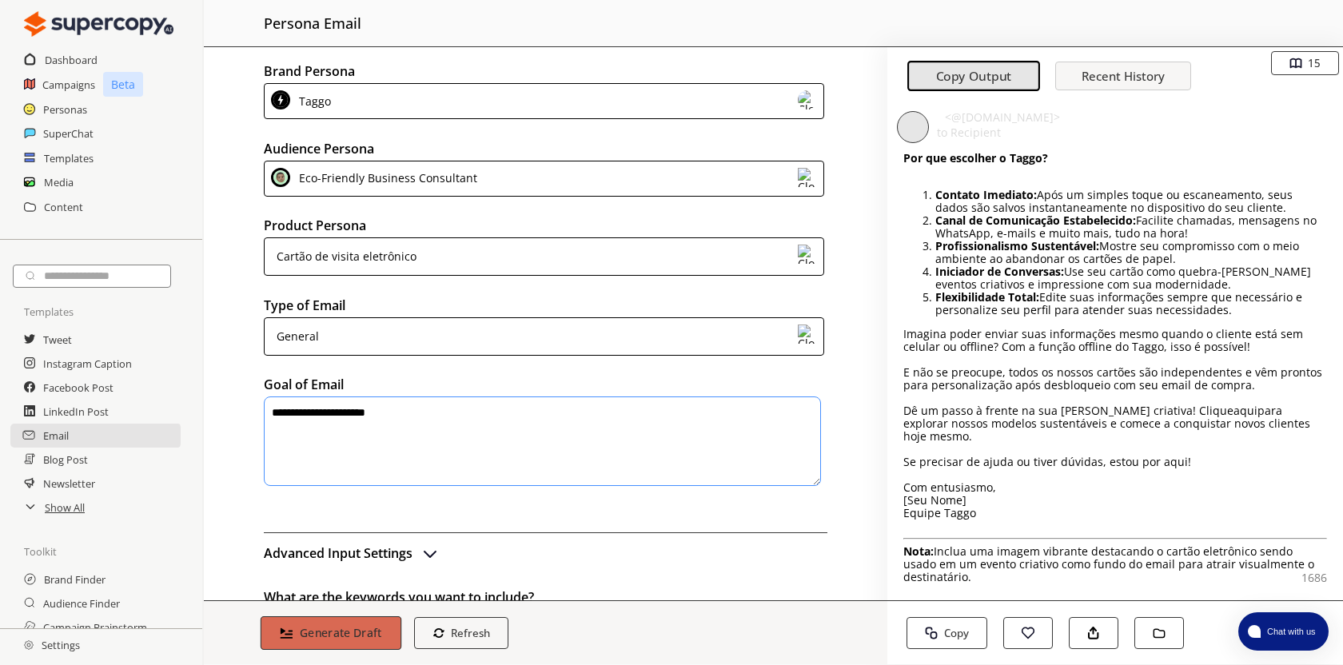
click at [359, 633] on b "Generate Draft" at bounding box center [341, 632] width 82 height 15
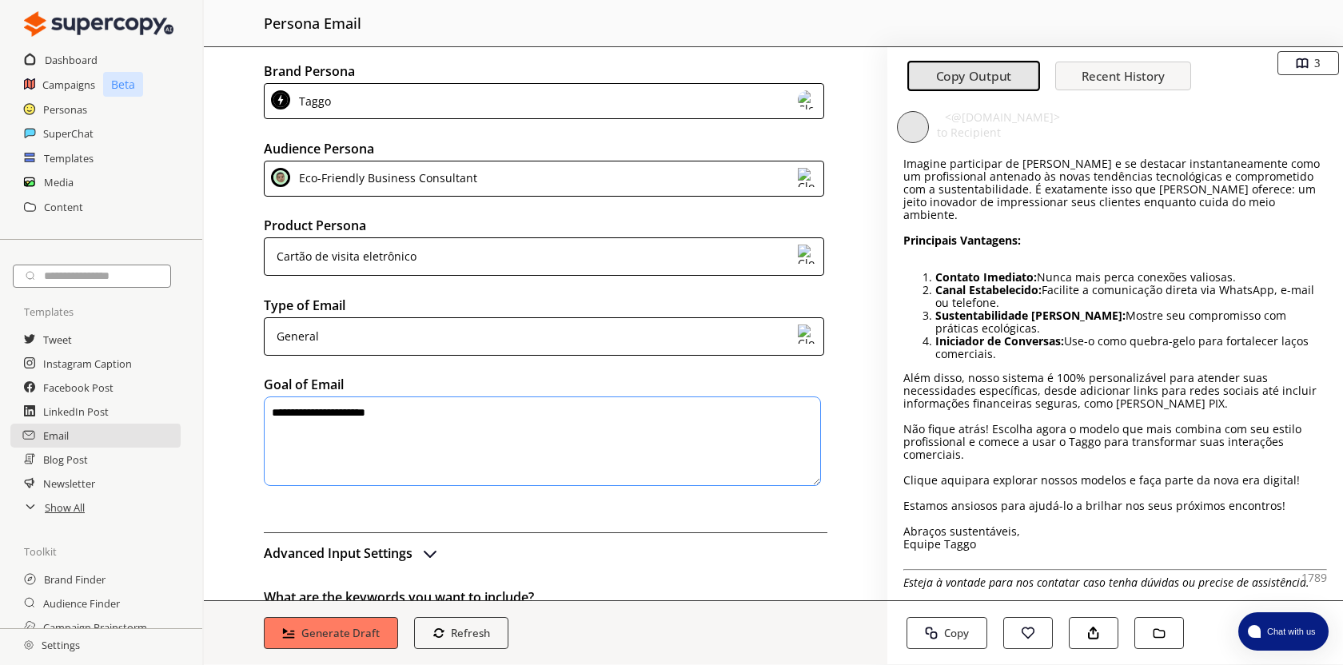
scroll to position [177, 0]
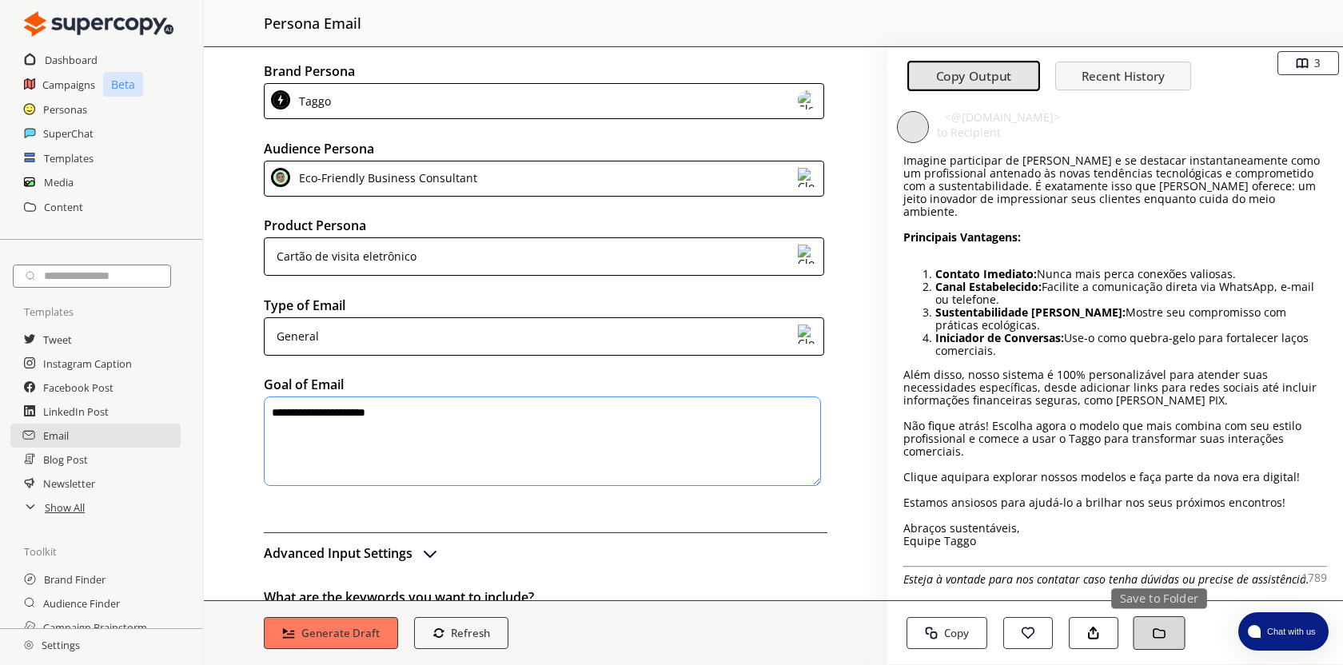
click at [1168, 630] on button "Save to Folder" at bounding box center [1159, 633] width 52 height 34
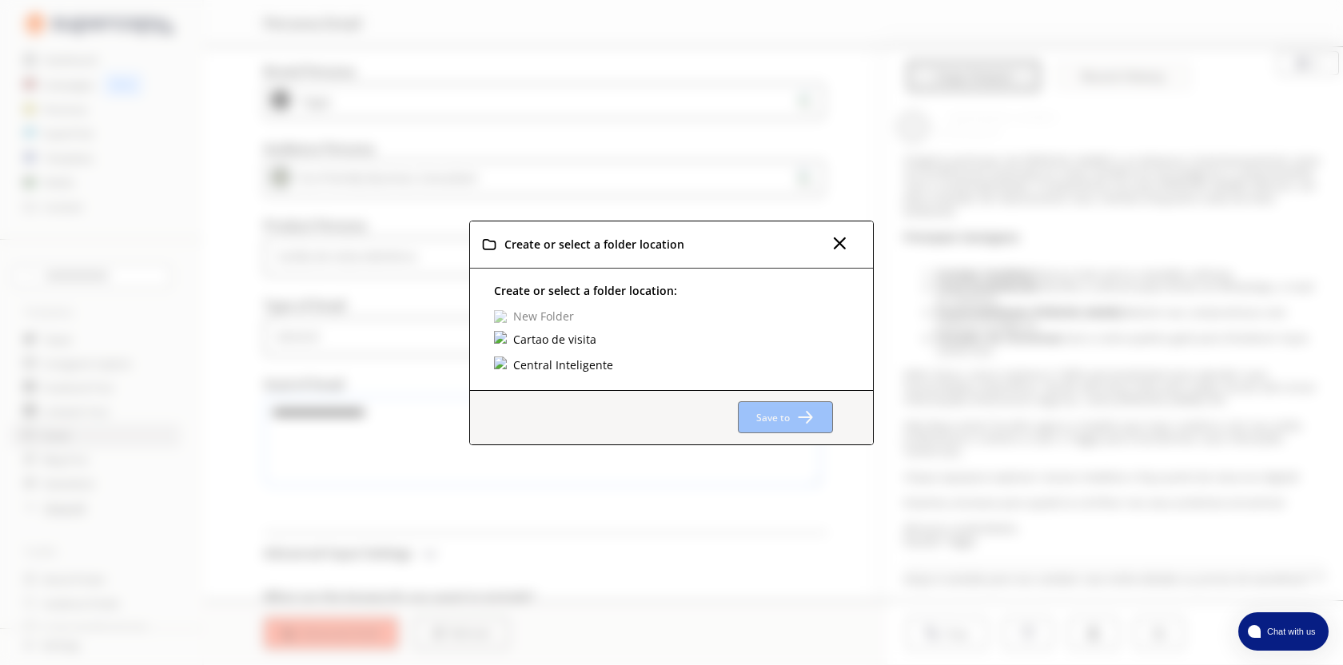
click at [511, 345] on div "Cartao de visita" at bounding box center [546, 340] width 105 height 18
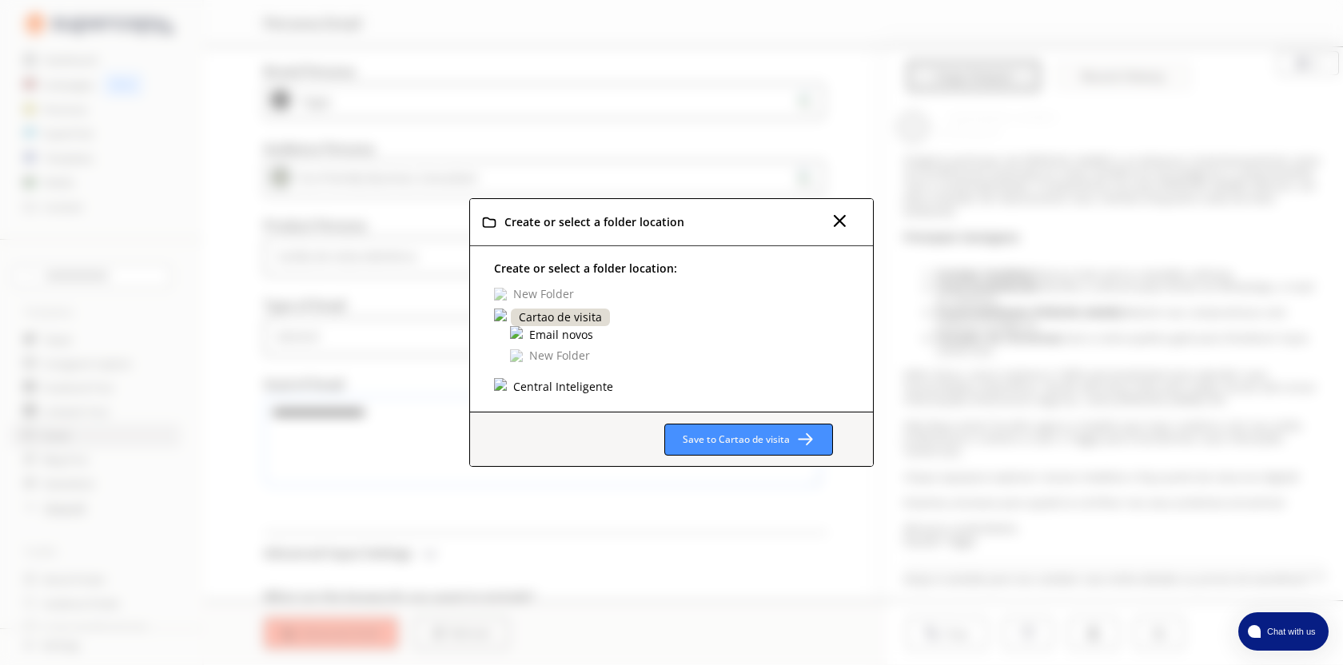
click at [570, 334] on div "Email novos" at bounding box center [561, 335] width 69 height 18
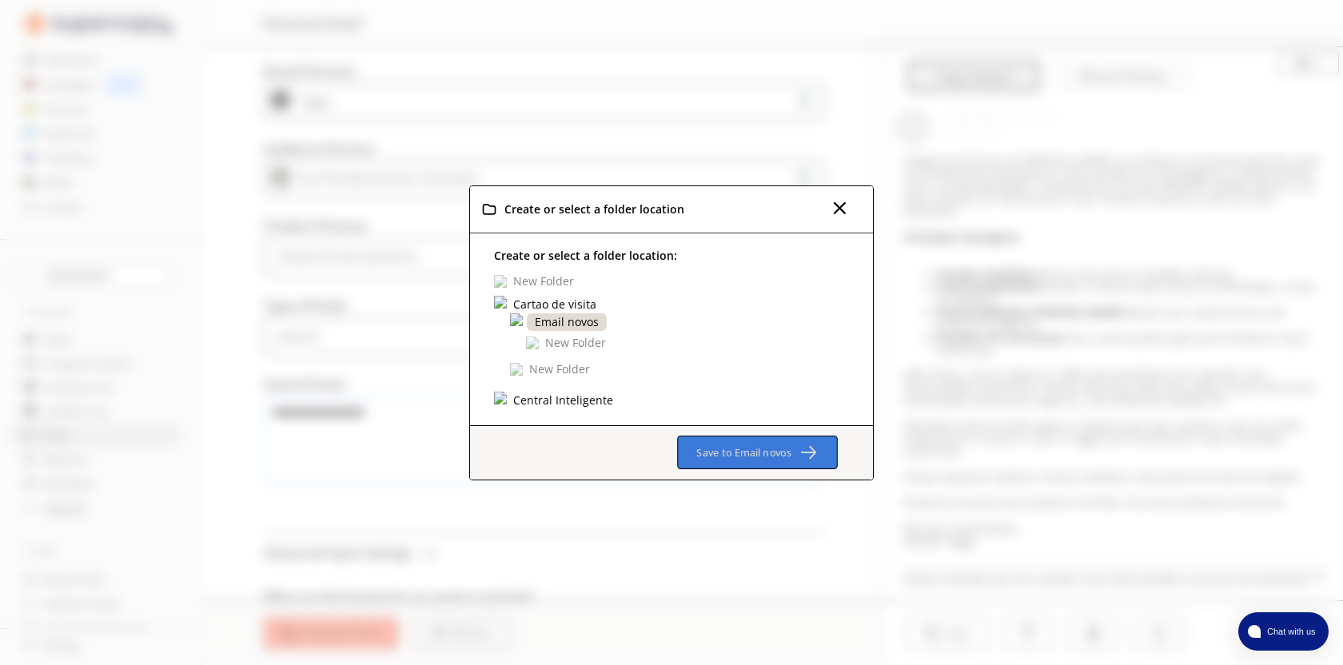
click at [783, 454] on b "Save to Email novos" at bounding box center [743, 452] width 95 height 14
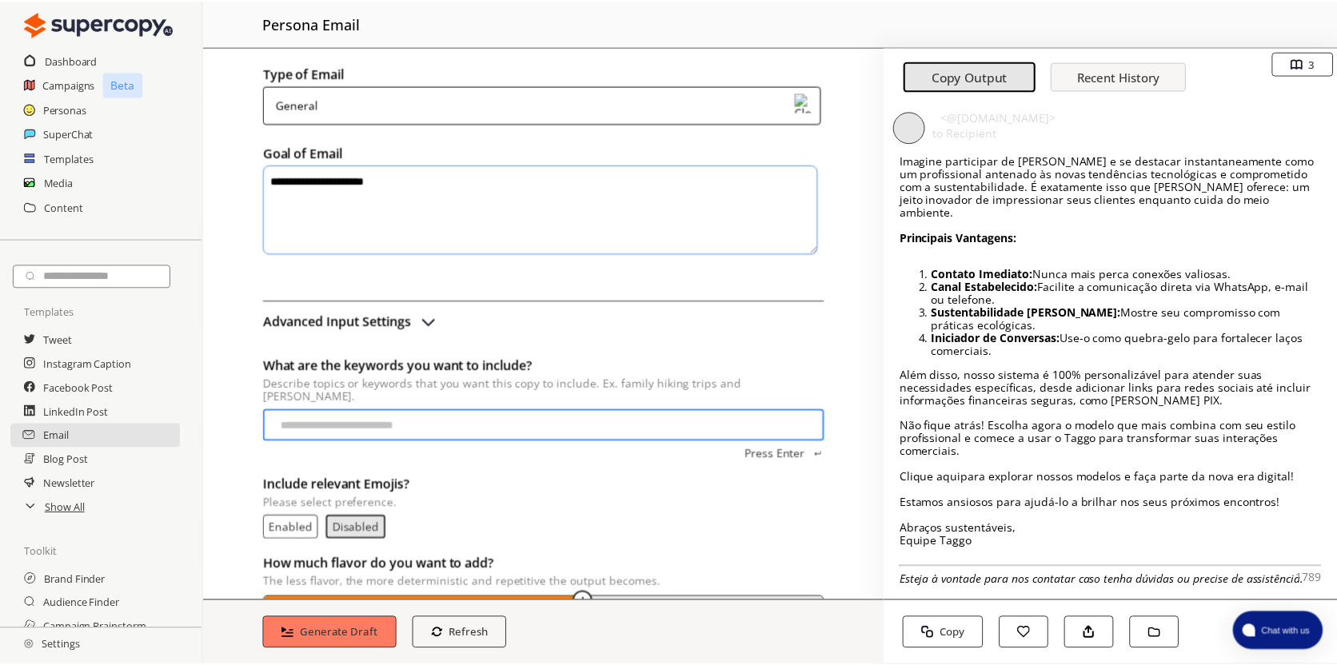
scroll to position [285, 0]
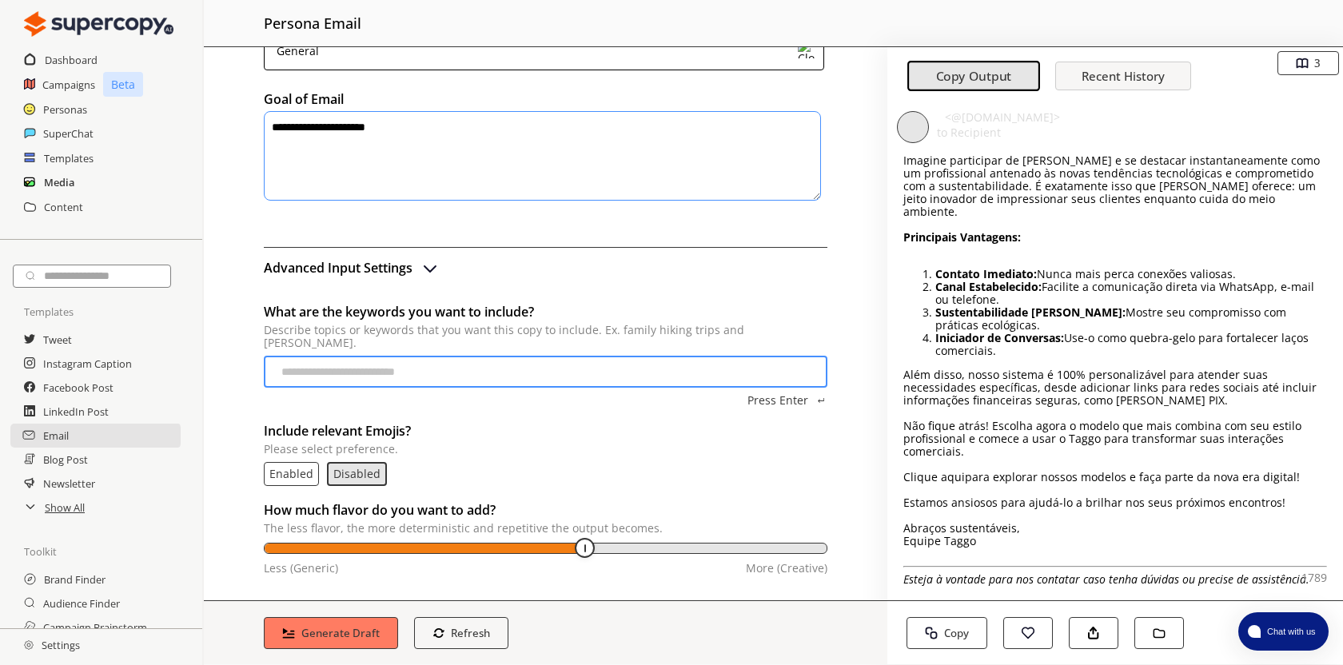
click at [67, 184] on h2 "Media" at bounding box center [59, 182] width 30 height 24
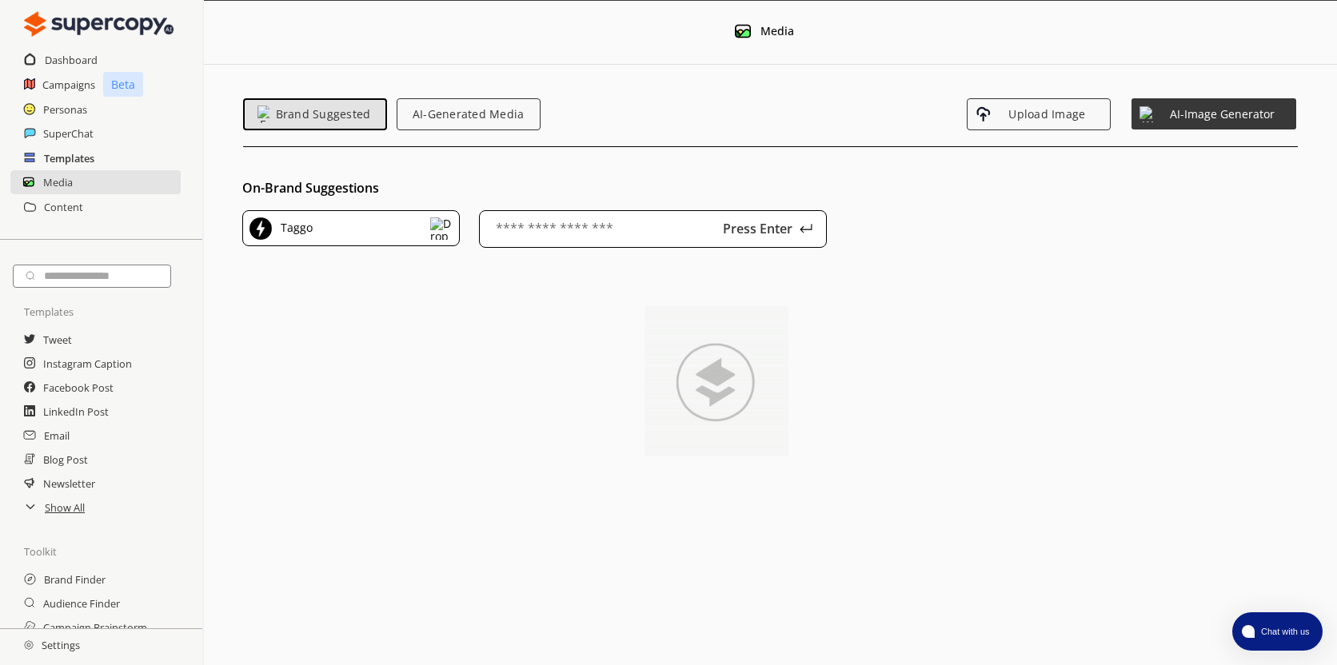
click at [78, 161] on h2 "Templates" at bounding box center [69, 158] width 50 height 24
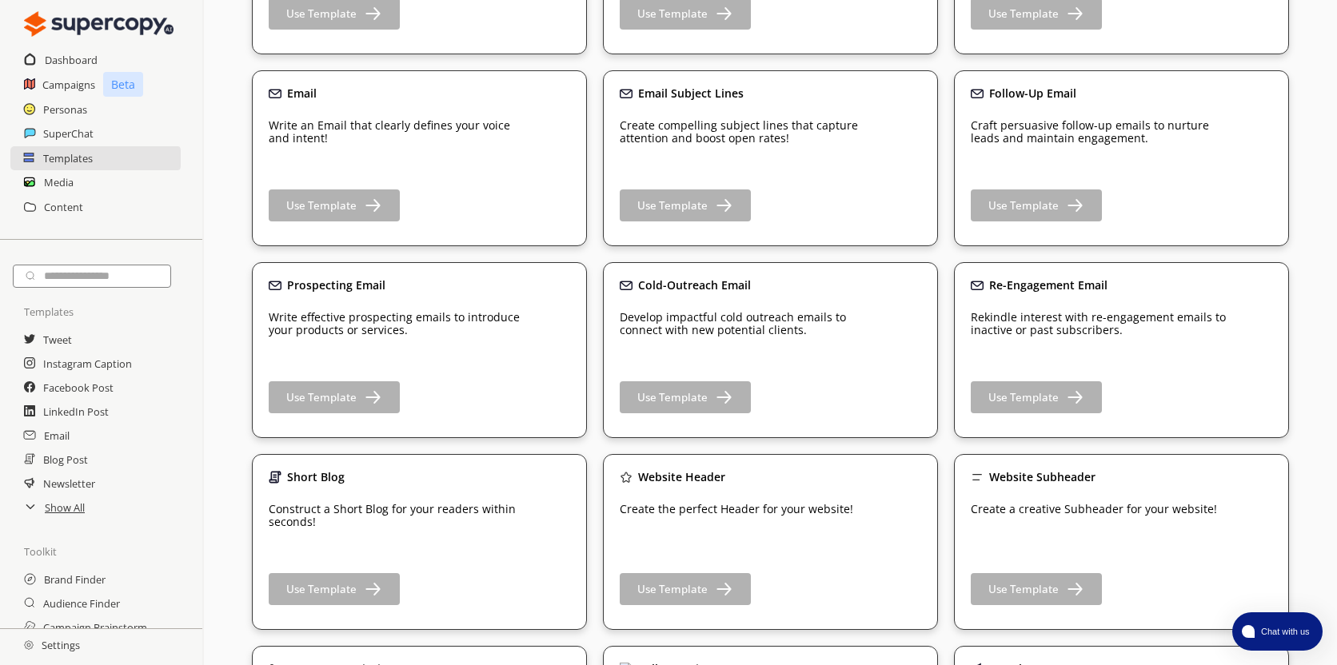
scroll to position [466, 0]
click at [369, 219] on button "Use Template" at bounding box center [334, 205] width 138 height 34
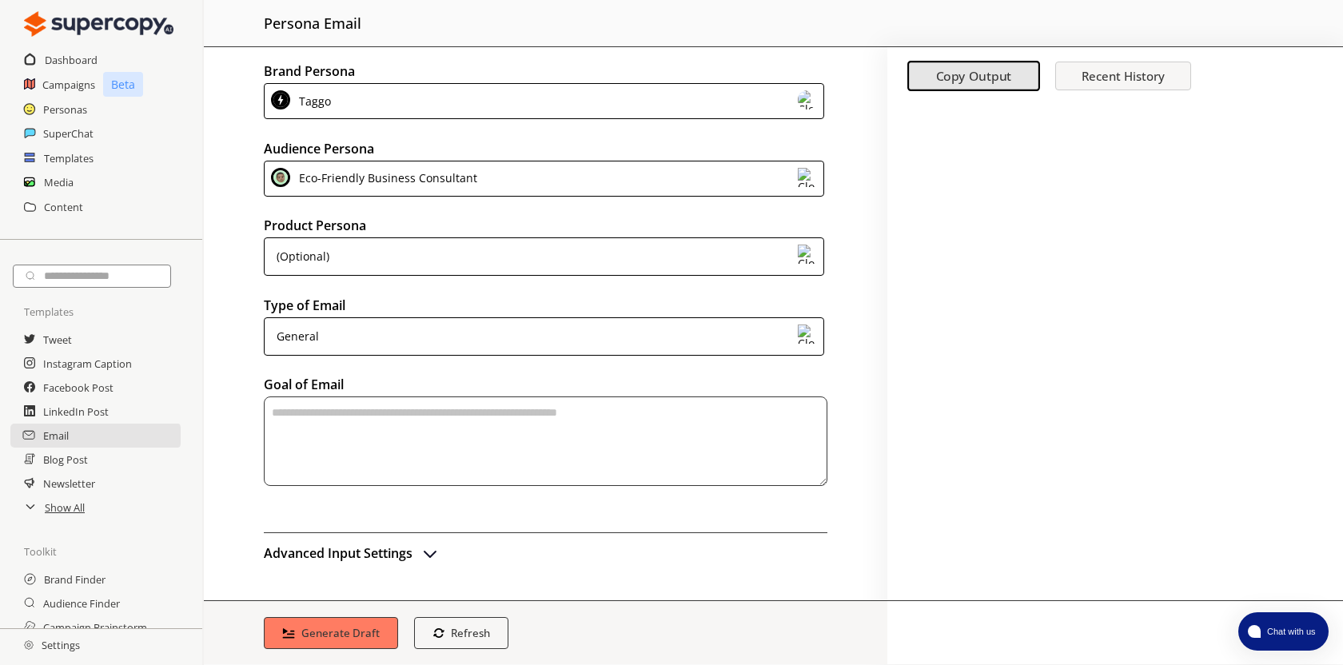
click at [454, 180] on div "Eco-Friendly Business Consultant" at bounding box center [385, 179] width 184 height 22
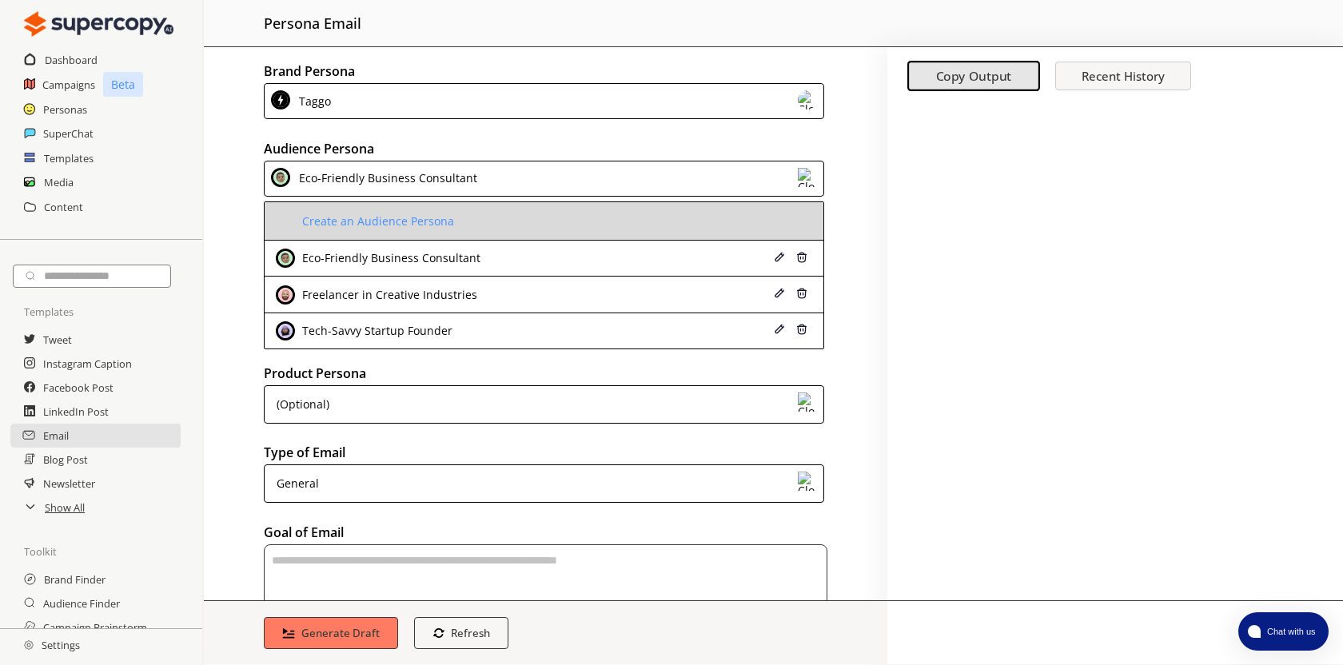
click at [290, 221] on img at bounding box center [285, 221] width 19 height 19
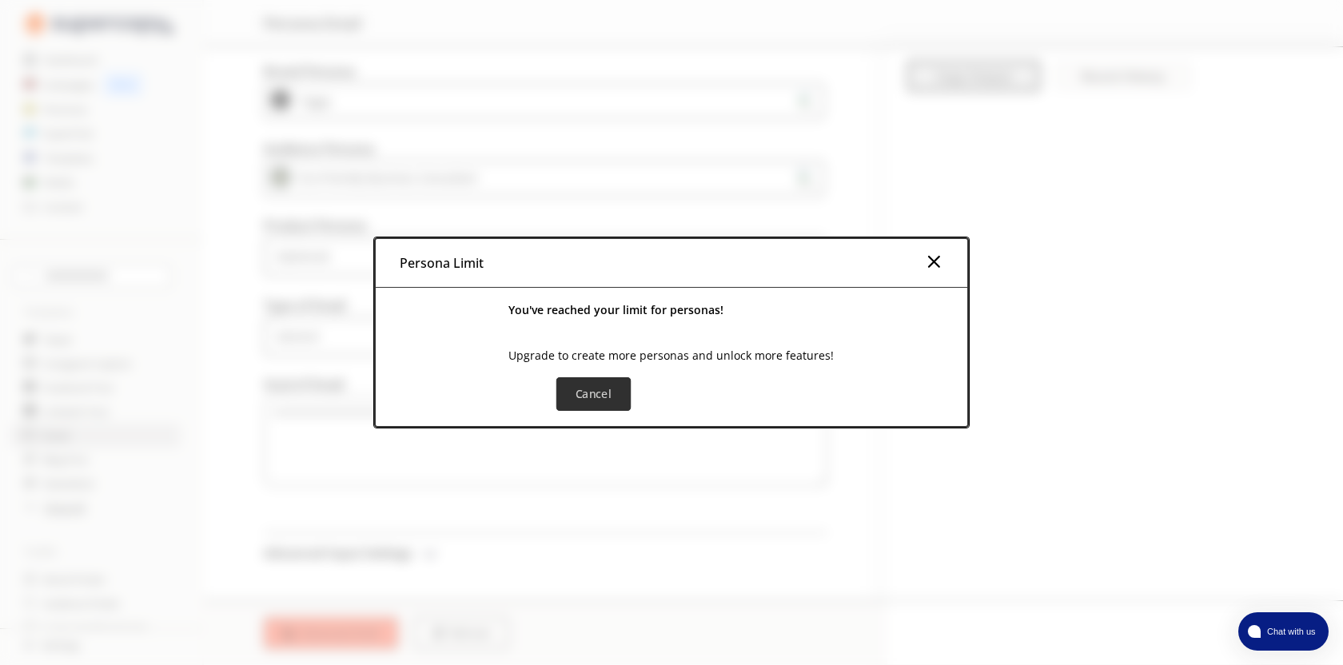
click at [601, 405] on button "Cancel" at bounding box center [593, 394] width 74 height 34
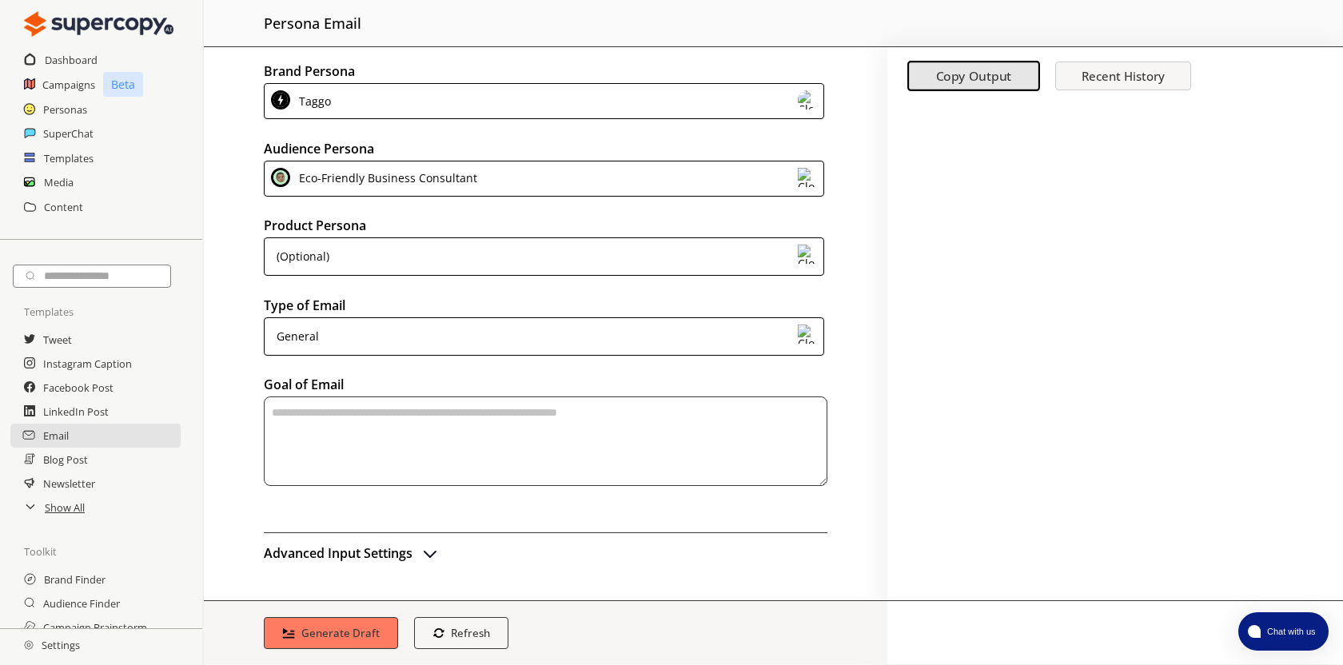
click at [654, 190] on div "Eco-Friendly Business Consultant" at bounding box center [544, 179] width 560 height 36
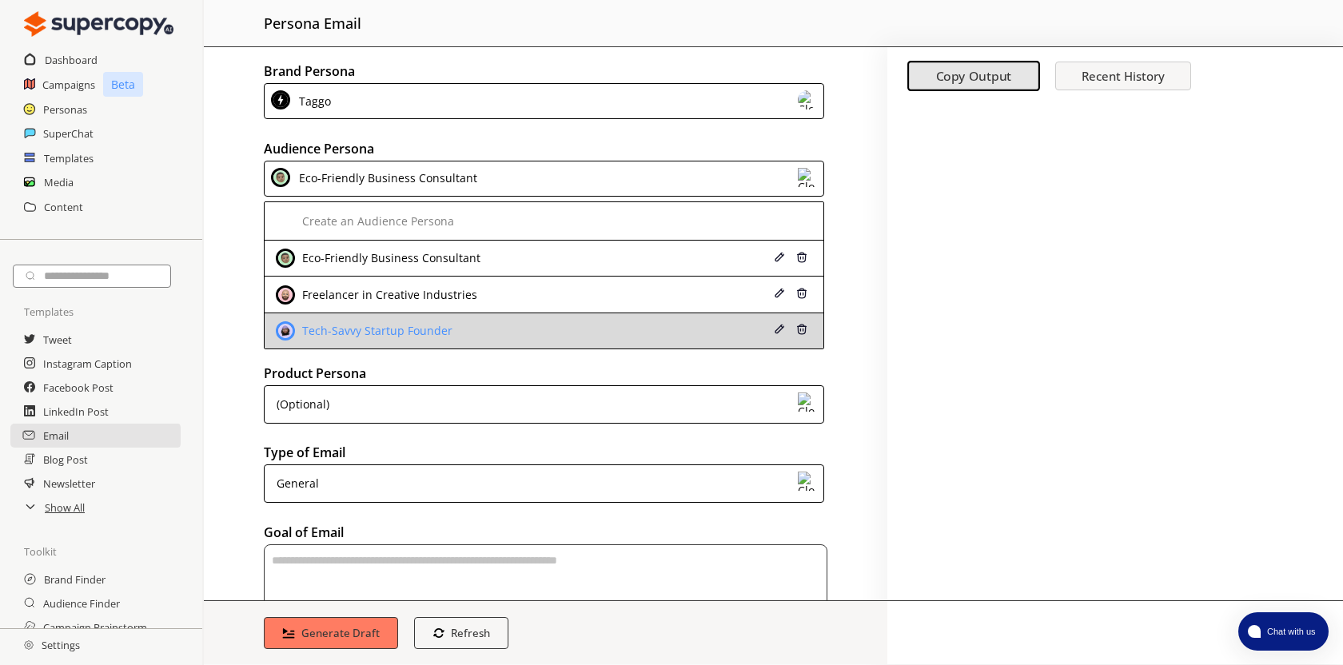
click at [774, 330] on img at bounding box center [779, 329] width 11 height 11
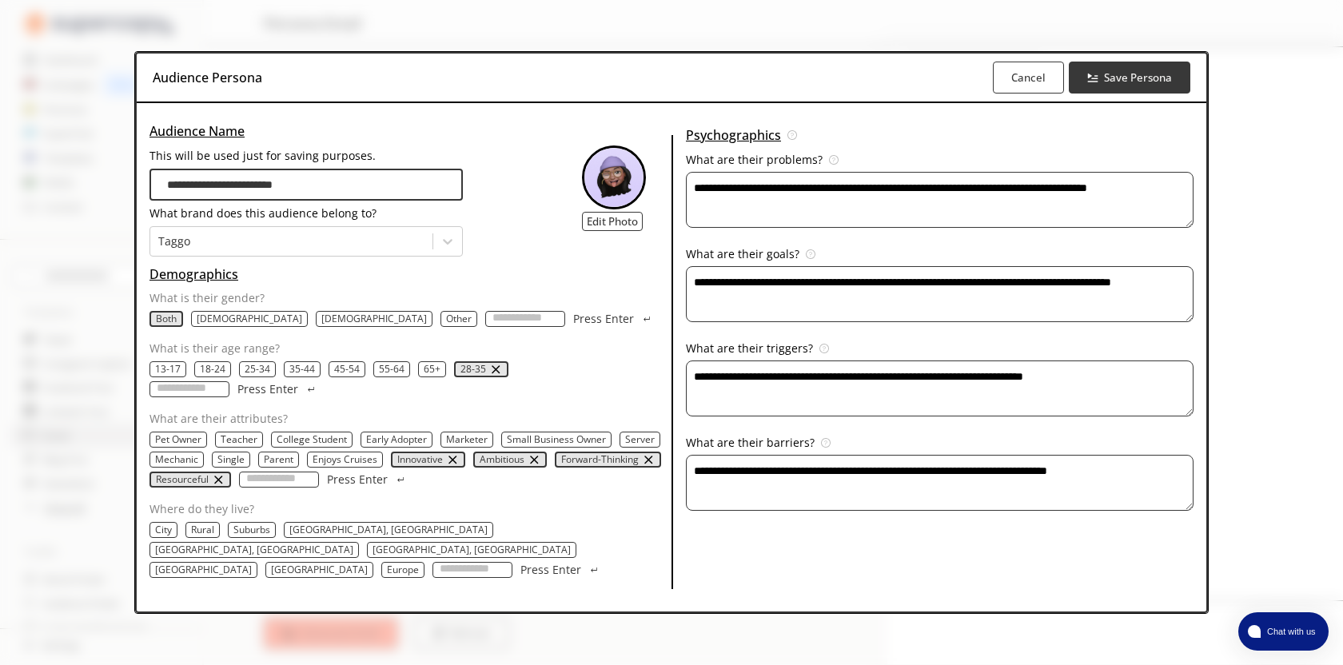
click at [1262, 297] on div "**********" at bounding box center [671, 332] width 1343 height 665
click at [1017, 86] on b "Cancel" at bounding box center [1028, 77] width 36 height 15
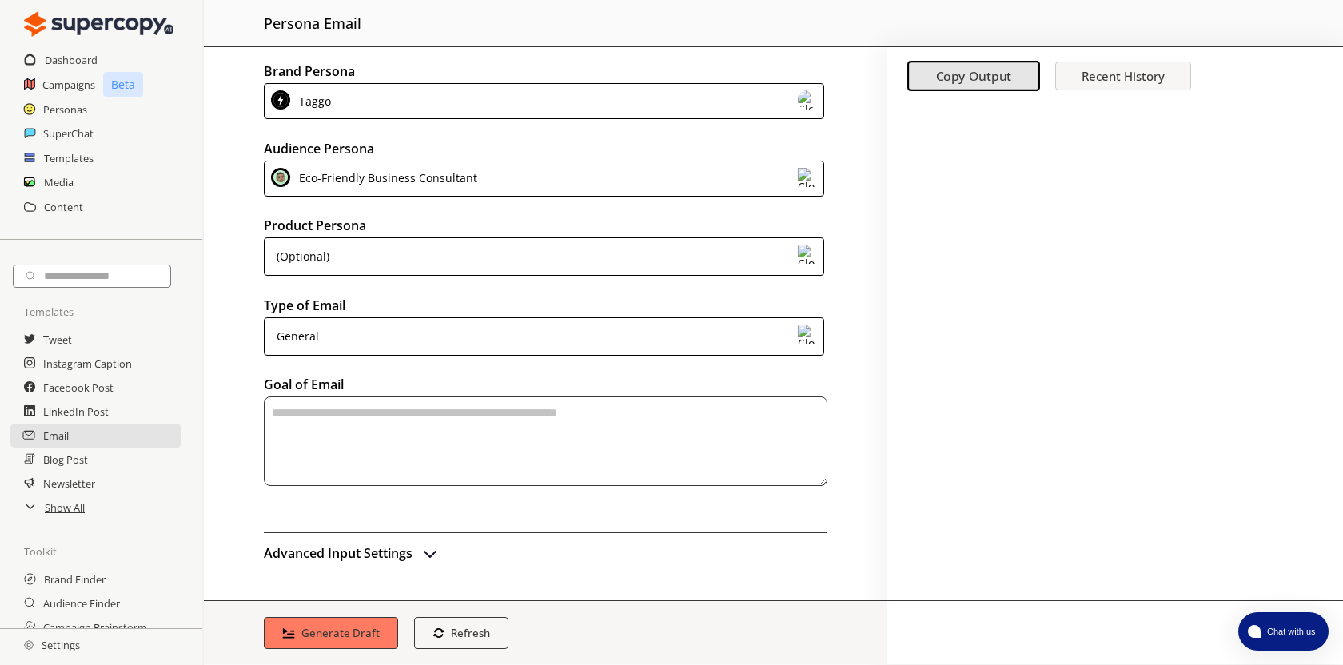
click at [758, 178] on div "Eco-Friendly Business Consultant" at bounding box center [544, 179] width 560 height 36
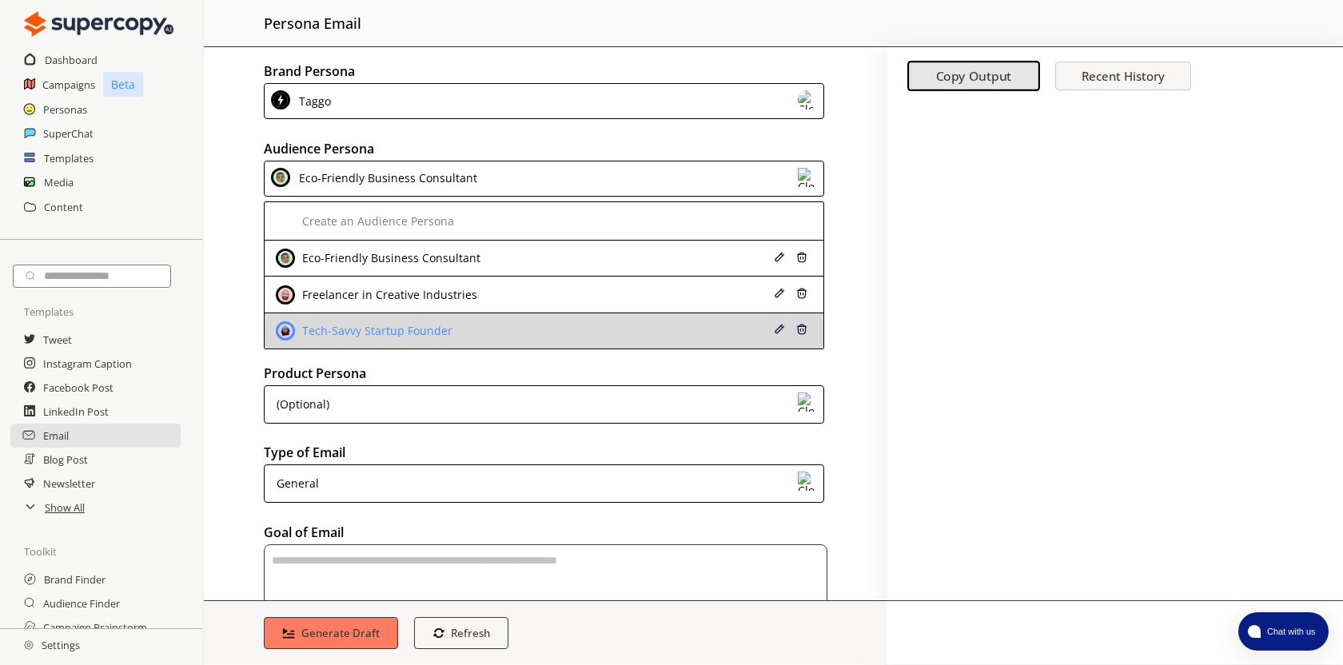
click at [580, 323] on div "Tech-Savvy Startup Founder" at bounding box center [495, 330] width 438 height 19
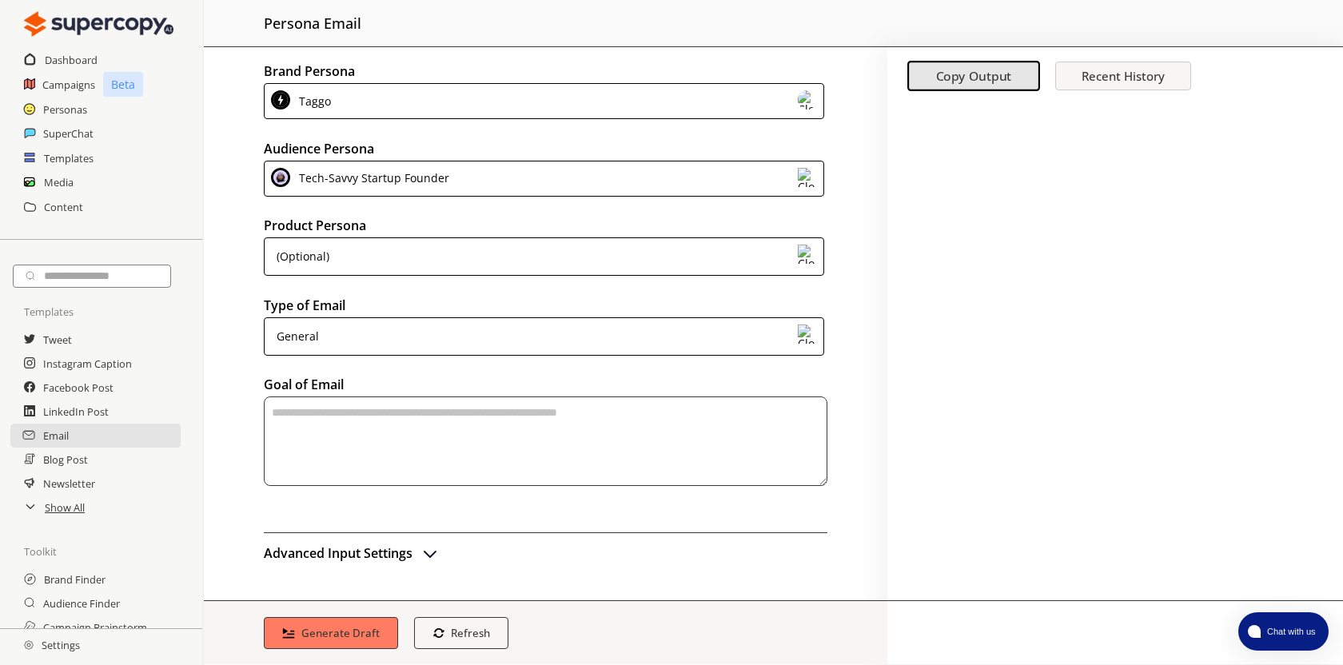
click at [632, 265] on div "(Optional)" at bounding box center [544, 256] width 560 height 38
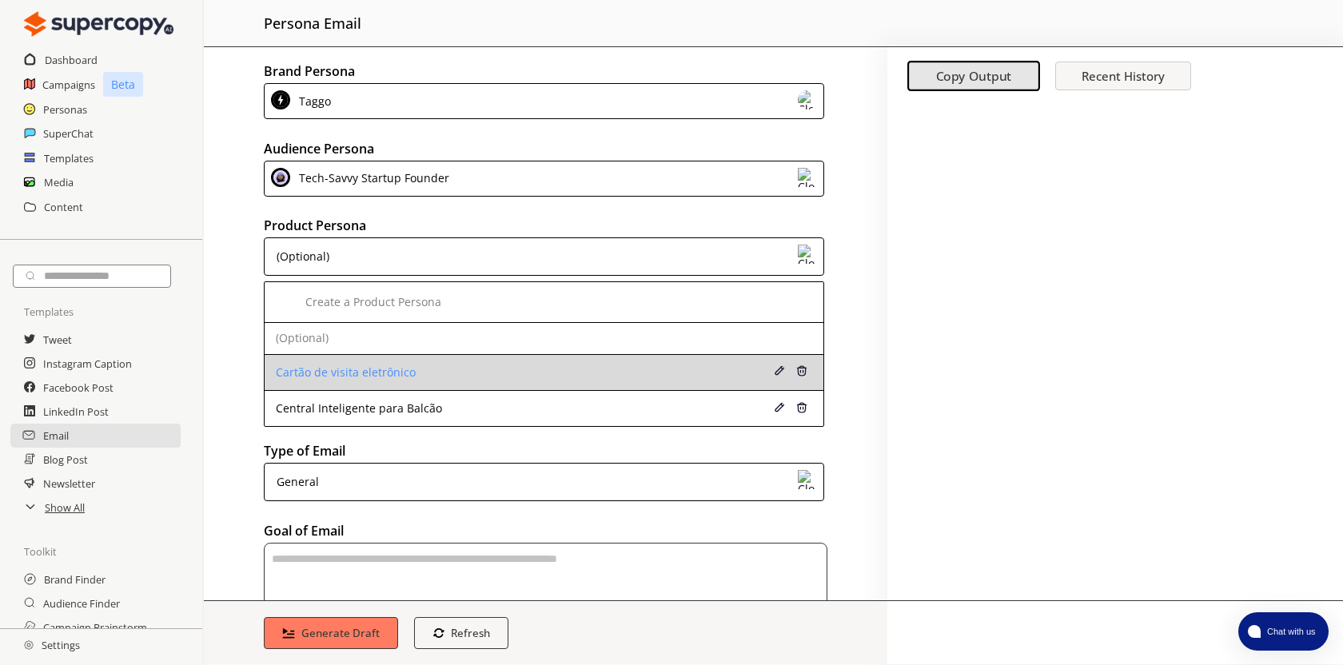
click at [550, 363] on li "Cartão de visita eletrônico" at bounding box center [544, 373] width 559 height 36
click at [362, 373] on div "Cartão de visita eletrônico" at bounding box center [495, 372] width 438 height 13
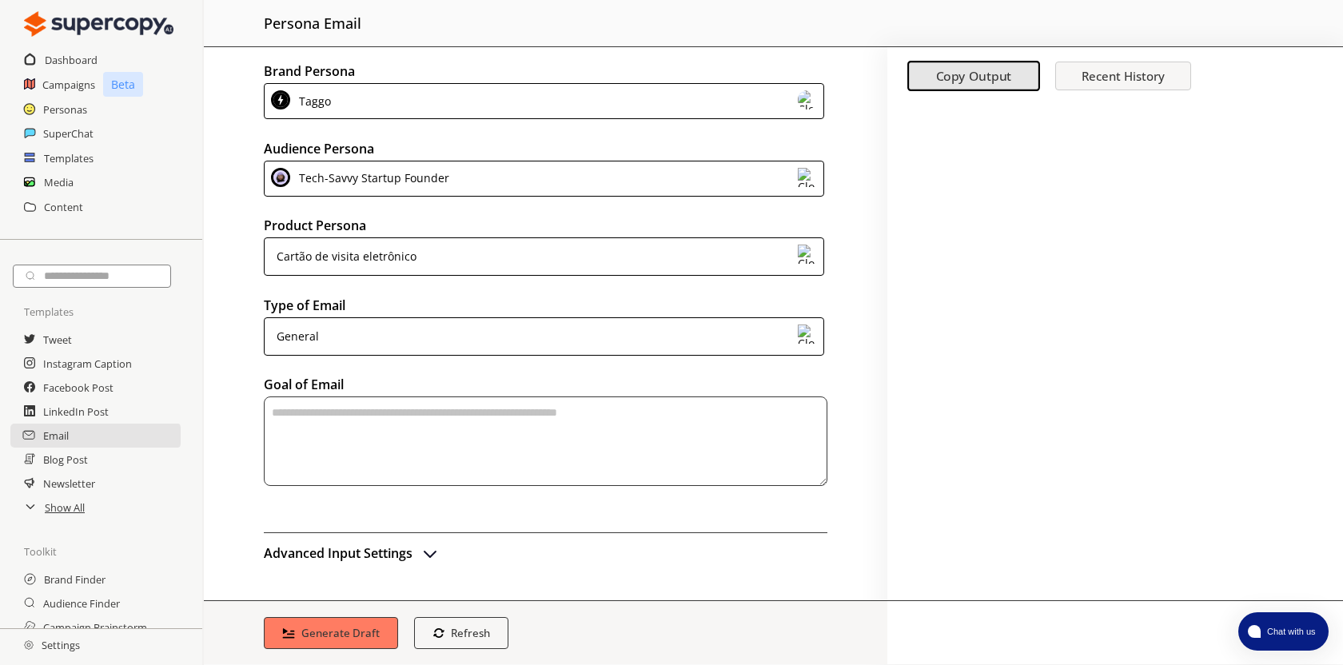
click at [511, 333] on div "General" at bounding box center [544, 336] width 560 height 38
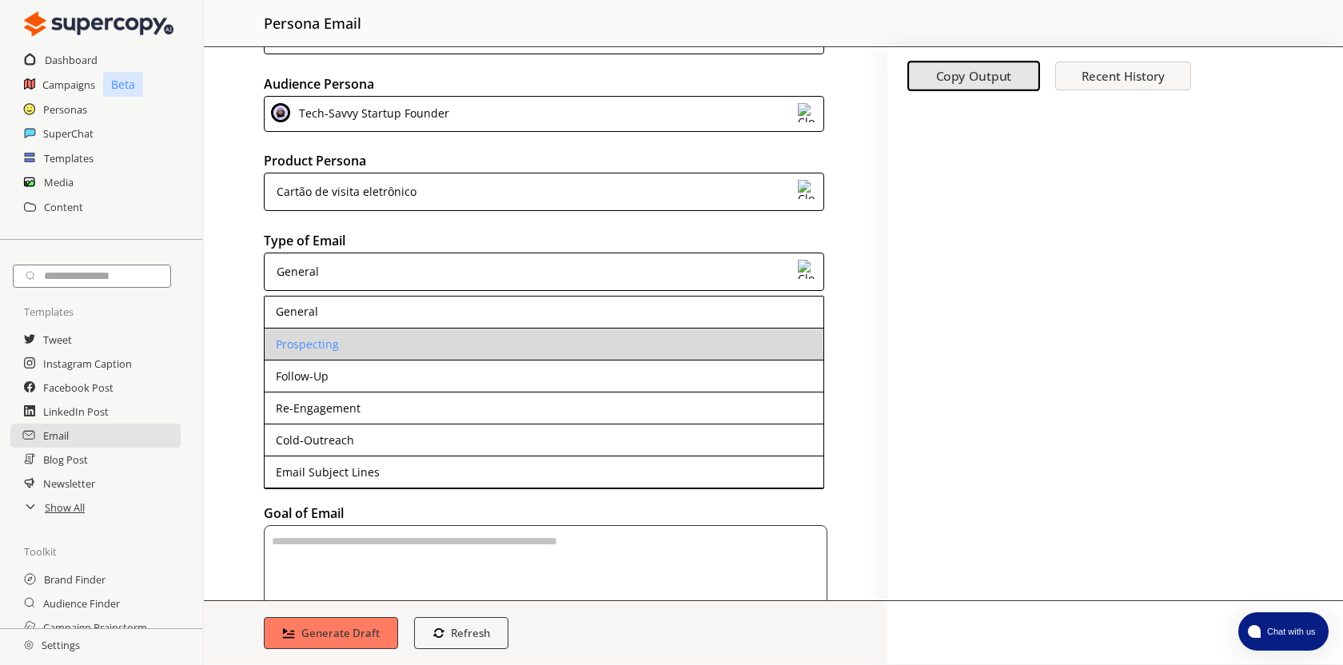
scroll to position [67, 0]
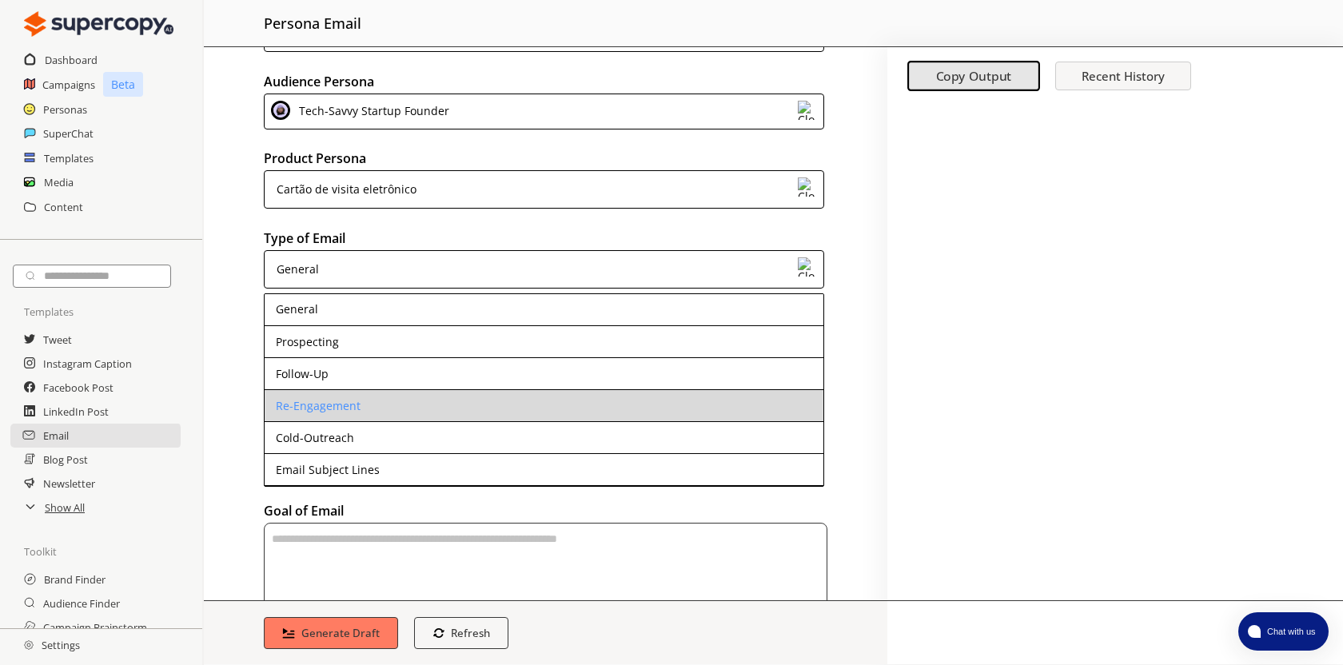
click at [415, 413] on li "Re-Engagement" at bounding box center [544, 406] width 559 height 32
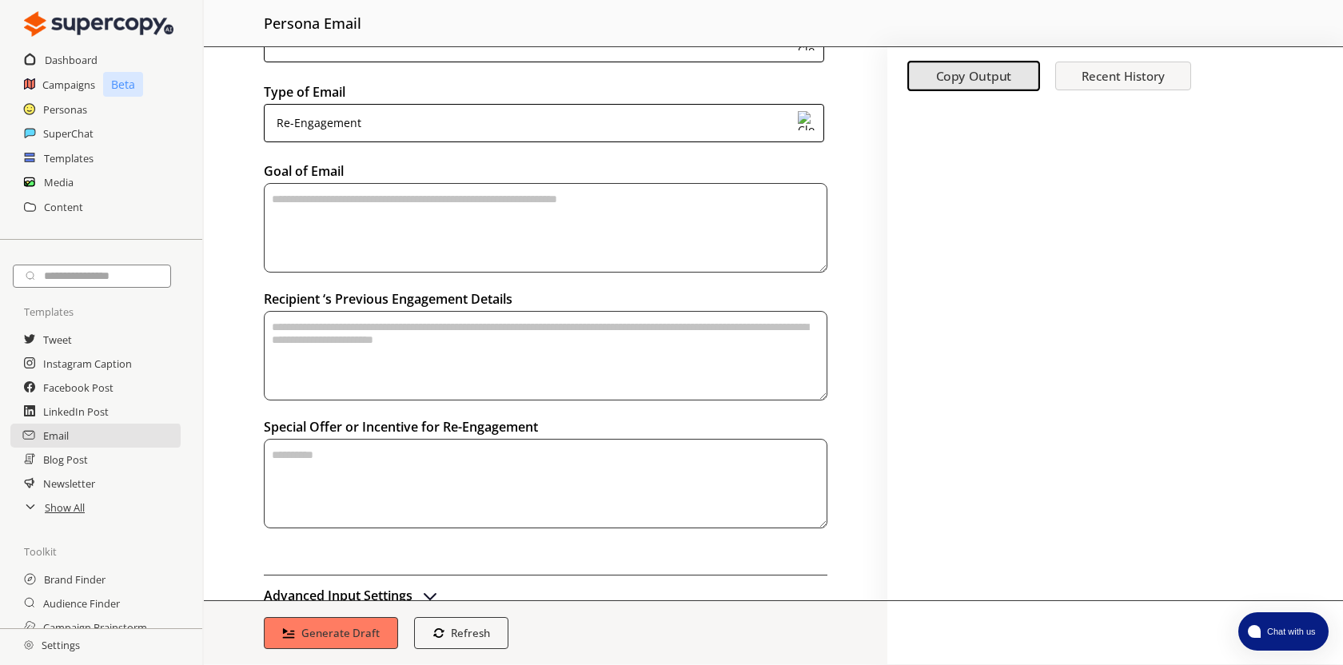
scroll to position [216, 0]
click at [475, 240] on textarea "textarea-textarea" at bounding box center [546, 226] width 564 height 90
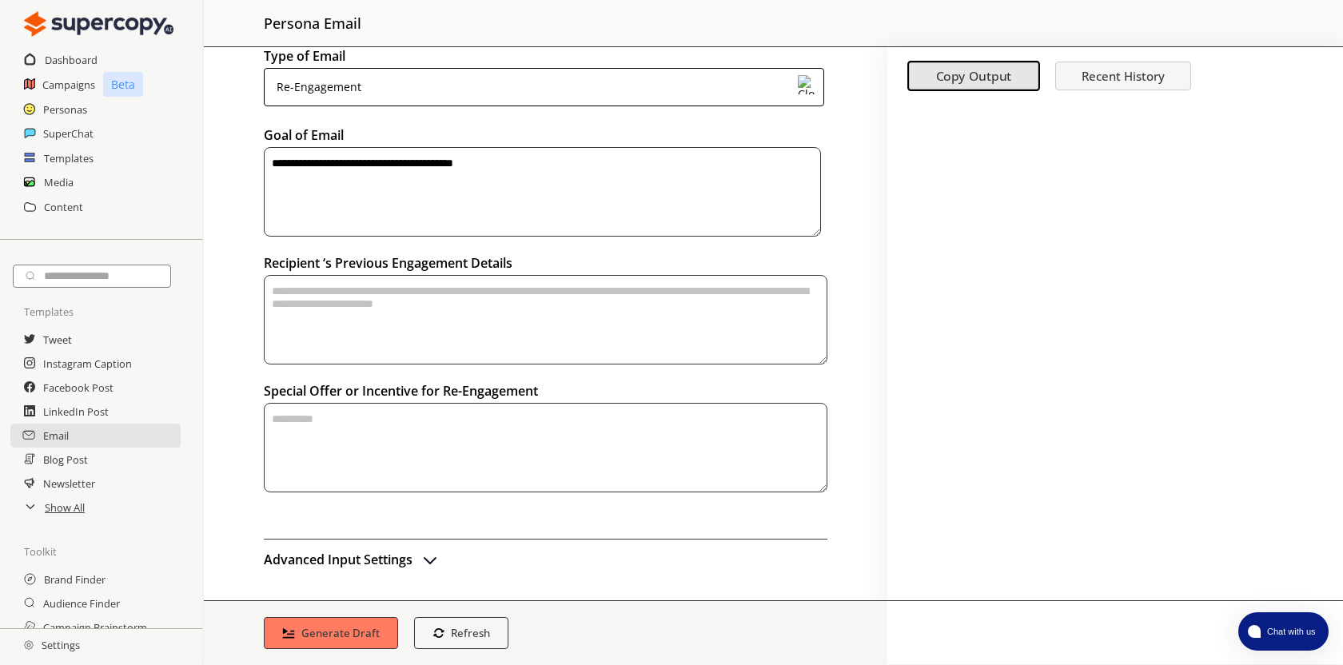
scroll to position [250, 0]
type textarea "**********"
click at [494, 236] on textarea "textarea-textarea" at bounding box center [542, 191] width 557 height 90
drag, startPoint x: 301, startPoint y: 418, endPoint x: 226, endPoint y: 414, distance: 74.5
click at [226, 416] on div "**********" at bounding box center [546, 323] width 684 height 553
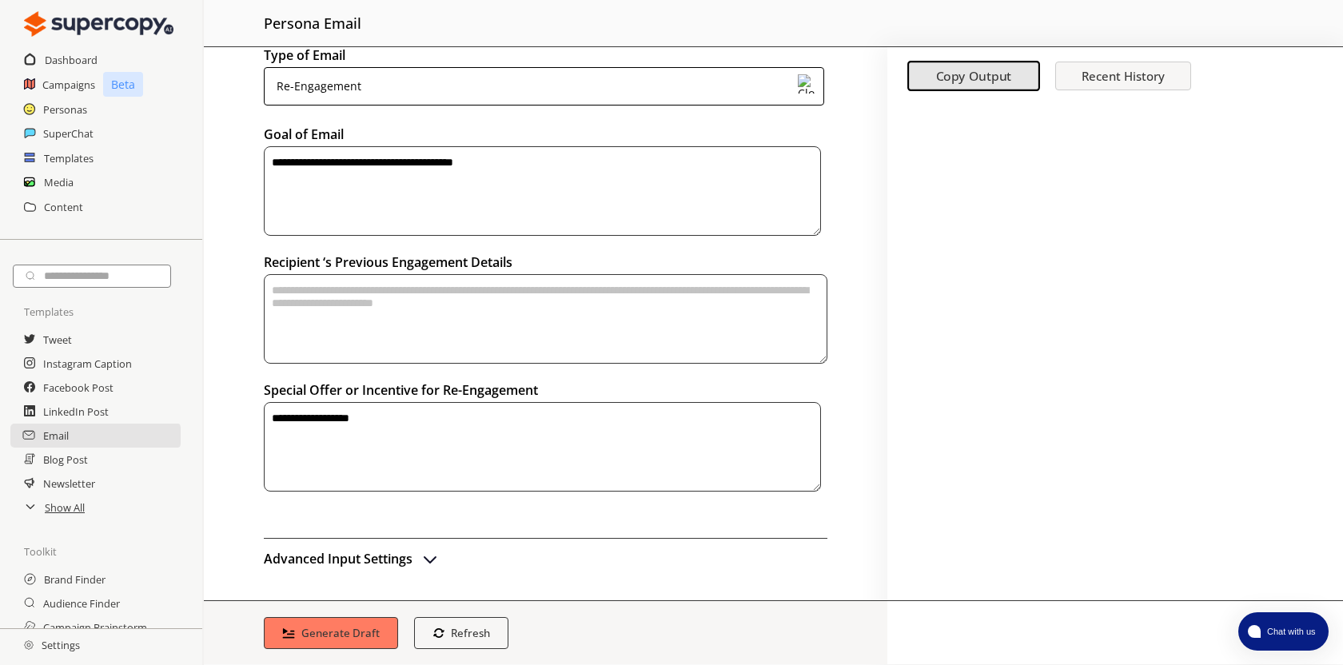
click at [434, 236] on textarea "**********" at bounding box center [542, 191] width 557 height 90
type textarea "**********"
click at [357, 629] on b "Generate Draft" at bounding box center [341, 632] width 82 height 15
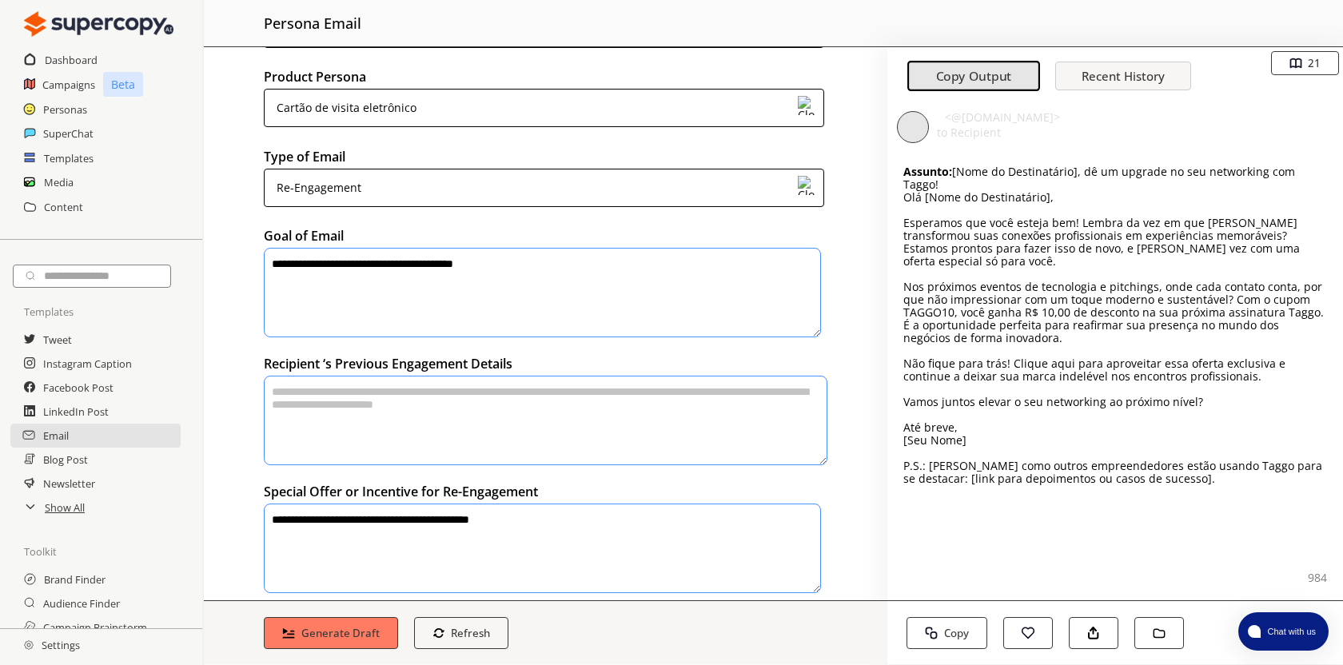
scroll to position [0, 0]
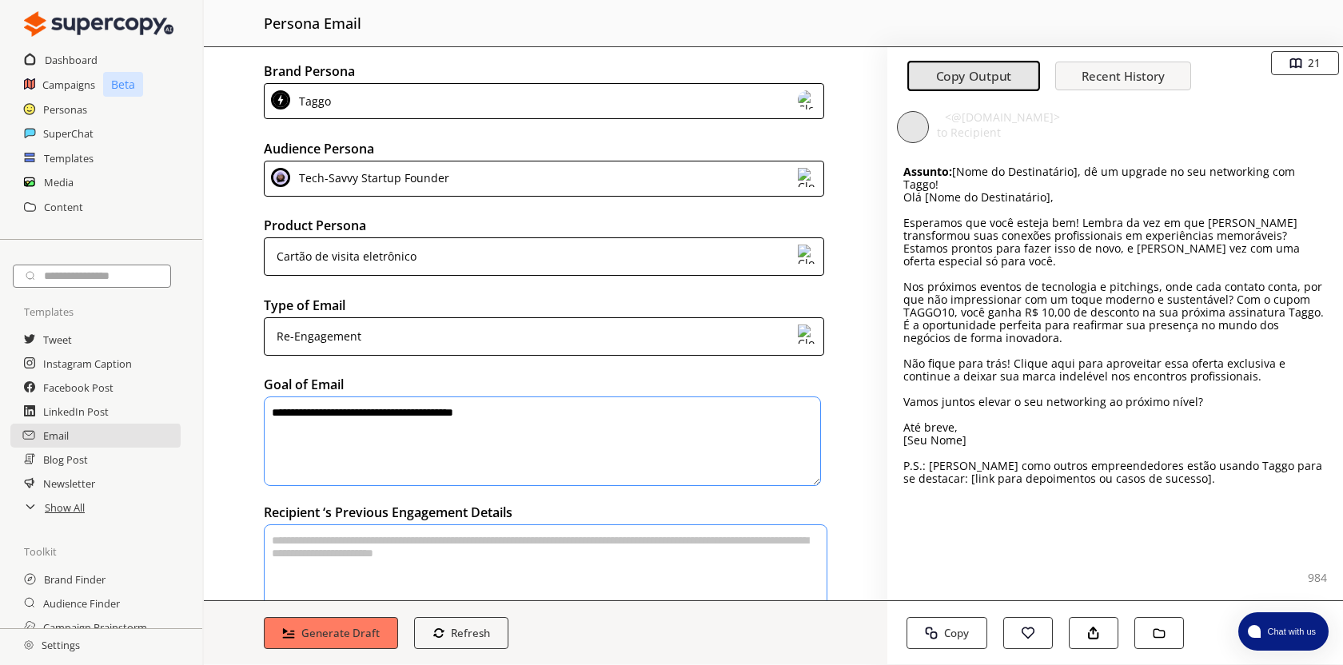
click at [724, 174] on div "Tech-Savvy Startup Founder" at bounding box center [544, 179] width 560 height 36
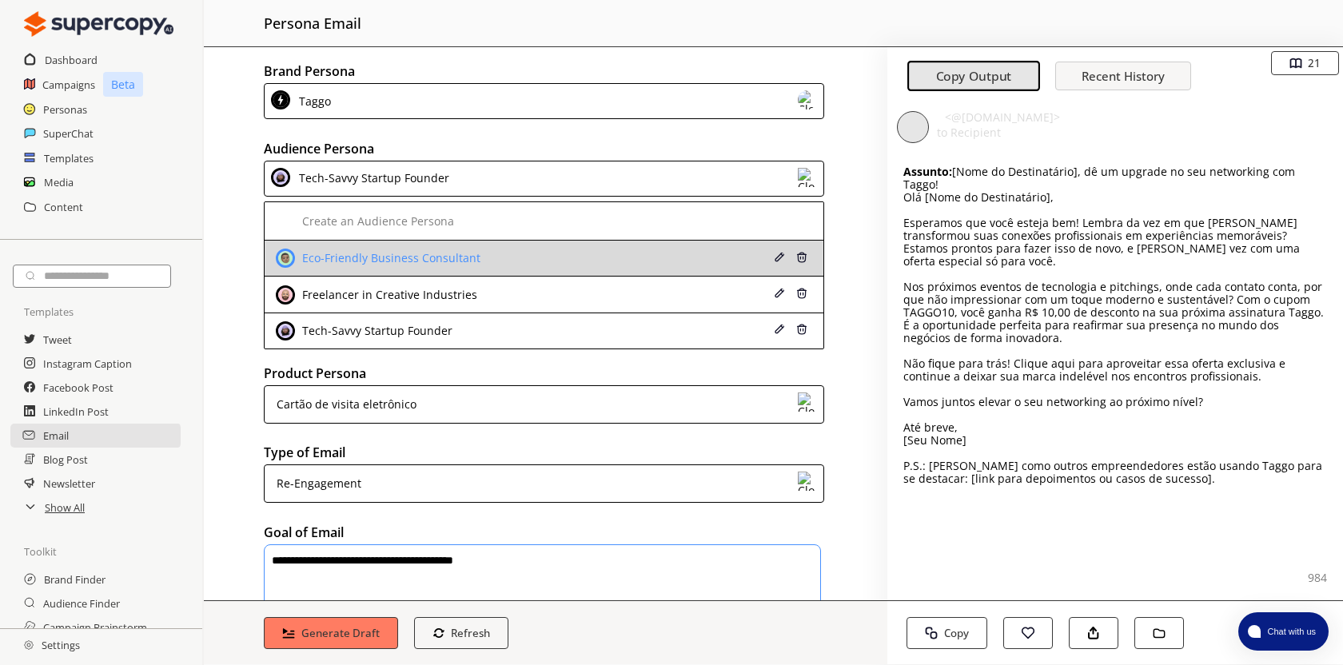
click at [633, 268] on li "Eco-Friendly Business Consultant" at bounding box center [544, 259] width 559 height 36
click at [454, 256] on div "Eco-Friendly Business Consultant" at bounding box center [389, 258] width 182 height 13
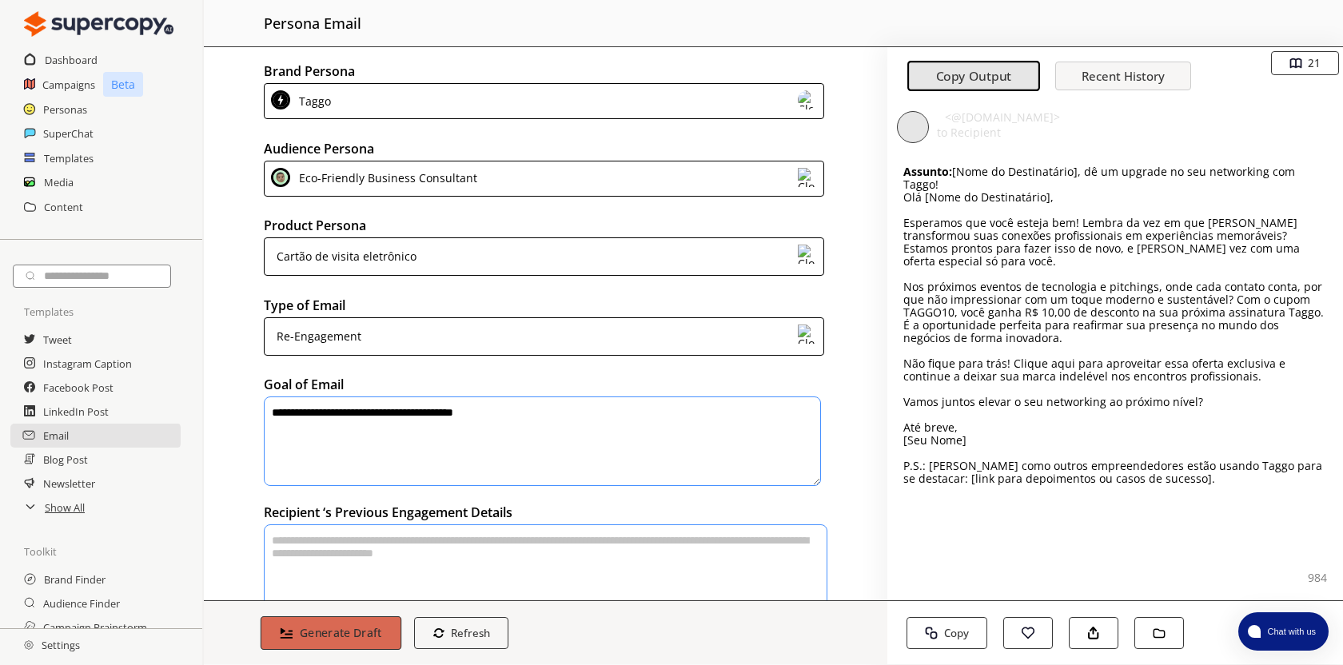
click at [345, 629] on b "Generate Draft" at bounding box center [341, 632] width 82 height 15
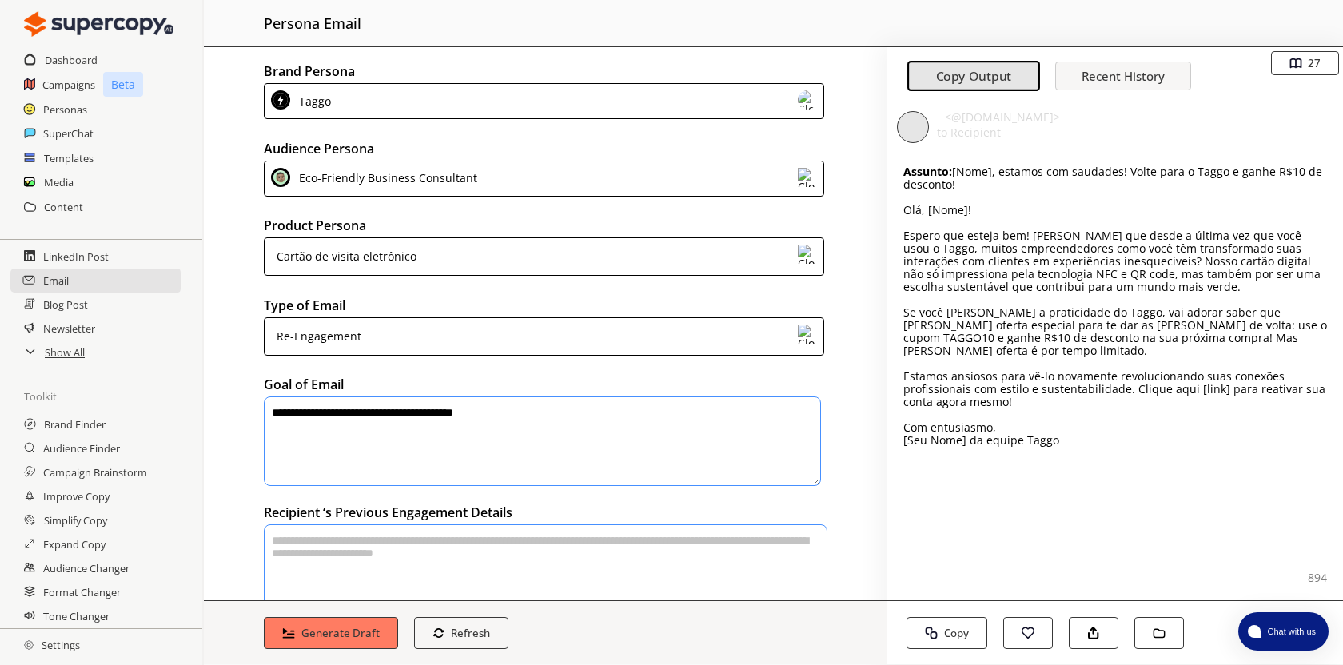
click at [689, 339] on div "Re-Engagement" at bounding box center [544, 336] width 560 height 38
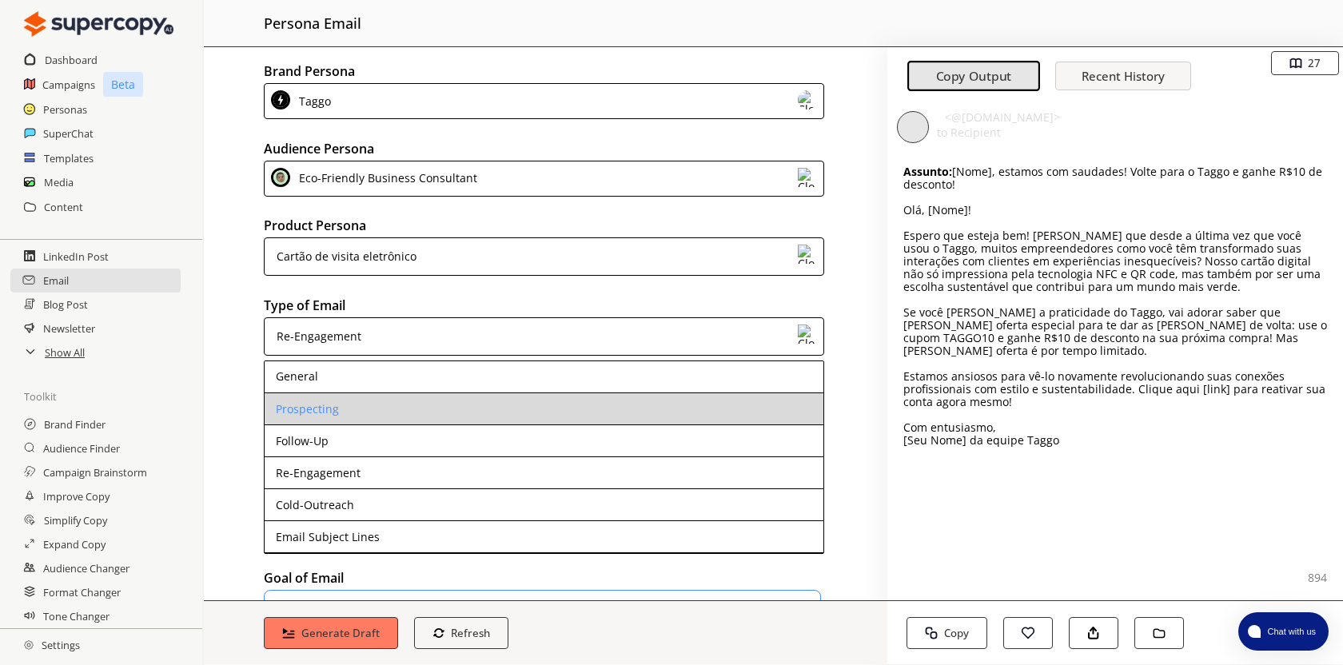
click at [586, 412] on li "Prospecting" at bounding box center [544, 409] width 559 height 32
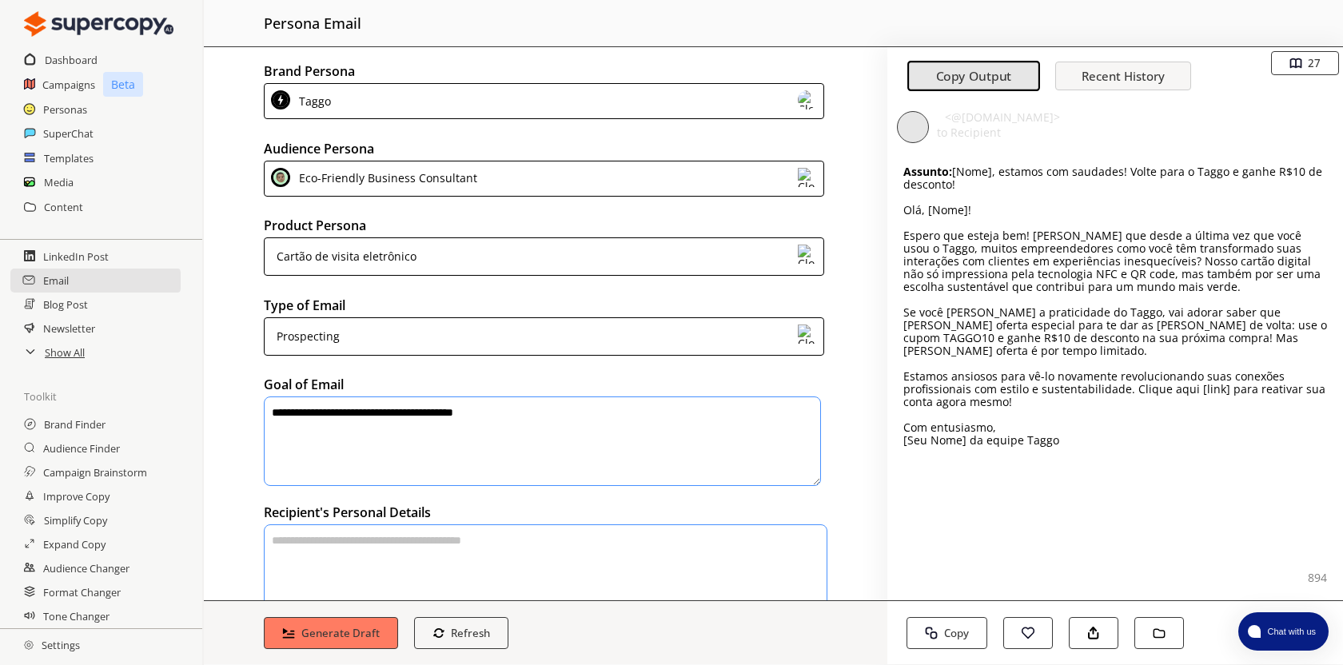
drag, startPoint x: 370, startPoint y: 636, endPoint x: 553, endPoint y: 325, distance: 361.6
click at [549, 327] on div "**********" at bounding box center [546, 355] width 684 height 617
click at [651, 170] on div "Eco-Friendly Business Consultant" at bounding box center [544, 179] width 560 height 36
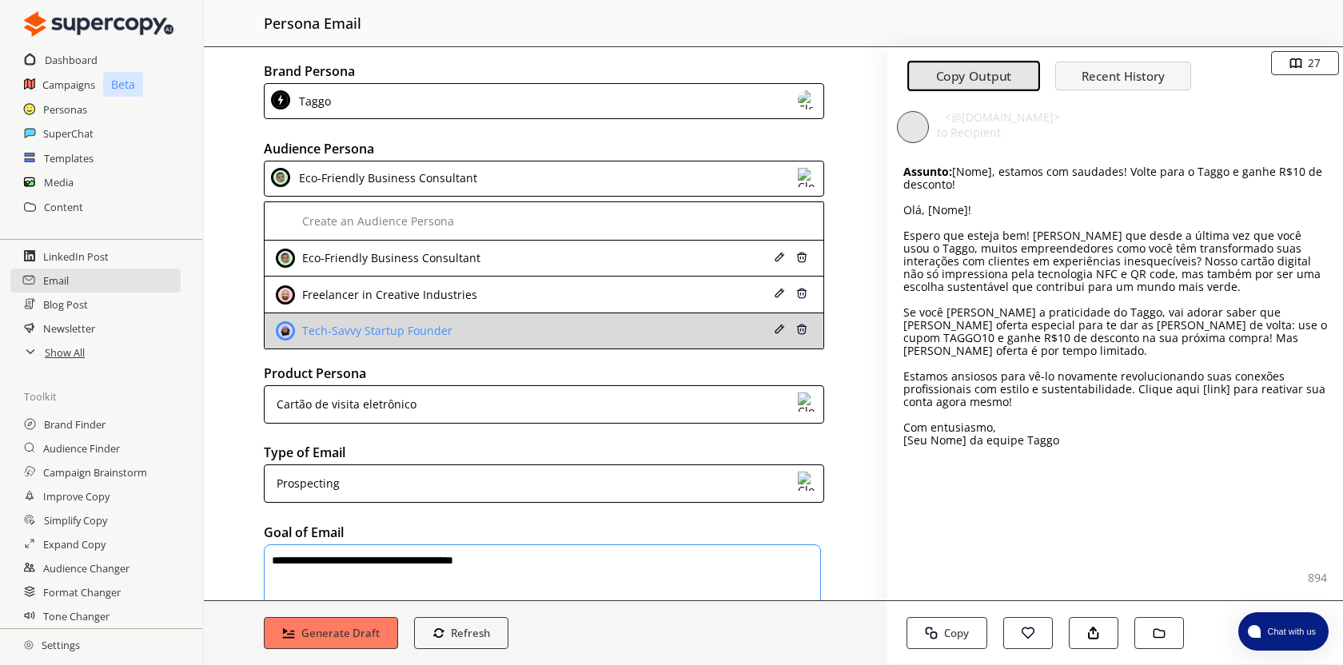
click at [517, 324] on div "Tech-Savvy Startup Founder" at bounding box center [495, 330] width 438 height 19
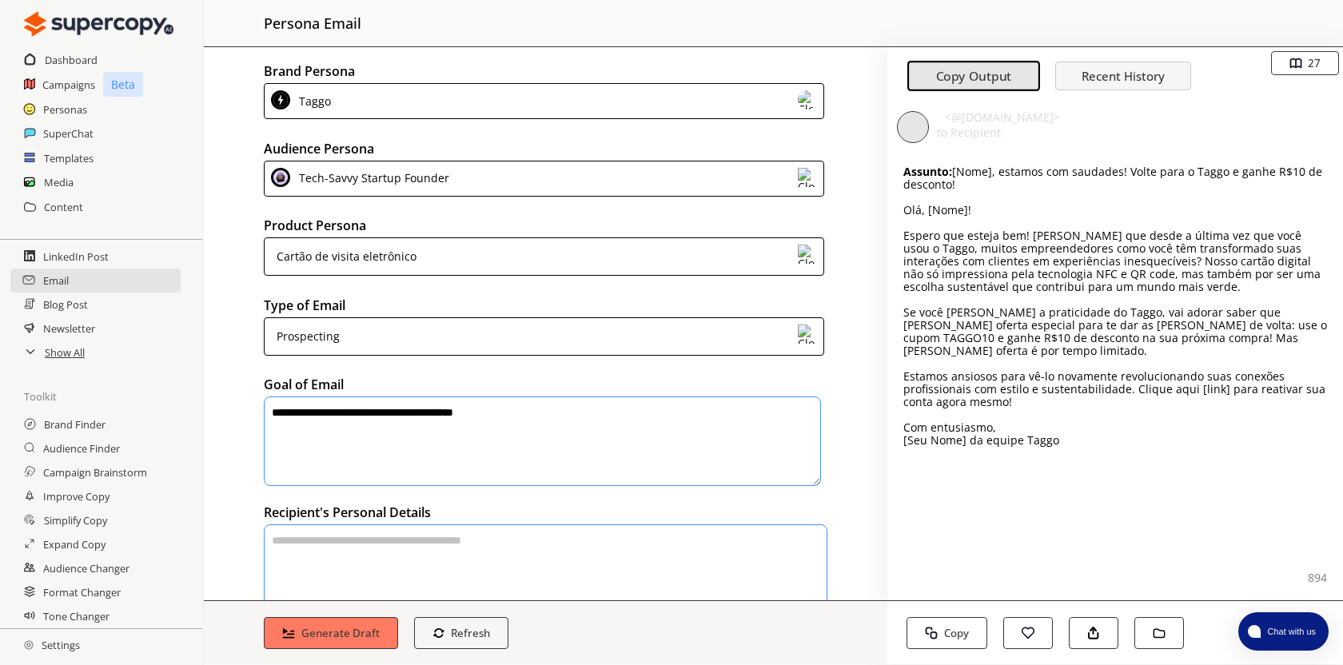
click at [586, 179] on div "Tech-Savvy Startup Founder" at bounding box center [544, 179] width 560 height 36
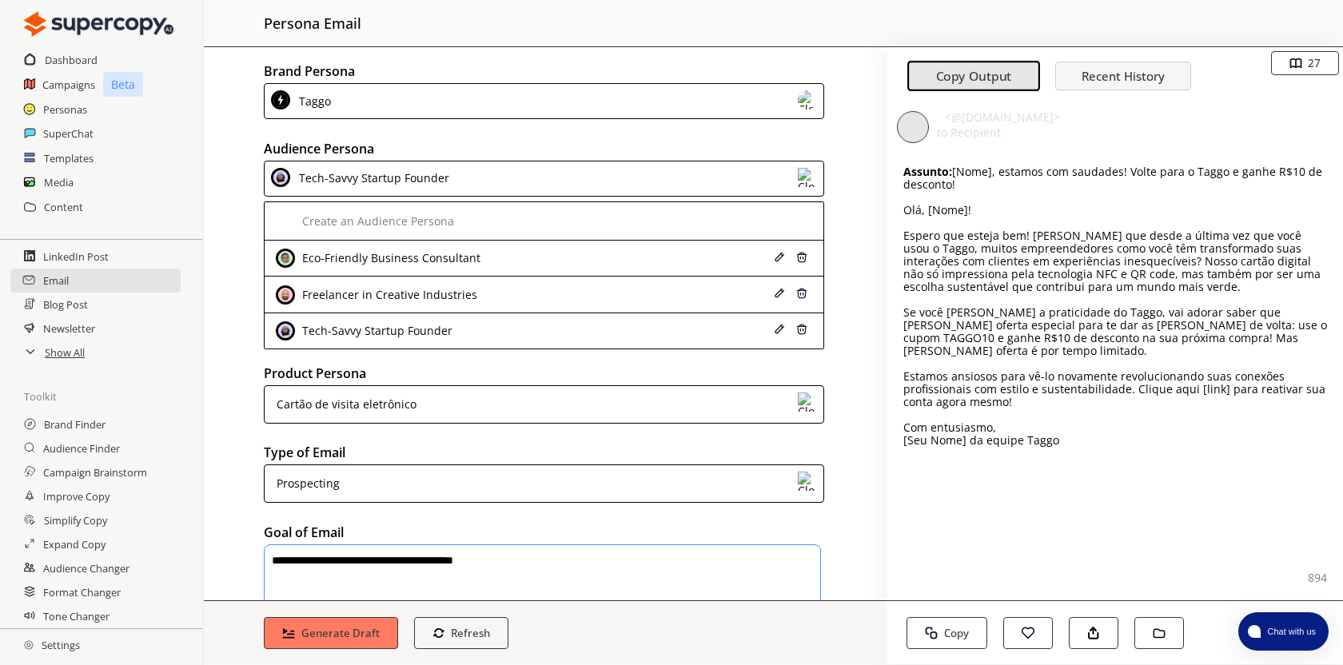
click at [586, 179] on div "Tech-Savvy Startup Founder" at bounding box center [544, 179] width 560 height 36
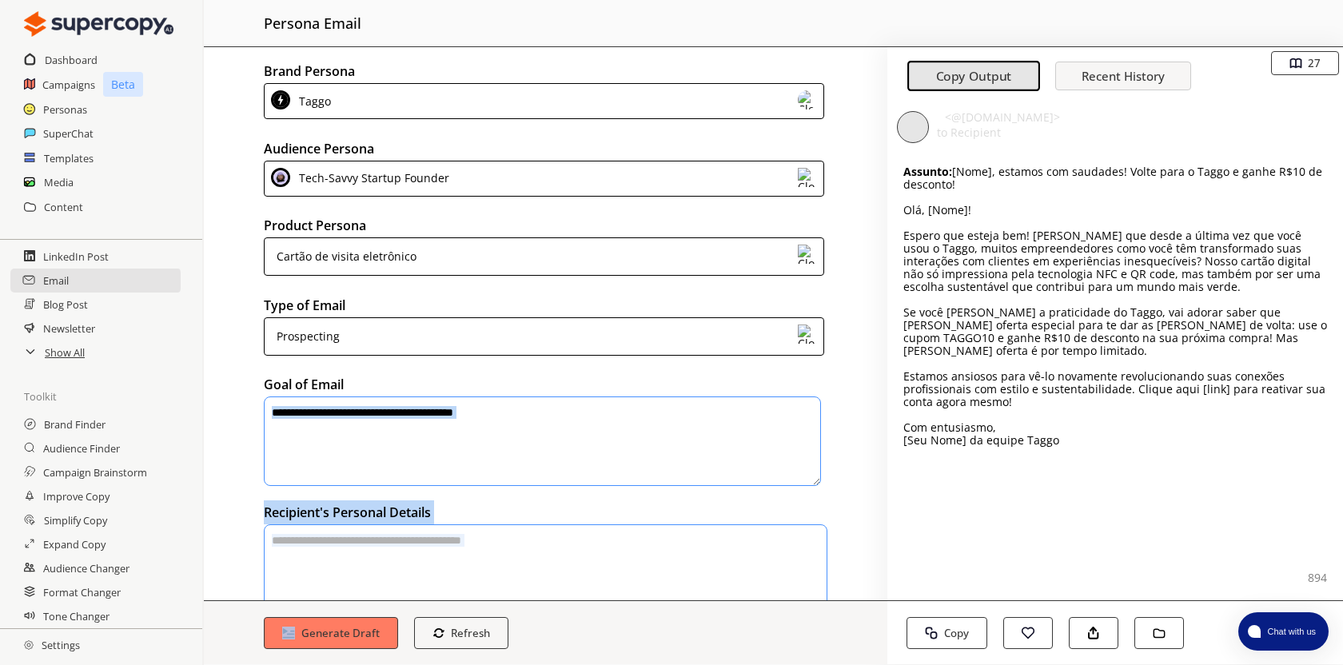
drag, startPoint x: 357, startPoint y: 614, endPoint x: 417, endPoint y: 449, distance: 175.0
click at [417, 450] on div "**********" at bounding box center [546, 355] width 684 height 617
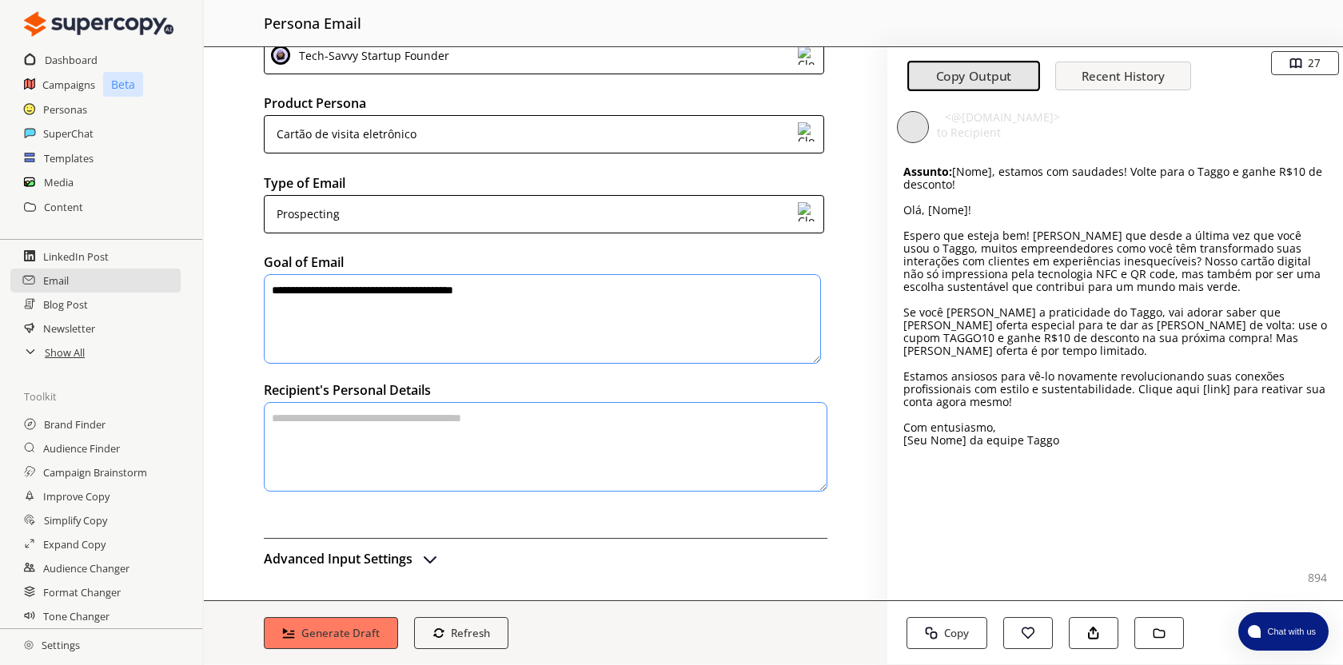
click at [383, 364] on textarea "textarea-textarea" at bounding box center [542, 319] width 557 height 90
click at [334, 624] on button "Generate Draft" at bounding box center [331, 633] width 141 height 34
